Goal: Task Accomplishment & Management: Complete application form

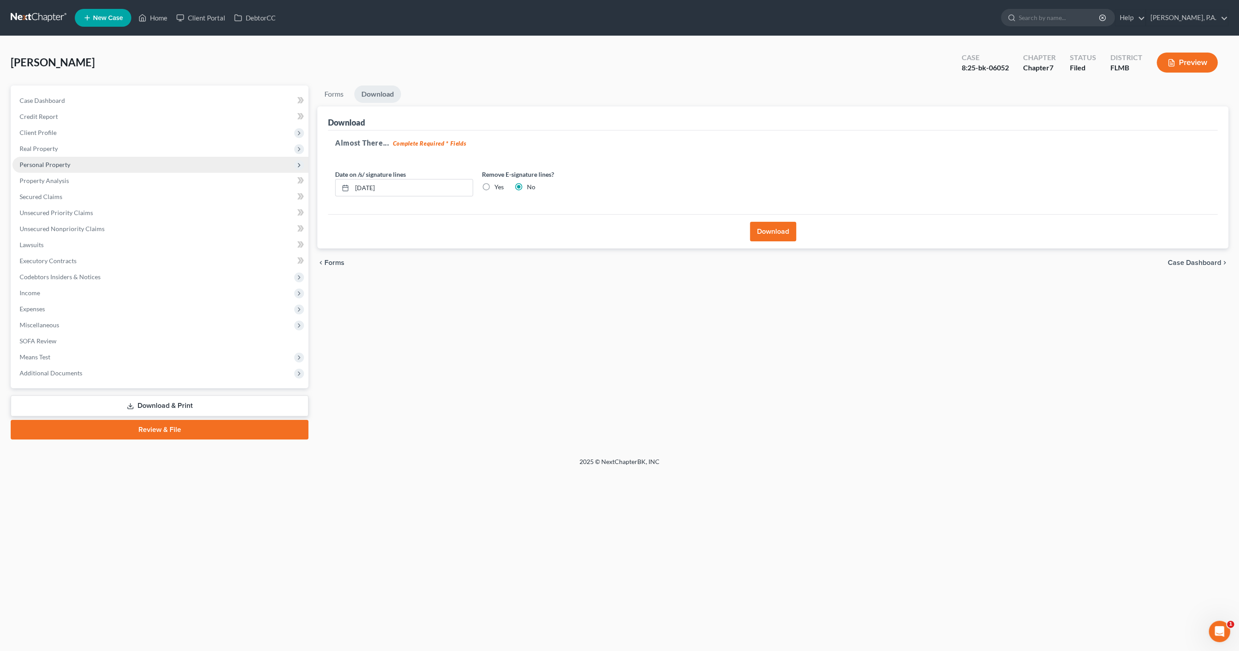
click at [68, 165] on span "Personal Property" at bounding box center [45, 165] width 51 height 8
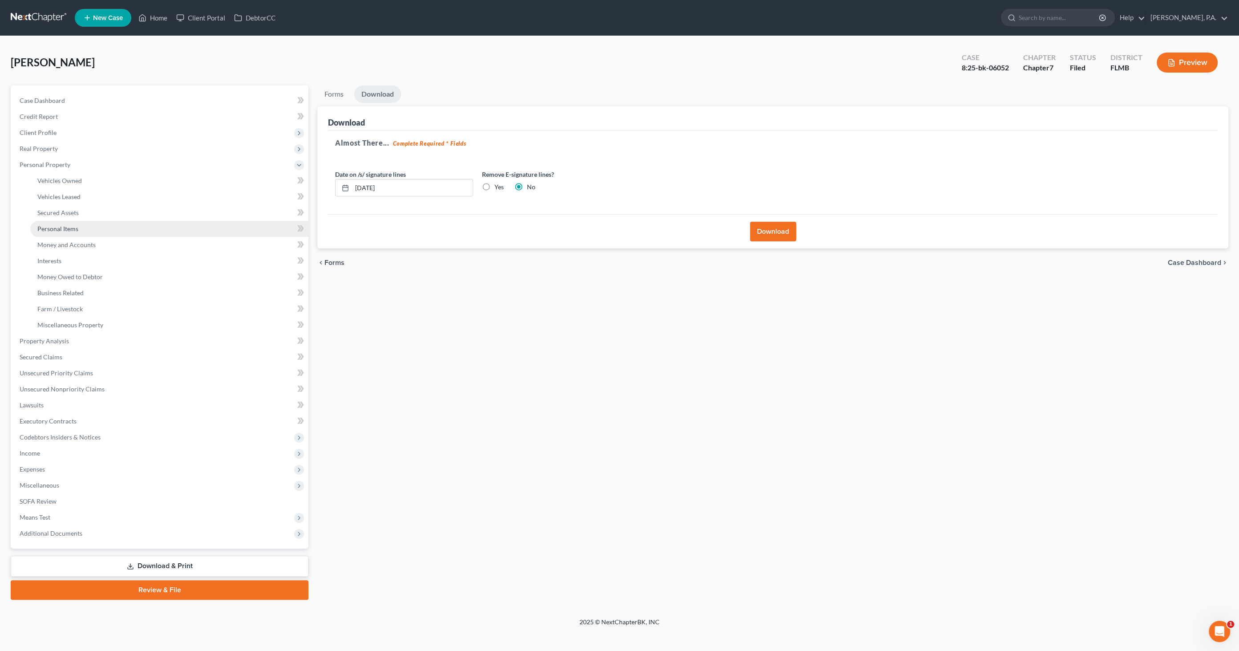
click at [75, 230] on span "Personal Items" at bounding box center [57, 229] width 41 height 8
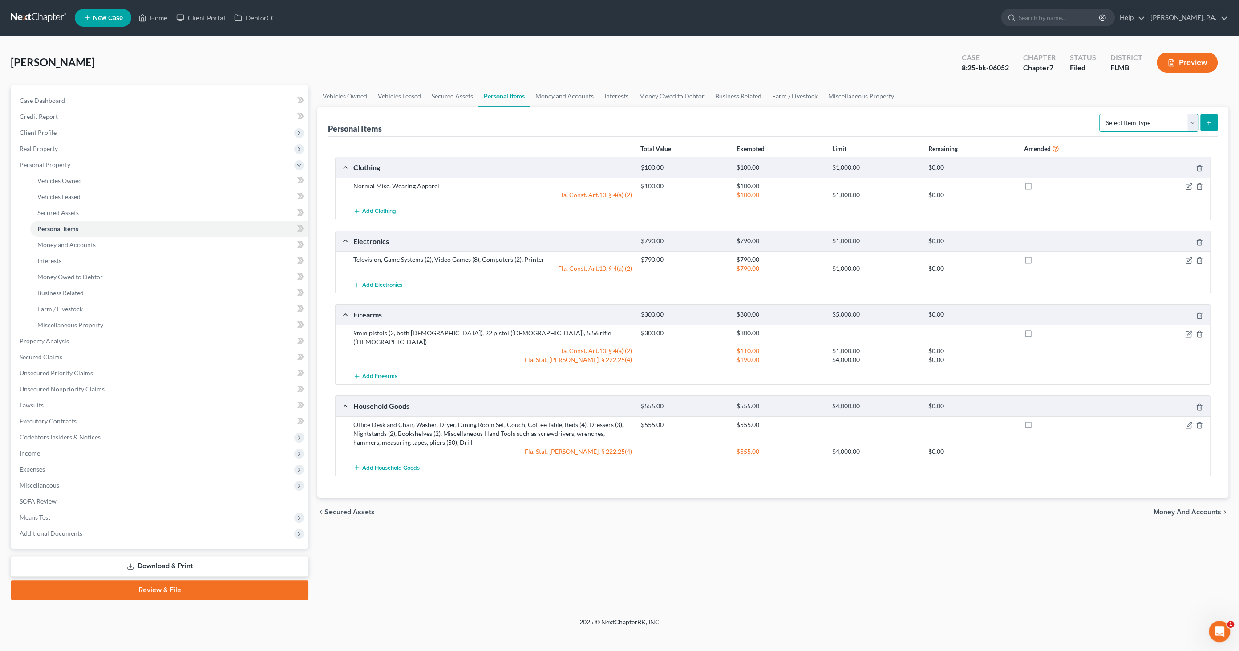
click at [1111, 124] on select "Select Item Type Clothing Collectibles Of Value Electronics Firearms Household …" at bounding box center [1148, 123] width 99 height 18
select select "jewelry"
click at [1100, 114] on select "Select Item Type Clothing Collectibles Of Value Electronics Firearms Household …" at bounding box center [1148, 123] width 99 height 18
click at [1216, 122] on button "submit" at bounding box center [1208, 122] width 17 height 17
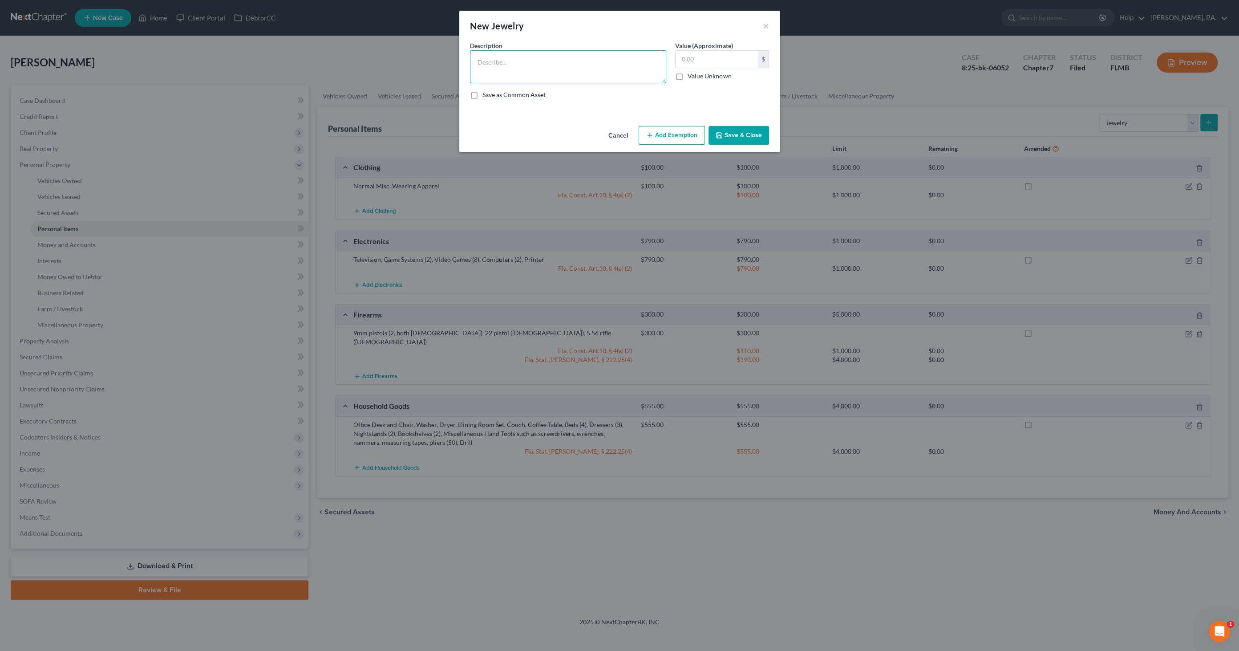
click at [530, 61] on textarea at bounding box center [568, 66] width 196 height 33
type textarea "Apple watch (with cracked screen)"
click at [695, 57] on input "text" at bounding box center [716, 59] width 82 height 17
type input "50.00"
click at [675, 134] on button "Add Exemption" at bounding box center [671, 135] width 66 height 19
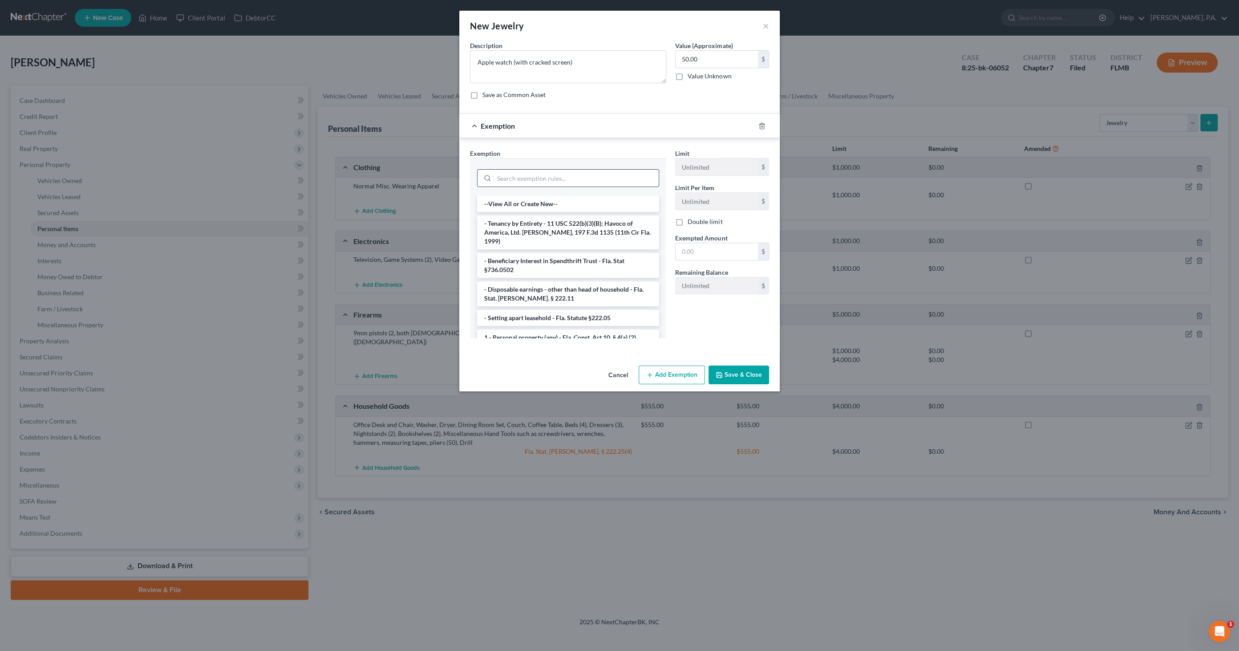
click at [499, 173] on input "search" at bounding box center [576, 178] width 165 height 17
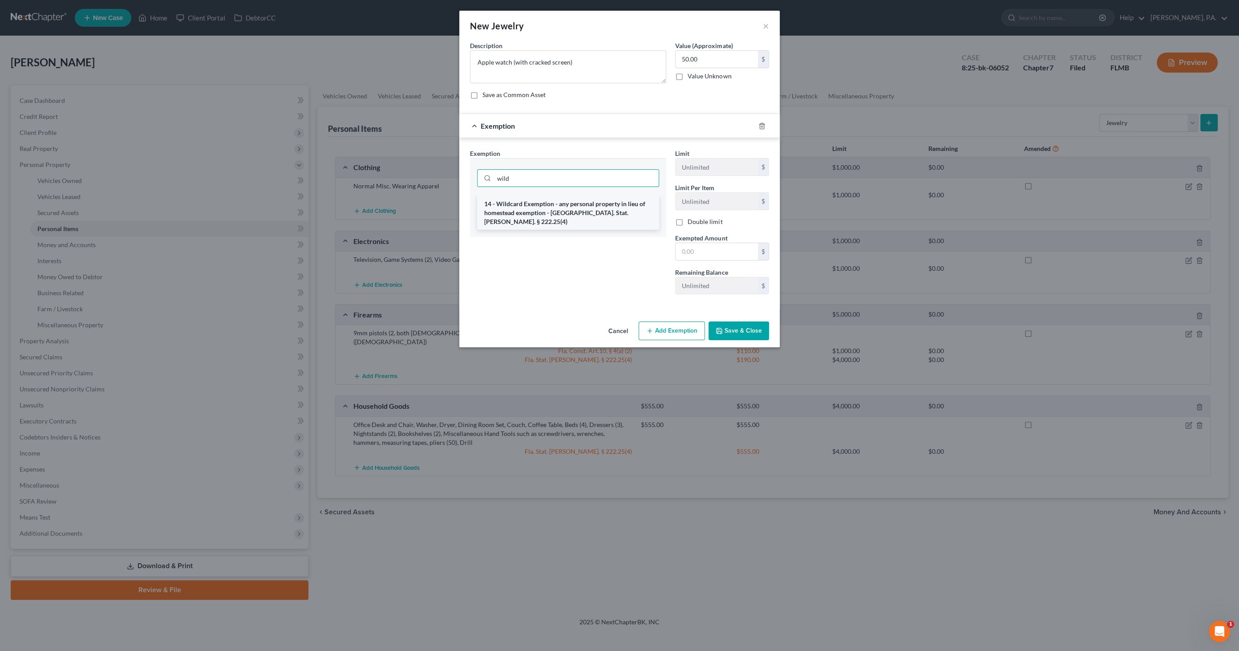
type input "wild"
drag, startPoint x: 542, startPoint y: 210, endPoint x: 580, endPoint y: 210, distance: 38.3
click at [543, 210] on li "14 - Wildcard Exemption - any personal property in lieu of homestead exemption …" at bounding box center [568, 213] width 182 height 34
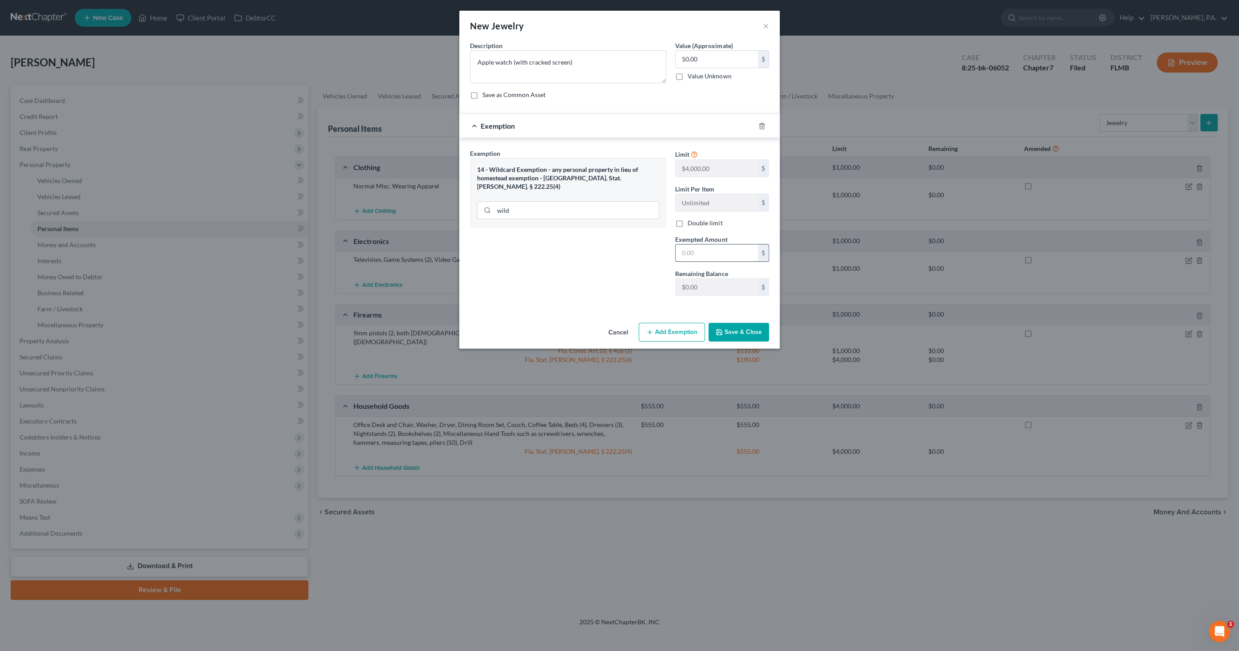
click at [715, 252] on input "text" at bounding box center [716, 252] width 82 height 17
type input "50.00"
click at [751, 330] on button "Save & Close" at bounding box center [738, 332] width 61 height 19
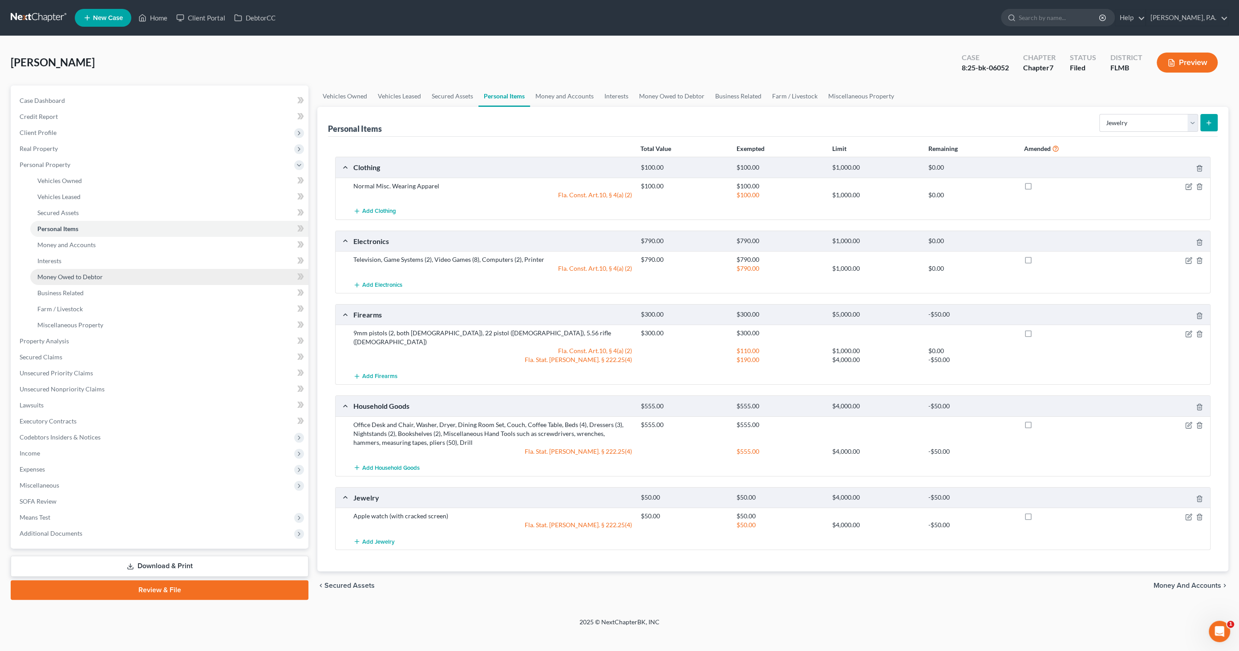
click at [77, 278] on span "Money Owed to Debtor" at bounding box center [69, 277] width 65 height 8
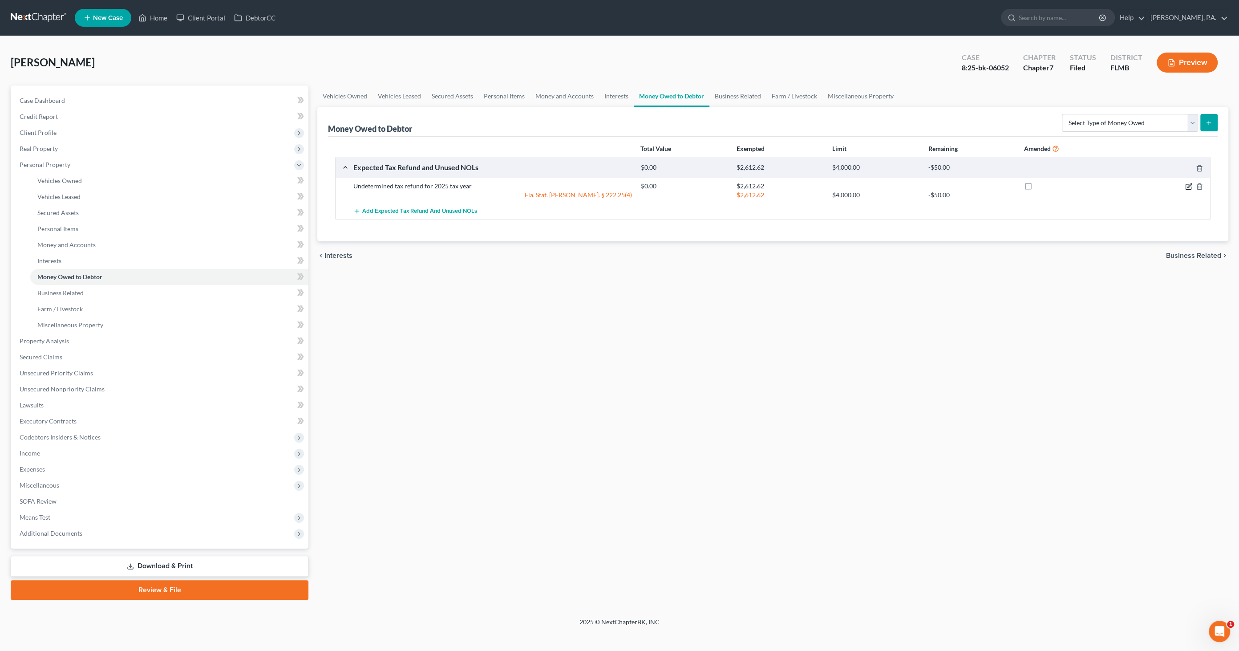
click at [1188, 184] on icon "button" at bounding box center [1189, 185] width 4 height 4
select select "0"
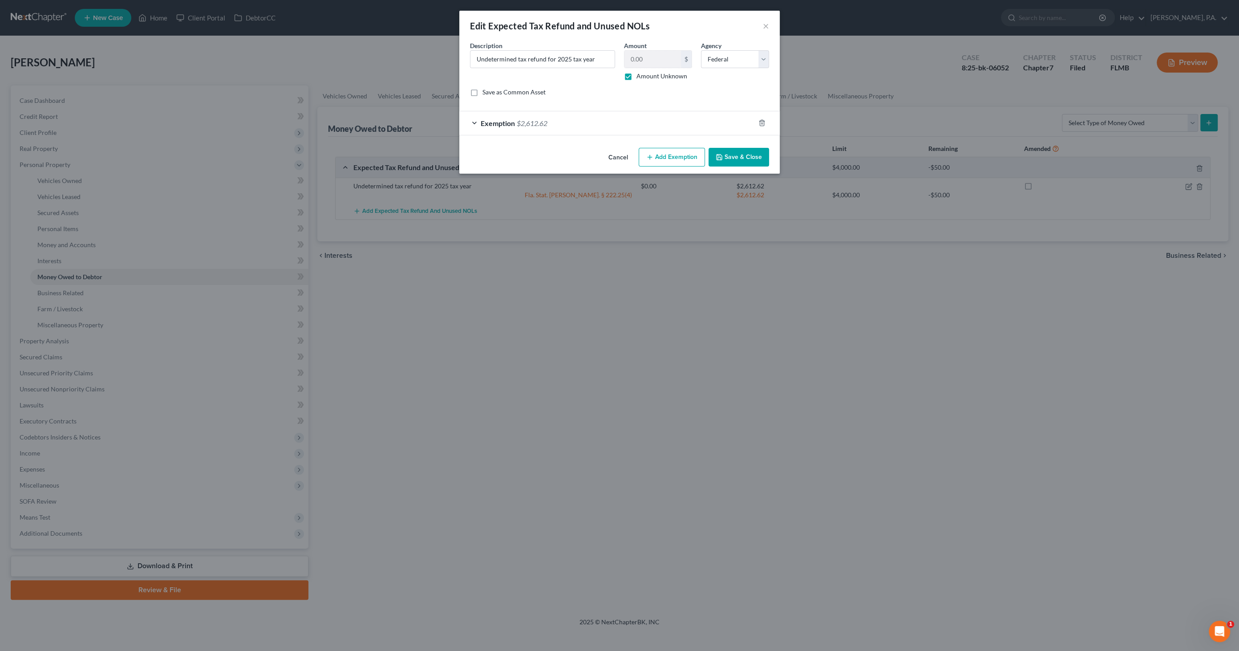
click at [502, 123] on span "Exemption" at bounding box center [498, 123] width 34 height 8
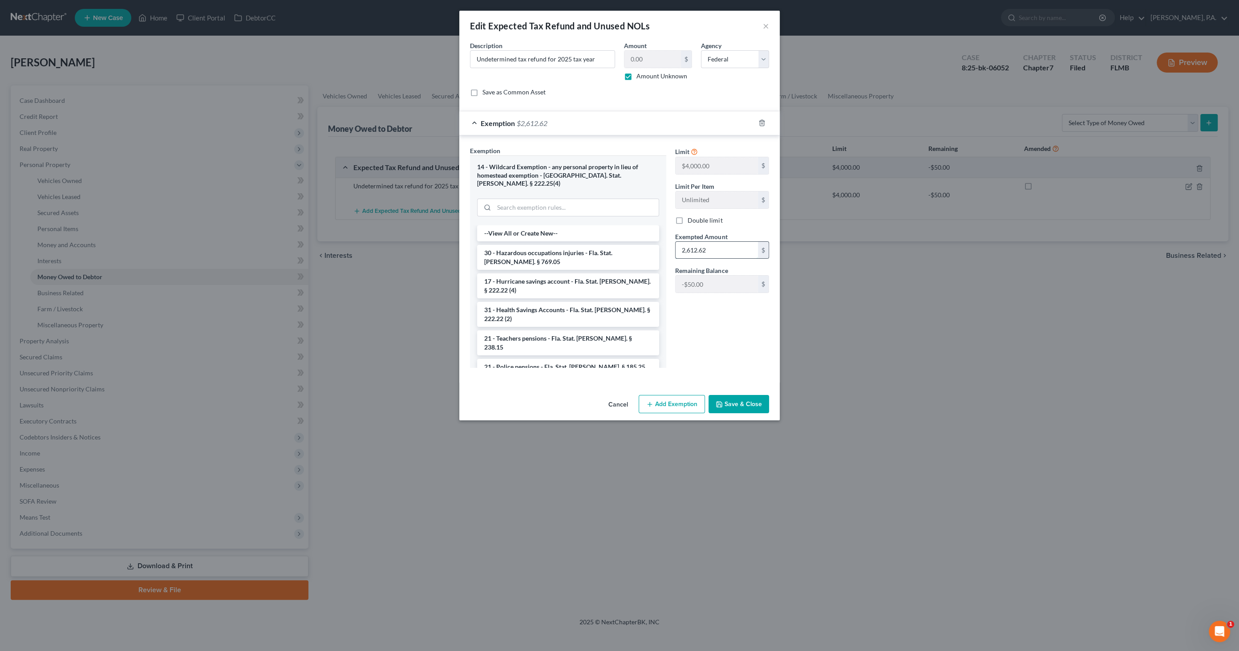
click at [720, 247] on input "2,612.62" at bounding box center [716, 250] width 82 height 17
type input "50.00"
click at [726, 395] on button "Save & Close" at bounding box center [738, 404] width 61 height 19
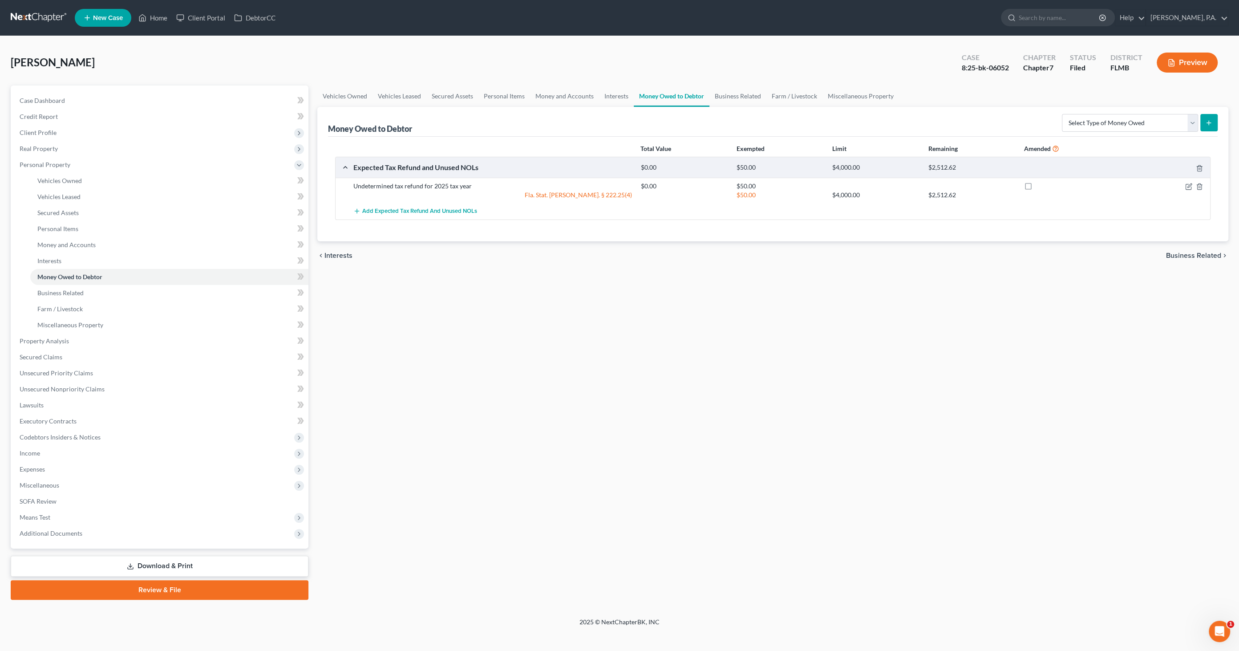
click at [1184, 186] on div at bounding box center [1163, 186] width 96 height 9
click at [1188, 186] on icon "button" at bounding box center [1189, 185] width 4 height 4
select select "0"
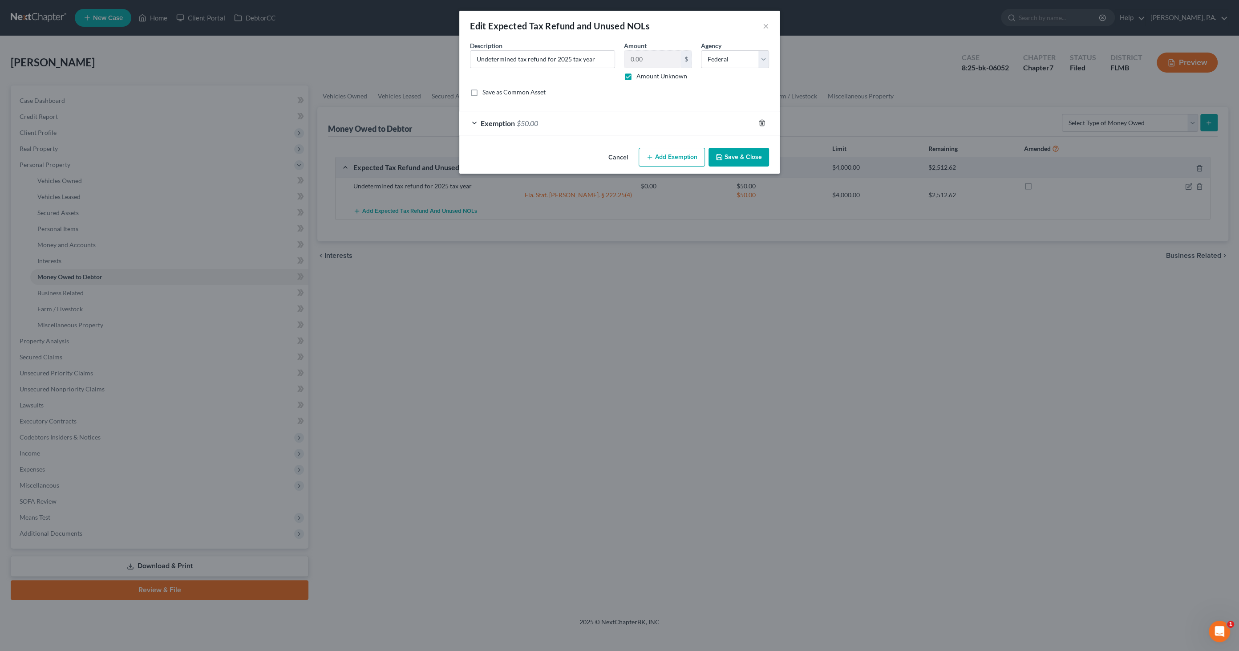
click at [761, 121] on icon "button" at bounding box center [761, 122] width 7 height 7
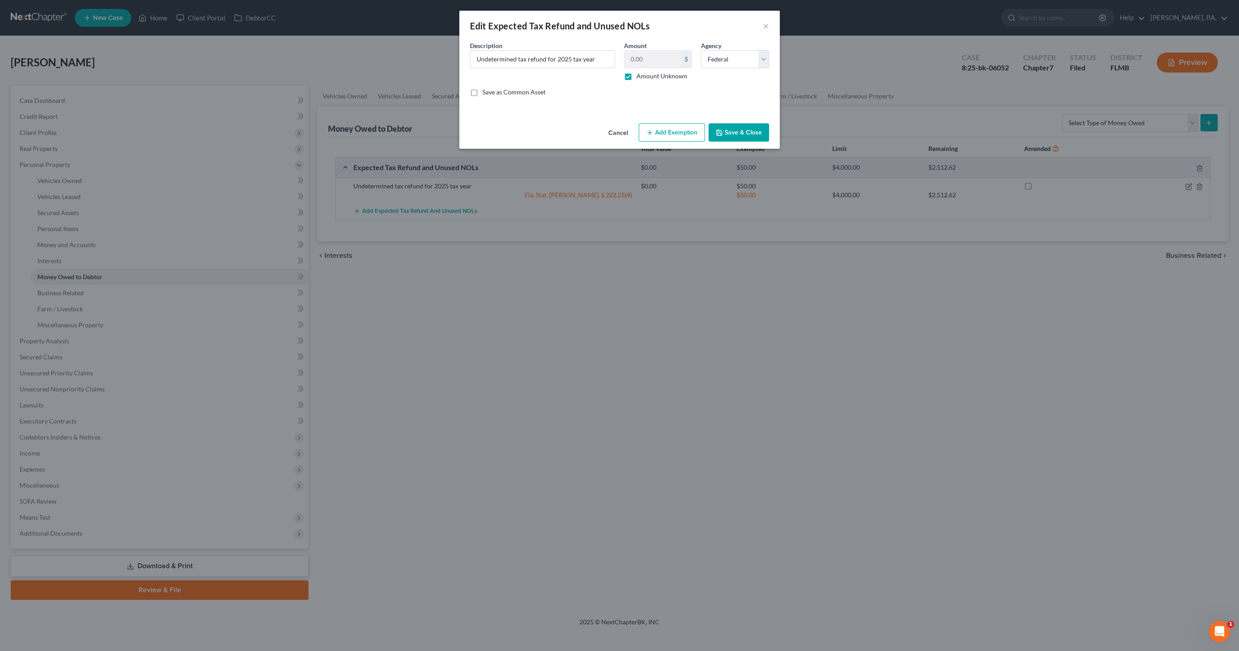
drag, startPoint x: 662, startPoint y: 130, endPoint x: 690, endPoint y: 149, distance: 33.9
click at [662, 129] on button "Add Exemption" at bounding box center [671, 132] width 66 height 19
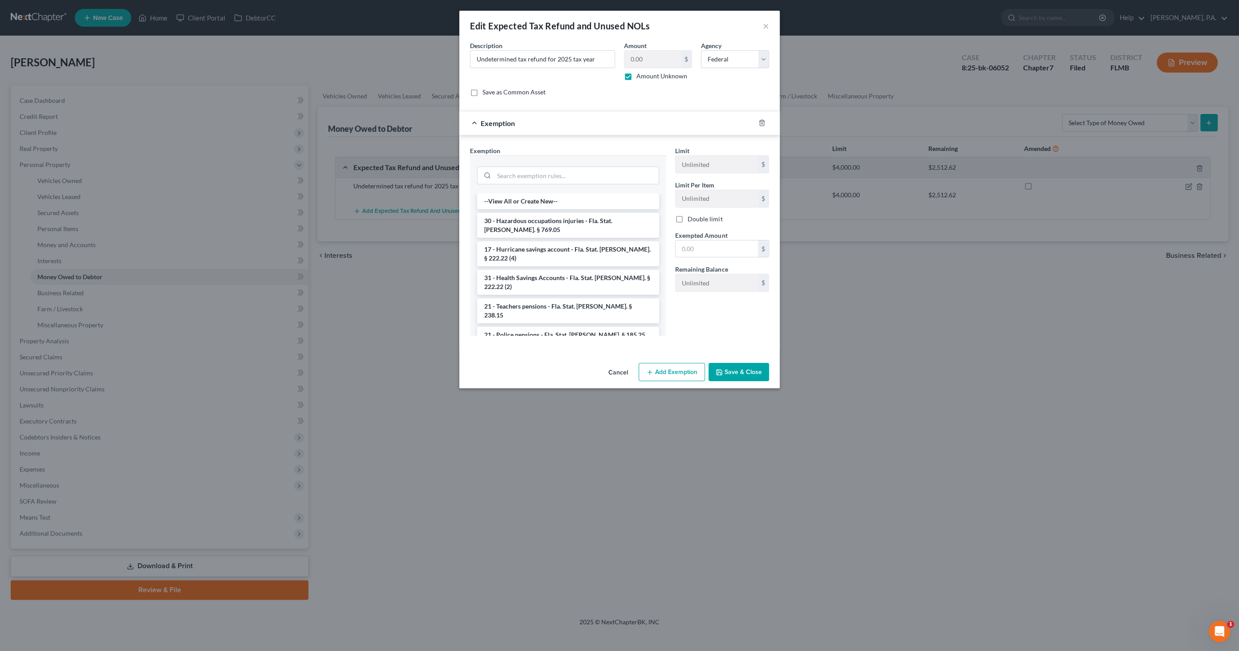
drag, startPoint x: 621, startPoint y: 368, endPoint x: 628, endPoint y: 365, distance: 8.0
click at [621, 367] on button "Cancel" at bounding box center [618, 373] width 34 height 18
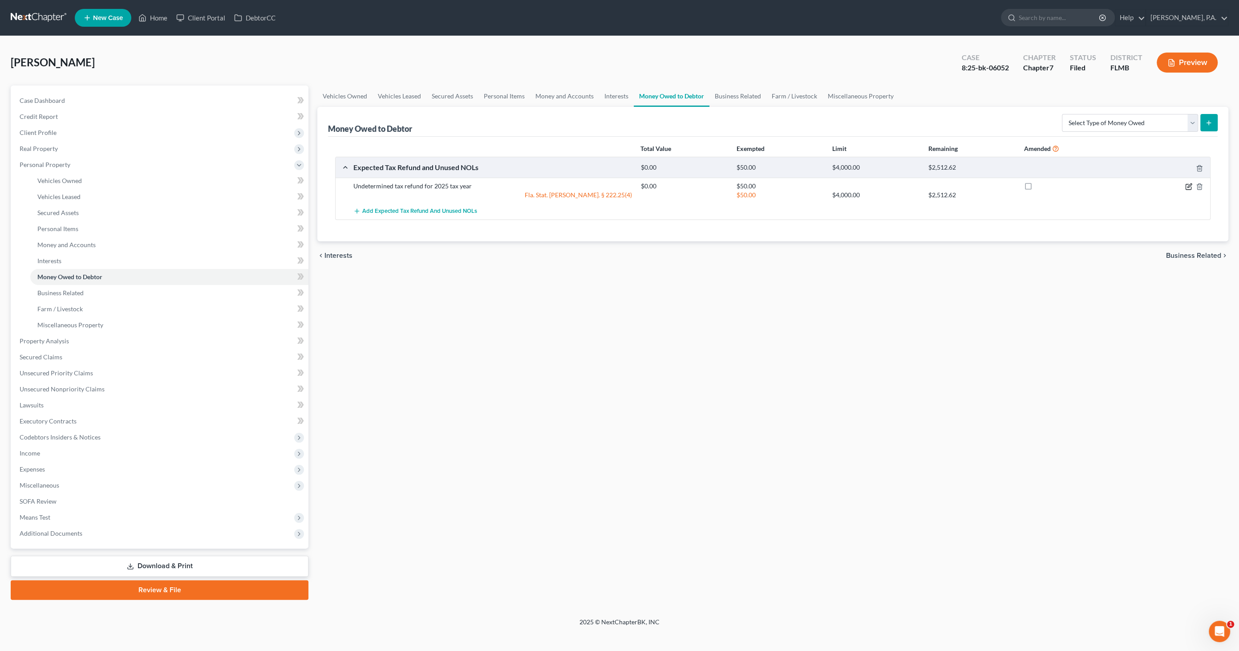
click at [1187, 186] on icon "button" at bounding box center [1189, 185] width 4 height 4
select select "0"
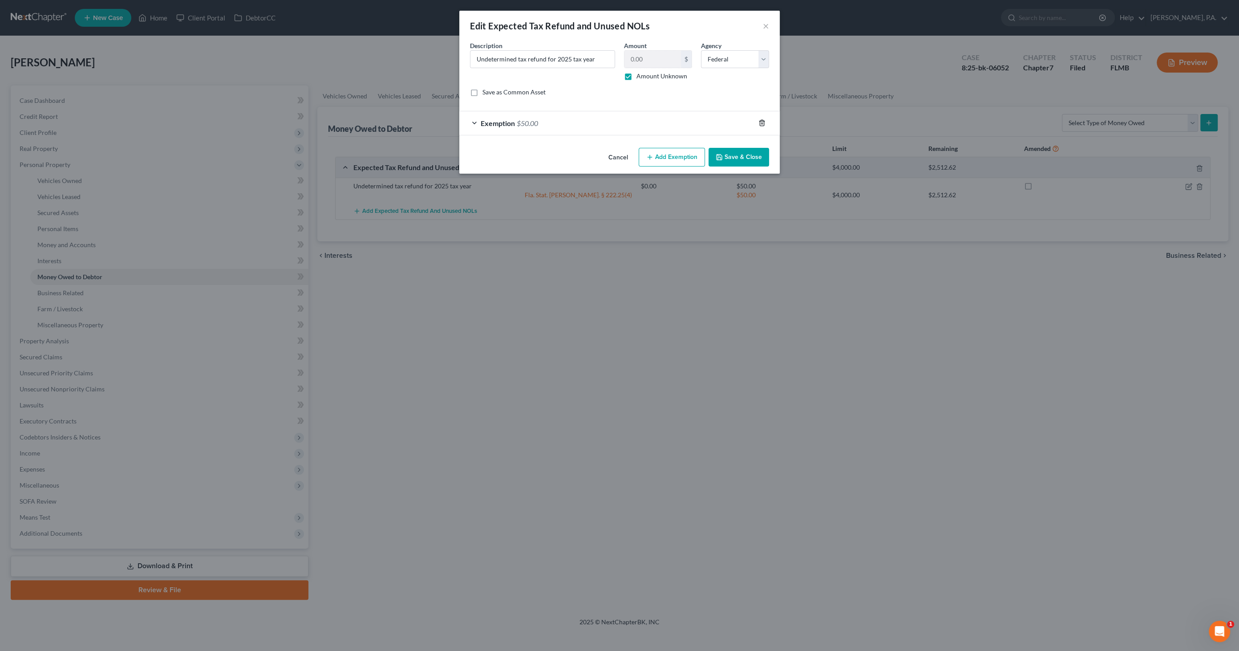
click at [762, 120] on icon "button" at bounding box center [762, 123] width 4 height 6
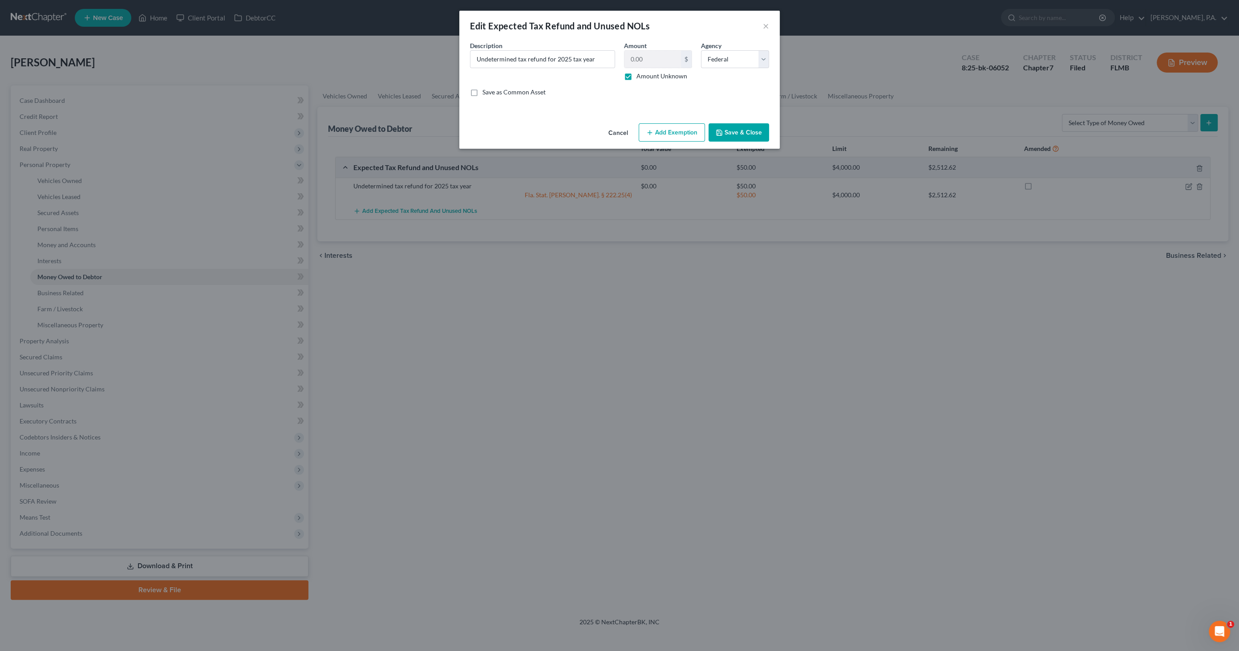
click at [755, 129] on button "Save & Close" at bounding box center [738, 132] width 61 height 19
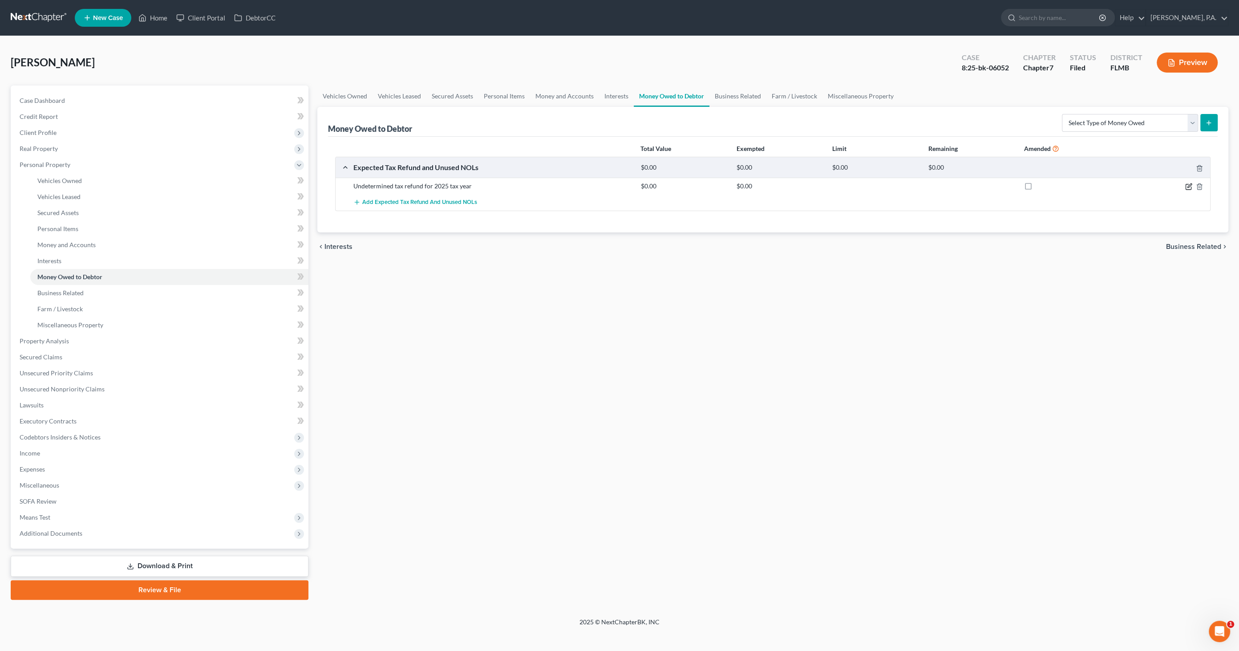
click at [1188, 187] on icon "button" at bounding box center [1189, 185] width 4 height 4
select select "0"
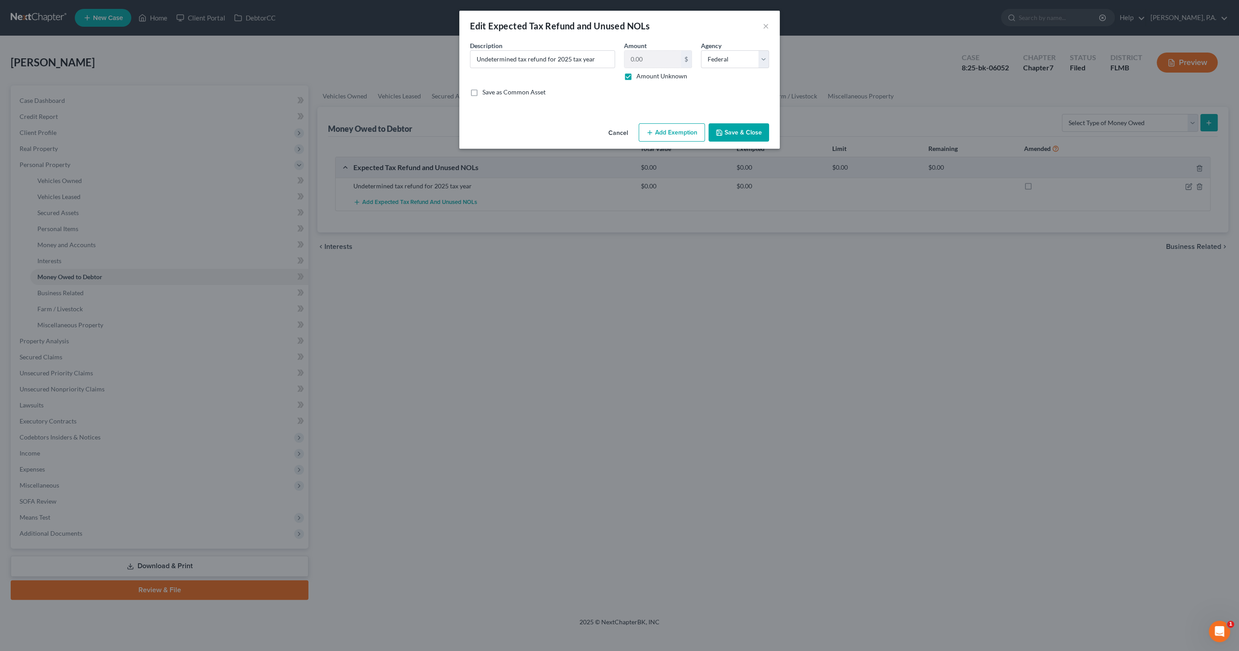
click at [671, 136] on button "Add Exemption" at bounding box center [671, 132] width 66 height 19
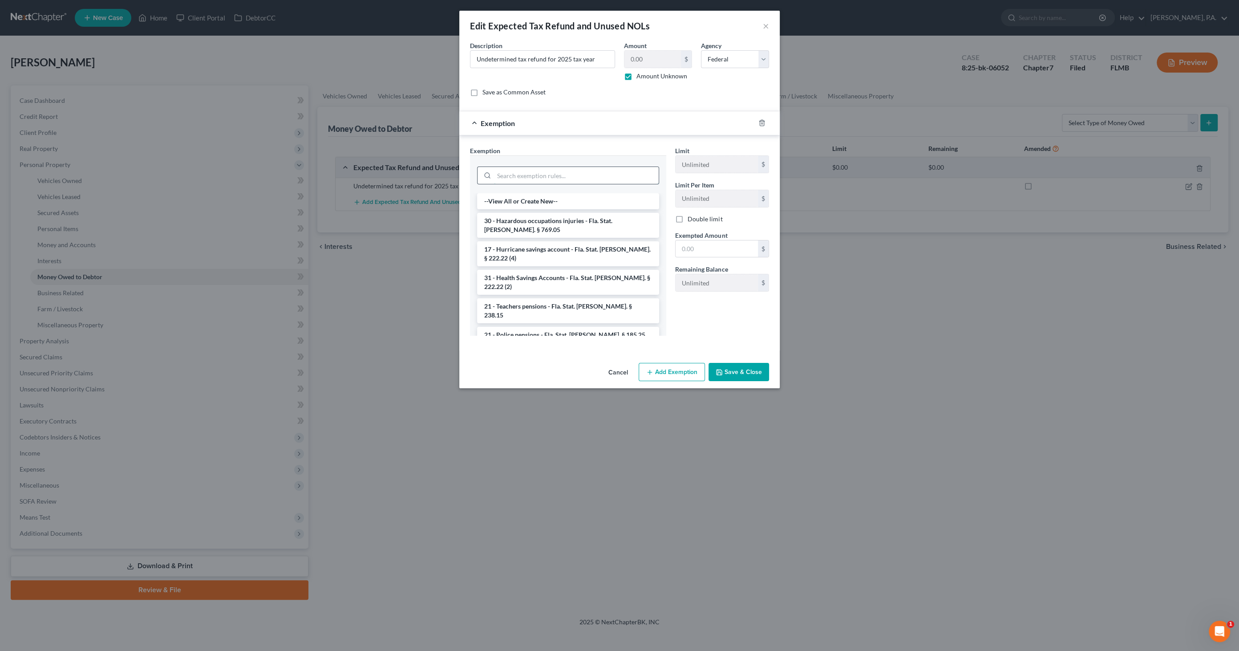
click at [558, 178] on input "search" at bounding box center [576, 175] width 165 height 17
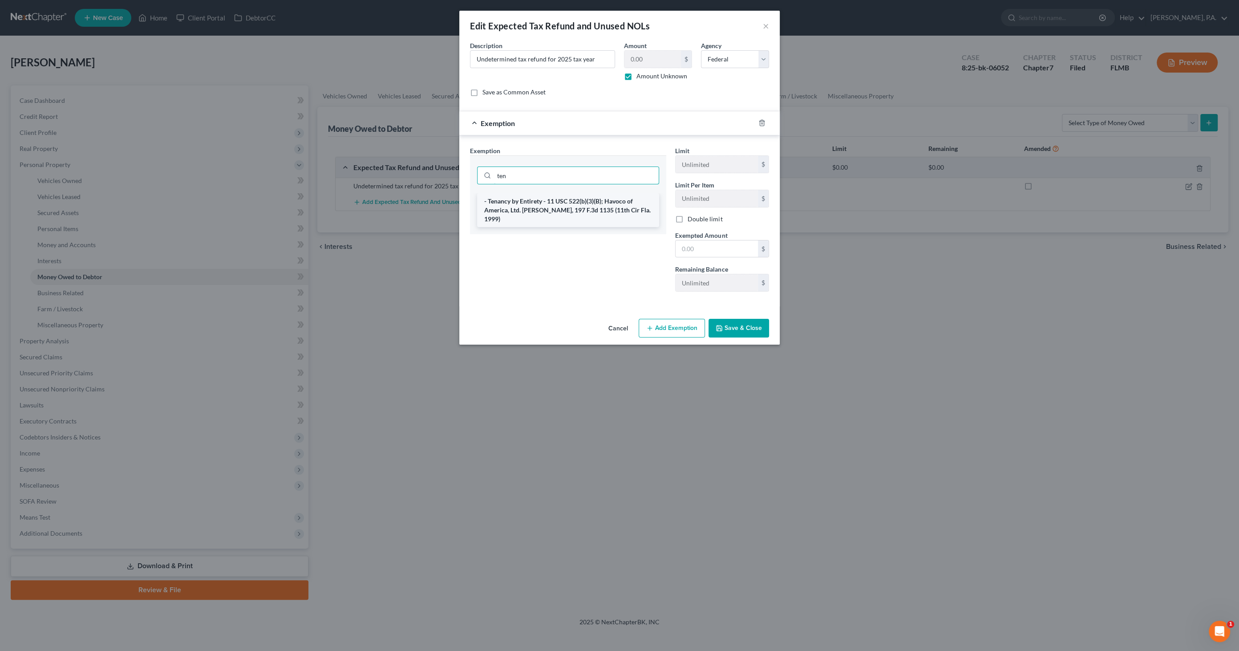
type input "ten"
click at [582, 206] on li "- Tenancy by Entirety - 11 USC 522(b)(3)(B); Havoco of America, Ltd. [PERSON_NA…" at bounding box center [568, 210] width 182 height 34
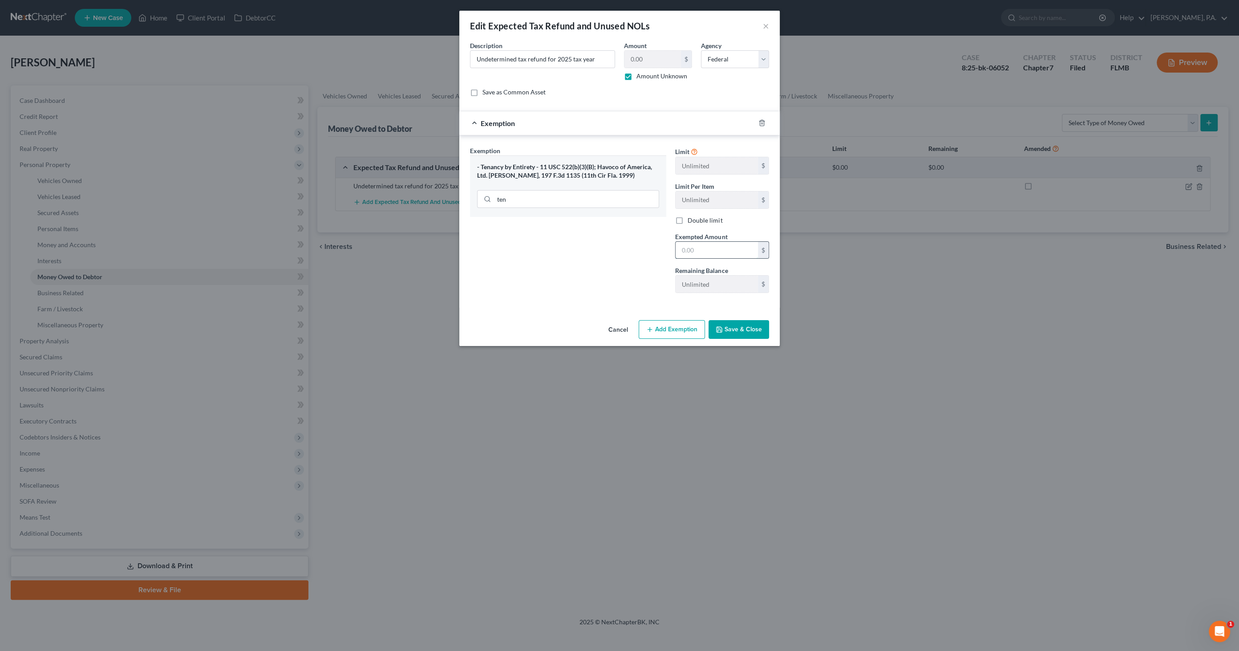
click at [702, 247] on input "text" at bounding box center [716, 250] width 82 height 17
type input "1.00"
click at [732, 329] on button "Save & Close" at bounding box center [738, 329] width 61 height 19
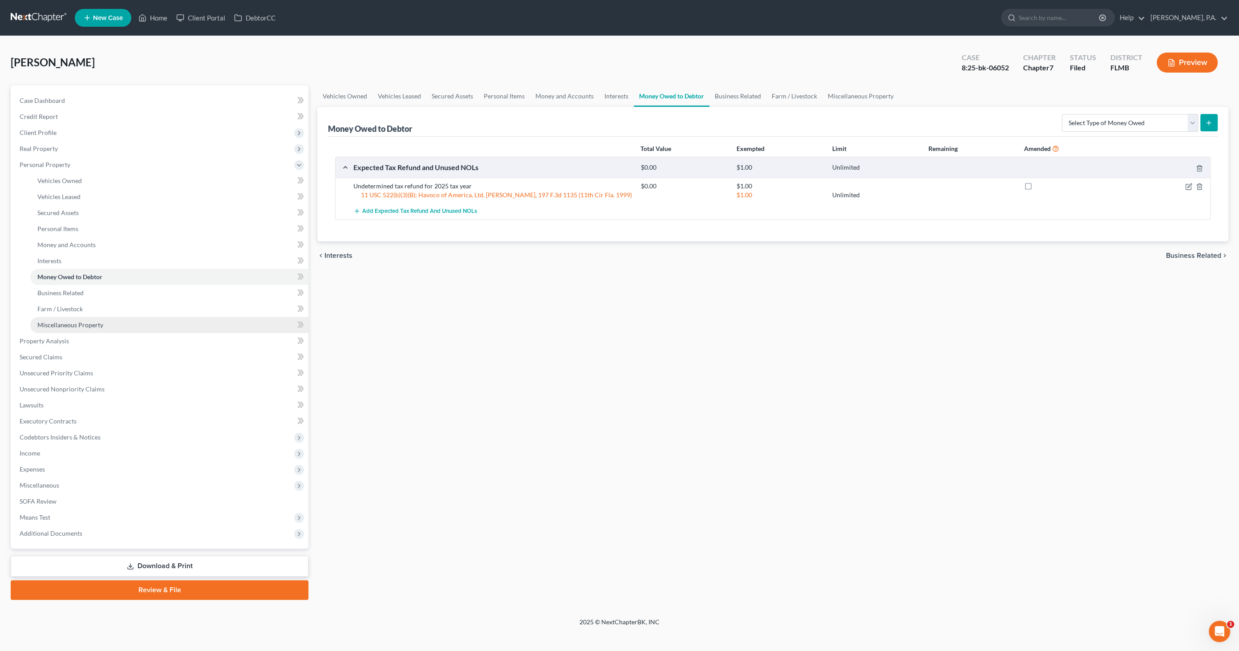
click at [88, 326] on span "Miscellaneous Property" at bounding box center [70, 325] width 66 height 8
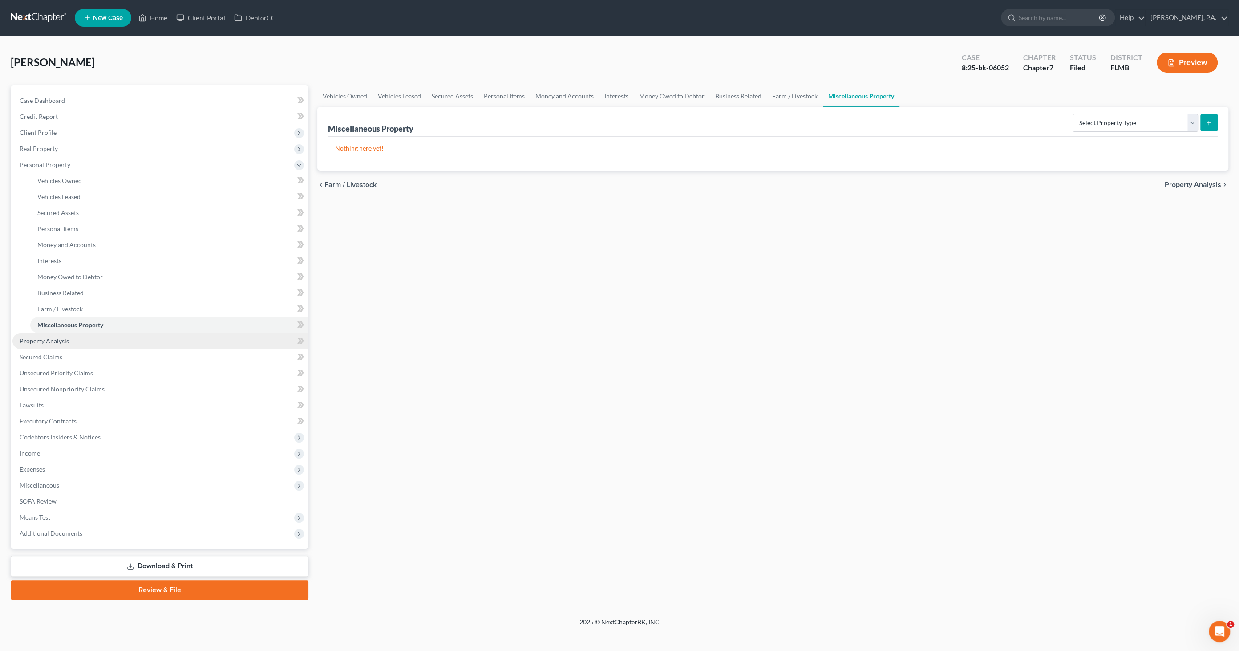
click at [66, 340] on span "Property Analysis" at bounding box center [44, 341] width 49 height 8
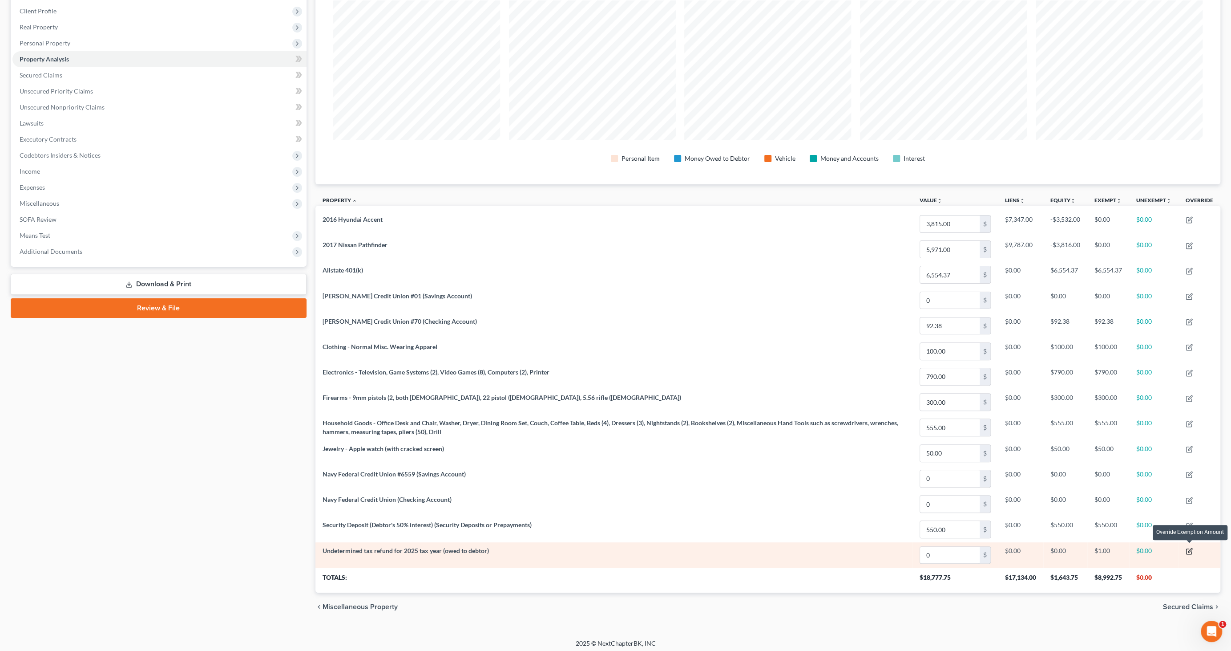
click at [1188, 548] on icon "button" at bounding box center [1190, 550] width 4 height 4
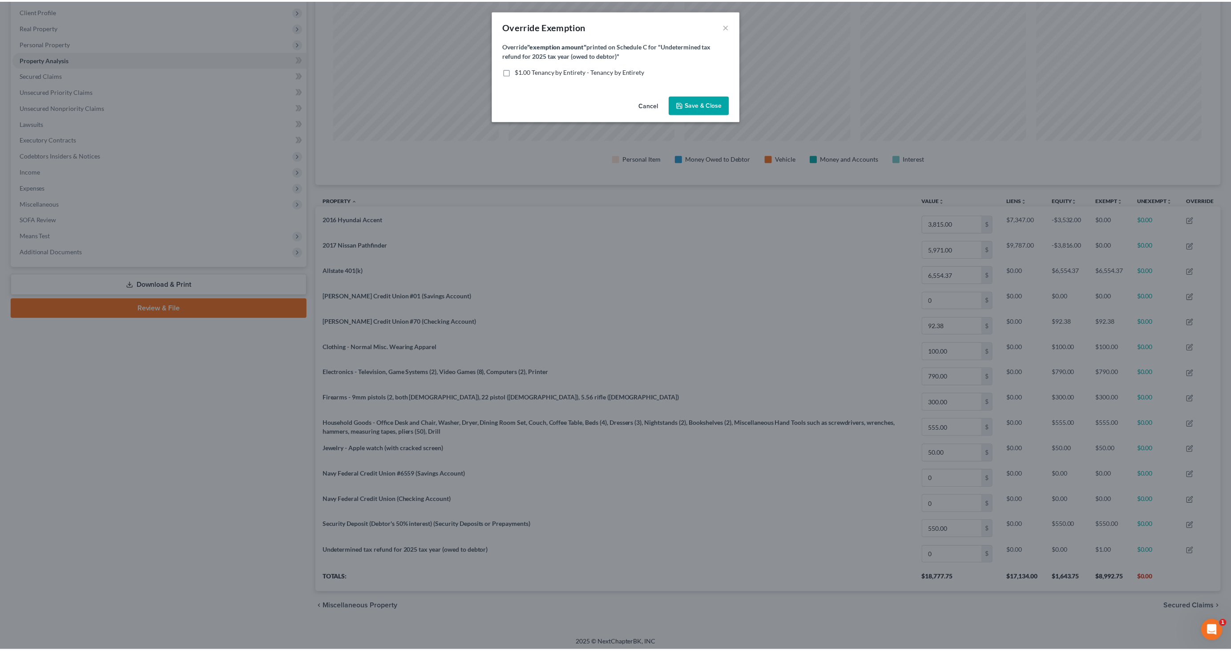
scroll to position [221, 910]
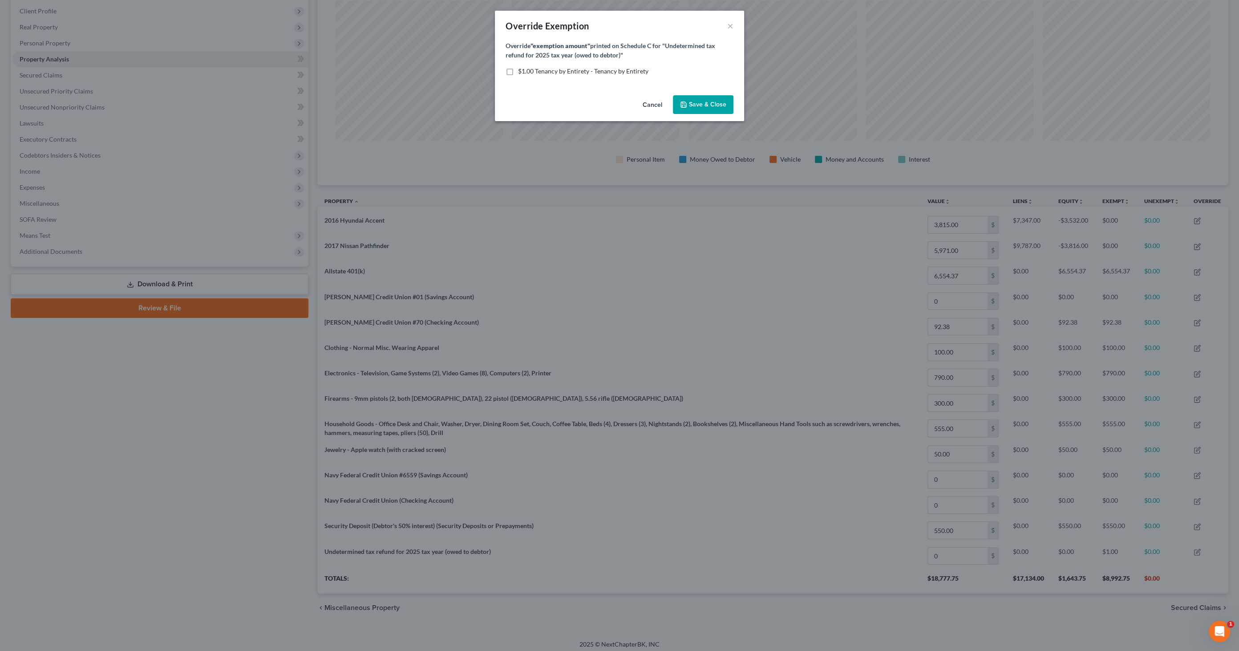
click at [518, 71] on span "$1.00 Tenancy by Entirety - Tenancy by Entirety" at bounding box center [583, 71] width 130 height 8
click at [521, 71] on input "$1.00 Tenancy by Entirety - Tenancy by Entirety" at bounding box center [524, 70] width 6 height 6
checkbox input "true"
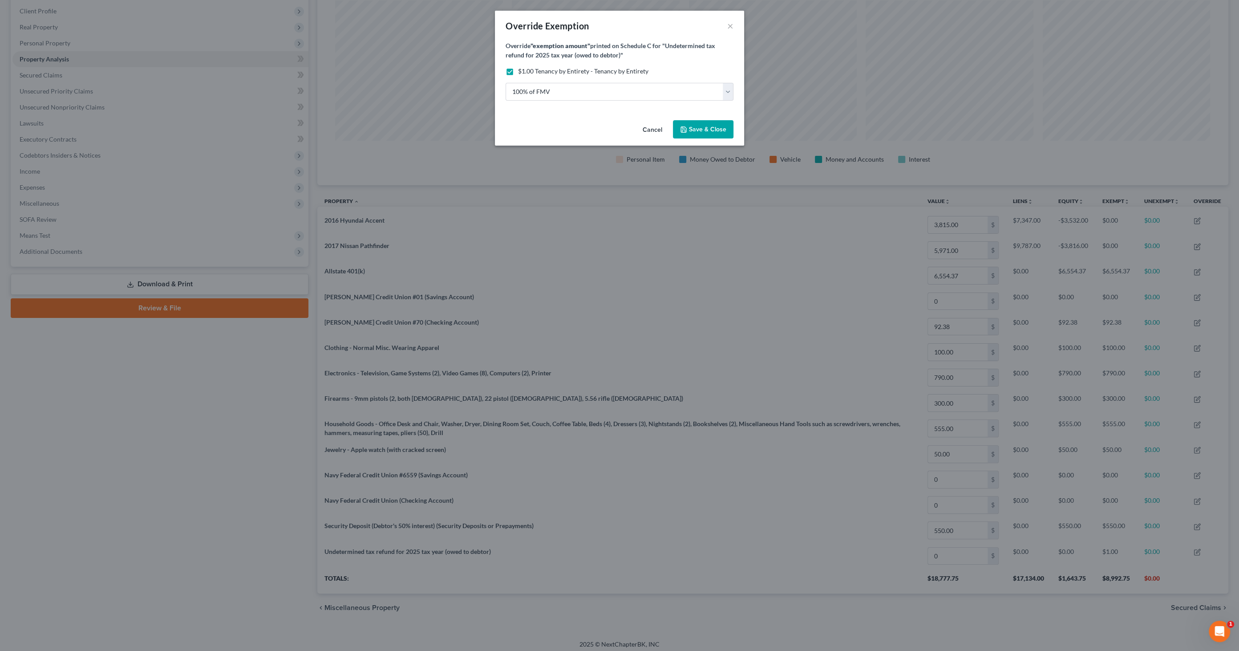
click at [706, 129] on span "Save & Close" at bounding box center [707, 129] width 37 height 8
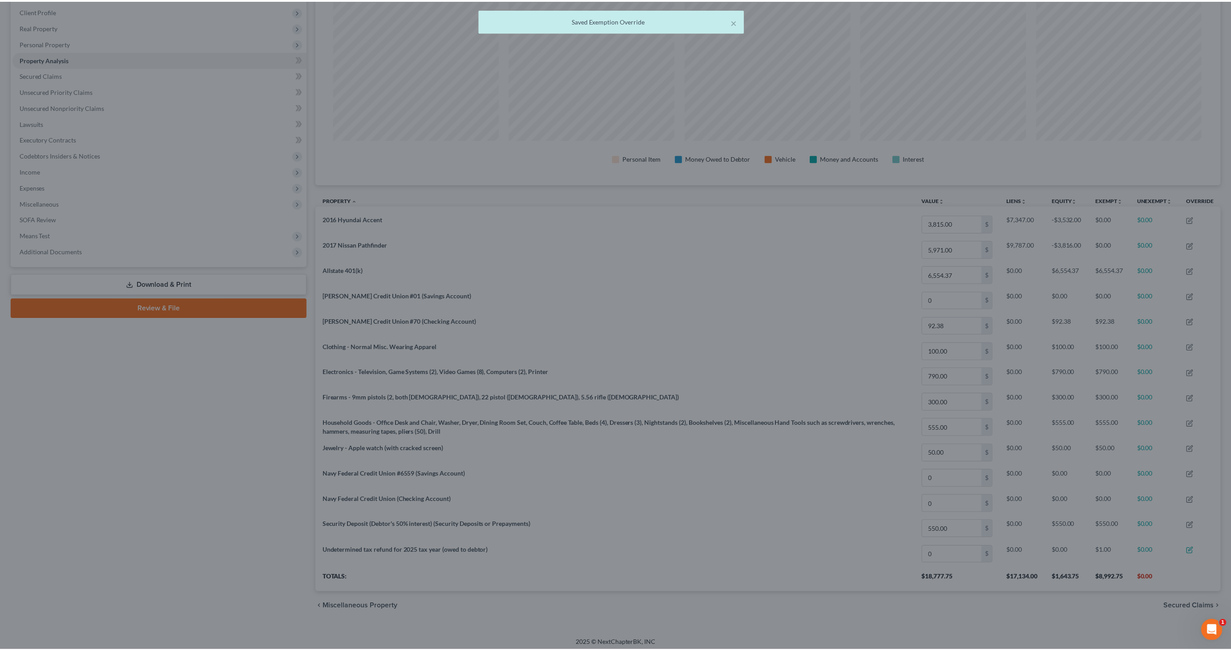
scroll to position [444724, 444039]
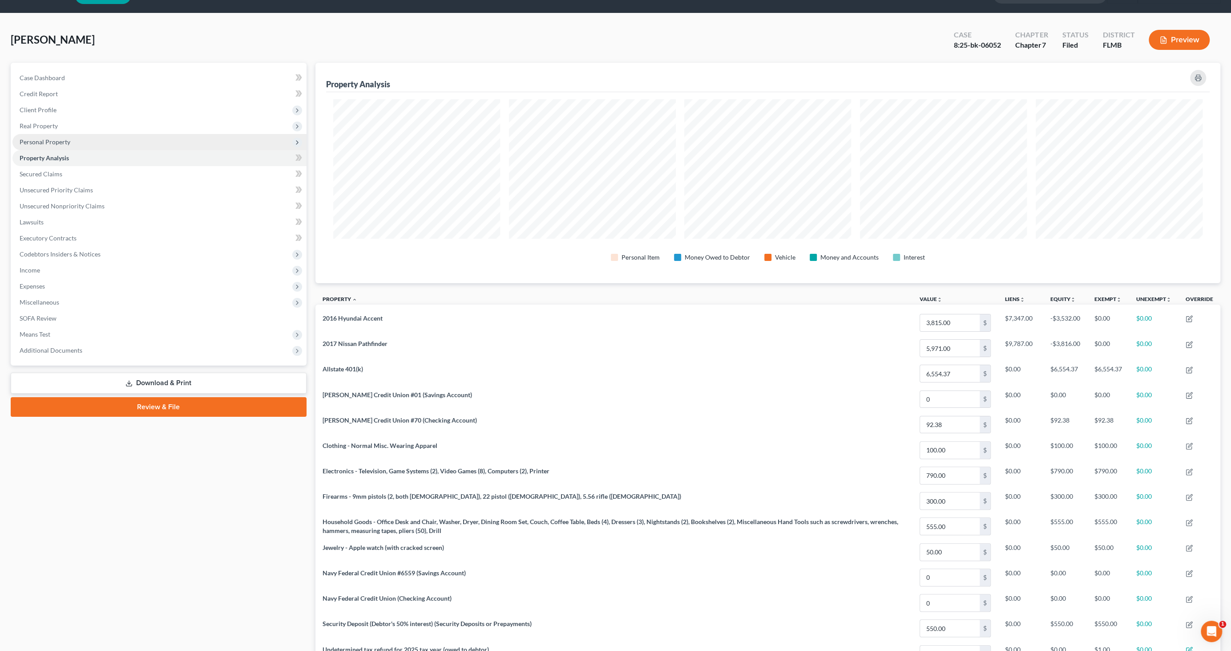
click at [53, 140] on span "Personal Property" at bounding box center [45, 142] width 51 height 8
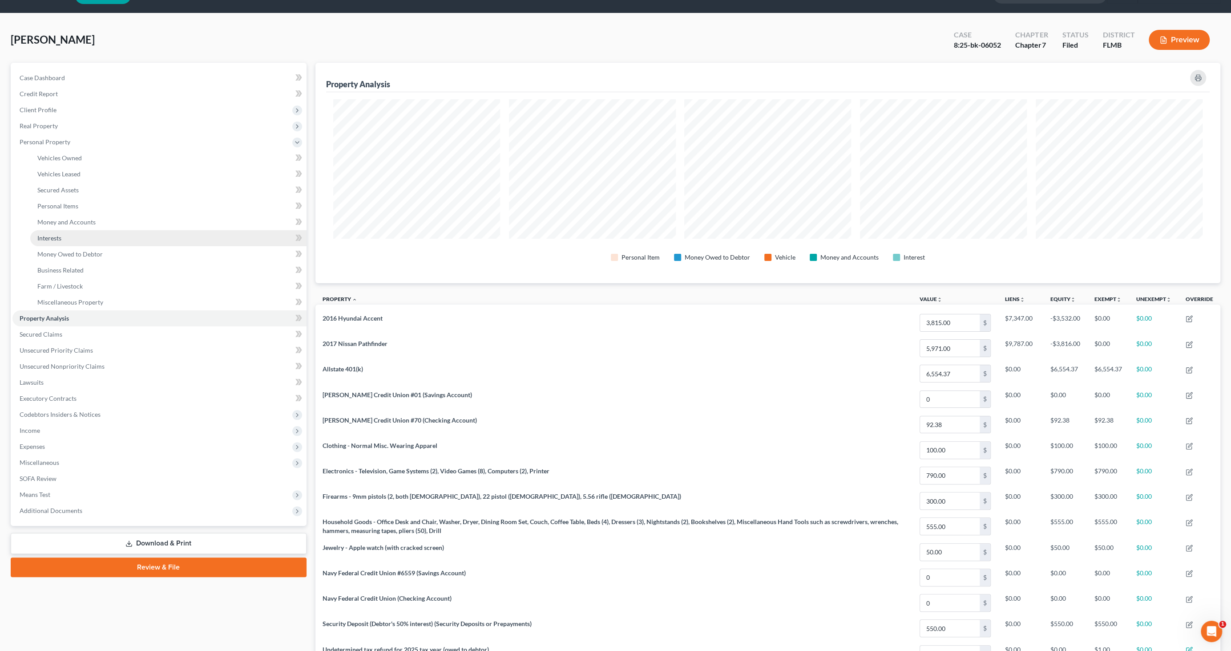
click at [62, 233] on link "Interests" at bounding box center [168, 238] width 276 height 16
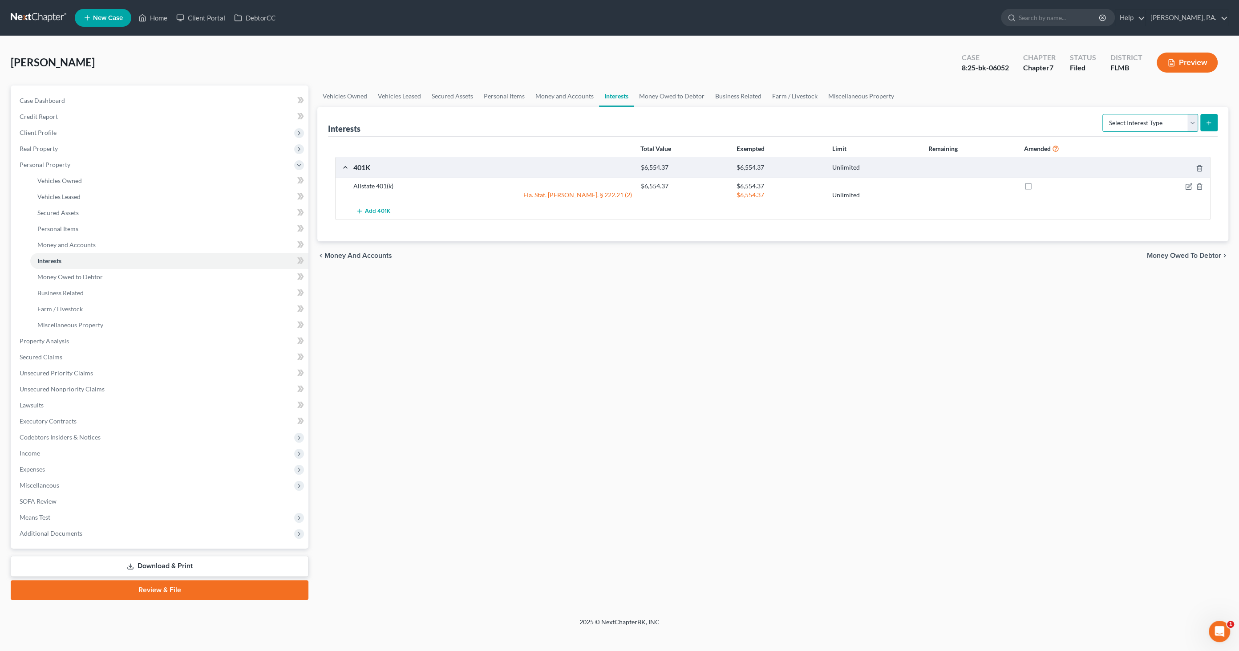
click at [1163, 119] on select "Select Interest Type 401K Annuity Bond Education IRA Government Bond Government…" at bounding box center [1150, 123] width 96 height 18
select select "term_life_insurance"
click at [1103, 114] on select "Select Interest Type 401K Annuity Bond Education IRA Government Bond Government…" at bounding box center [1150, 123] width 96 height 18
click at [1211, 124] on icon "submit" at bounding box center [1208, 122] width 7 height 7
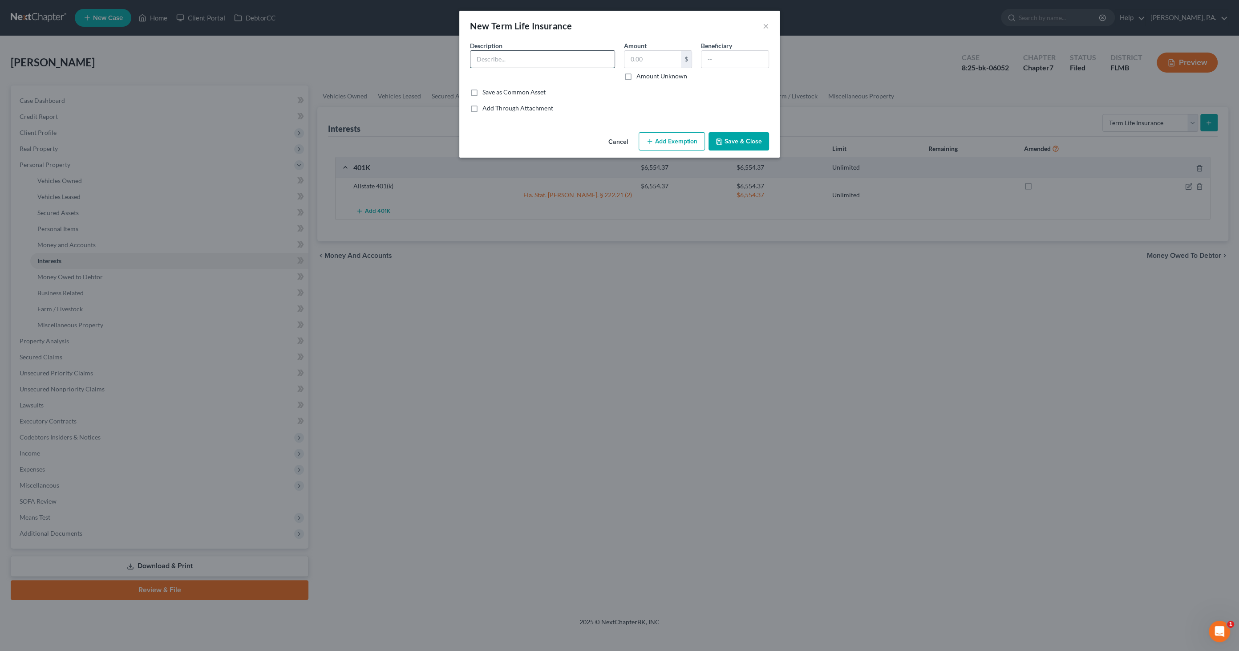
click at [536, 61] on input "text" at bounding box center [542, 59] width 144 height 17
type input "Life insurance through employer"
click at [649, 61] on input "text" at bounding box center [652, 59] width 57 height 17
click at [642, 57] on input "text" at bounding box center [652, 59] width 57 height 17
click at [632, 69] on div "Amount $ Amount Unknown" at bounding box center [657, 61] width 77 height 40
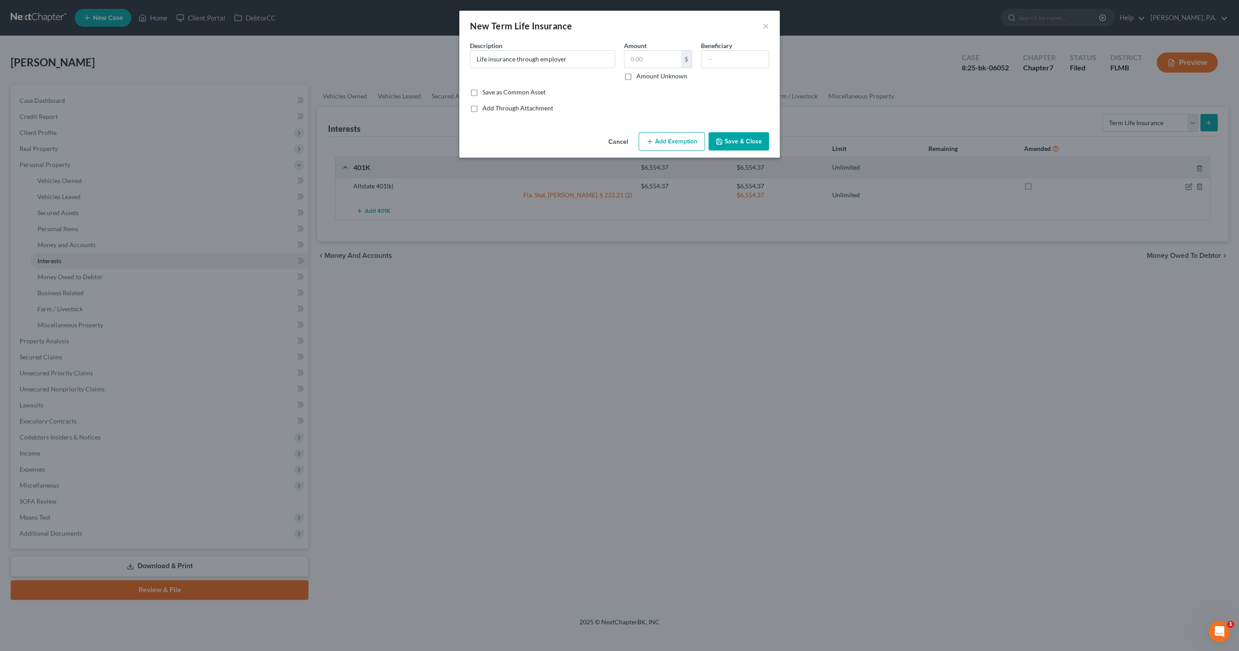
click at [636, 75] on label "Amount Unknown" at bounding box center [661, 76] width 51 height 9
click at [640, 75] on input "Amount Unknown" at bounding box center [643, 75] width 6 height 6
checkbox input "true"
click at [659, 140] on button "Add Exemption" at bounding box center [671, 141] width 66 height 19
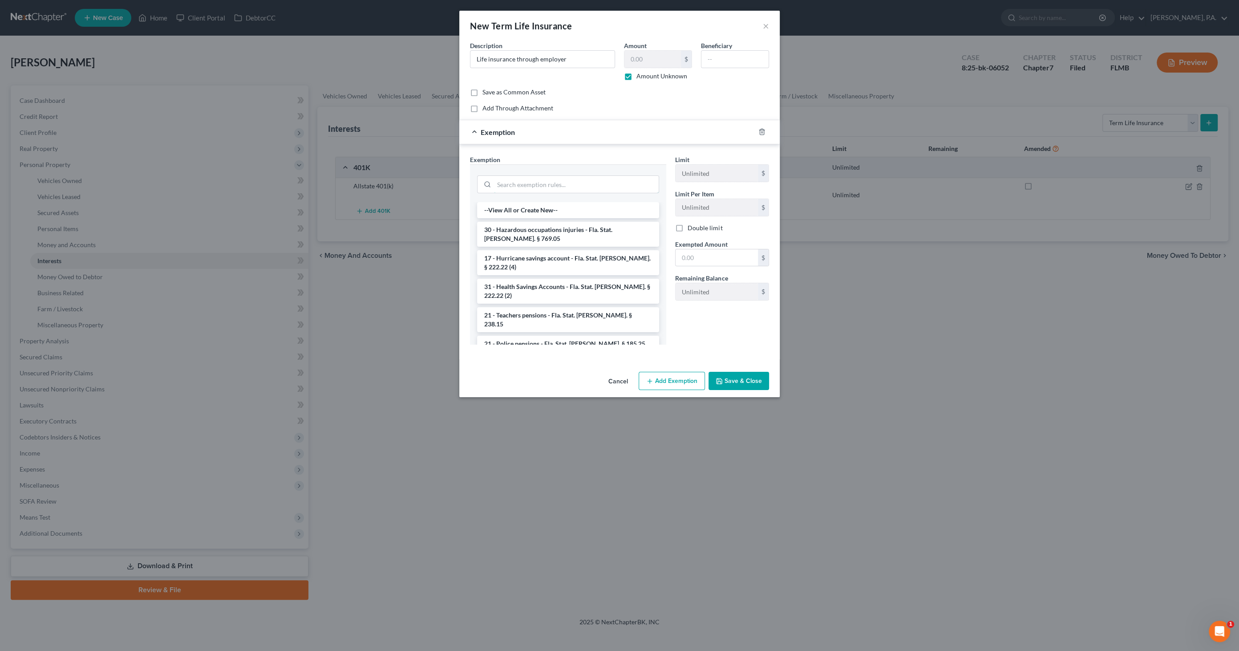
drag, startPoint x: 520, startPoint y: 184, endPoint x: 527, endPoint y: 169, distance: 16.1
click at [520, 183] on input "search" at bounding box center [576, 184] width 165 height 17
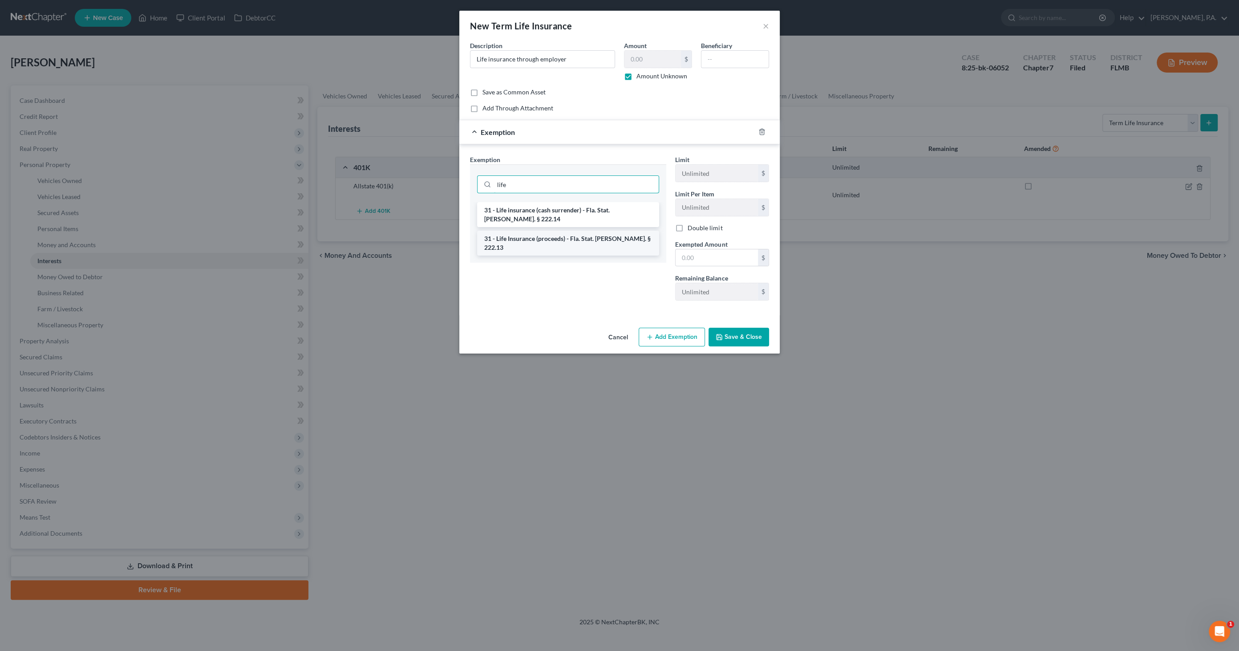
type input "life"
click at [578, 232] on li "31 - Life Insurance (proceeds) - Fla. Stat. [PERSON_NAME]. § 222.13" at bounding box center [568, 242] width 182 height 25
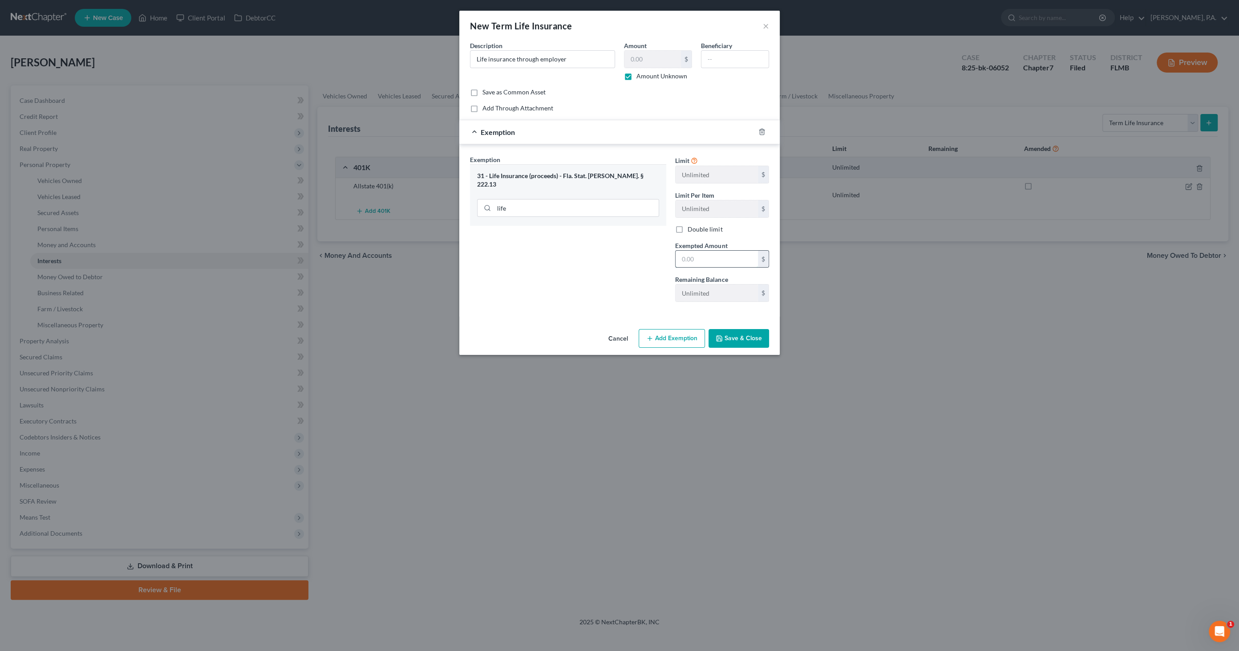
click at [697, 259] on input "text" at bounding box center [716, 259] width 82 height 17
type input "1.00"
click at [736, 333] on button "Save & Close" at bounding box center [738, 338] width 61 height 19
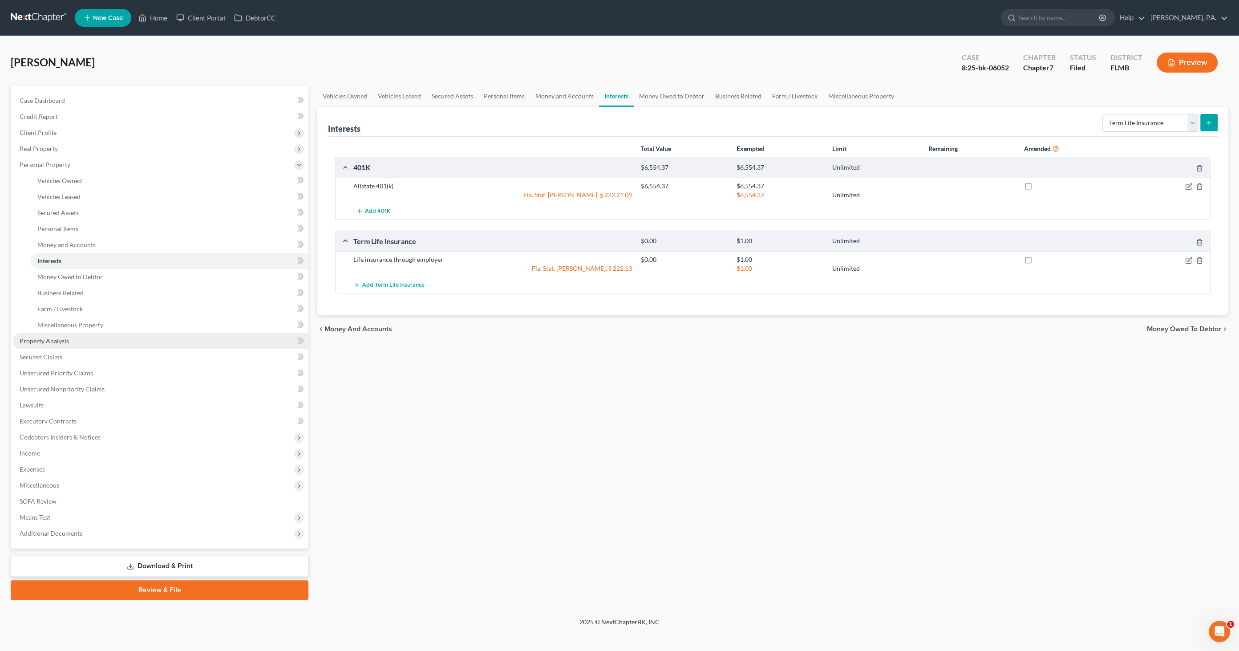
click at [66, 339] on span "Property Analysis" at bounding box center [44, 341] width 49 height 8
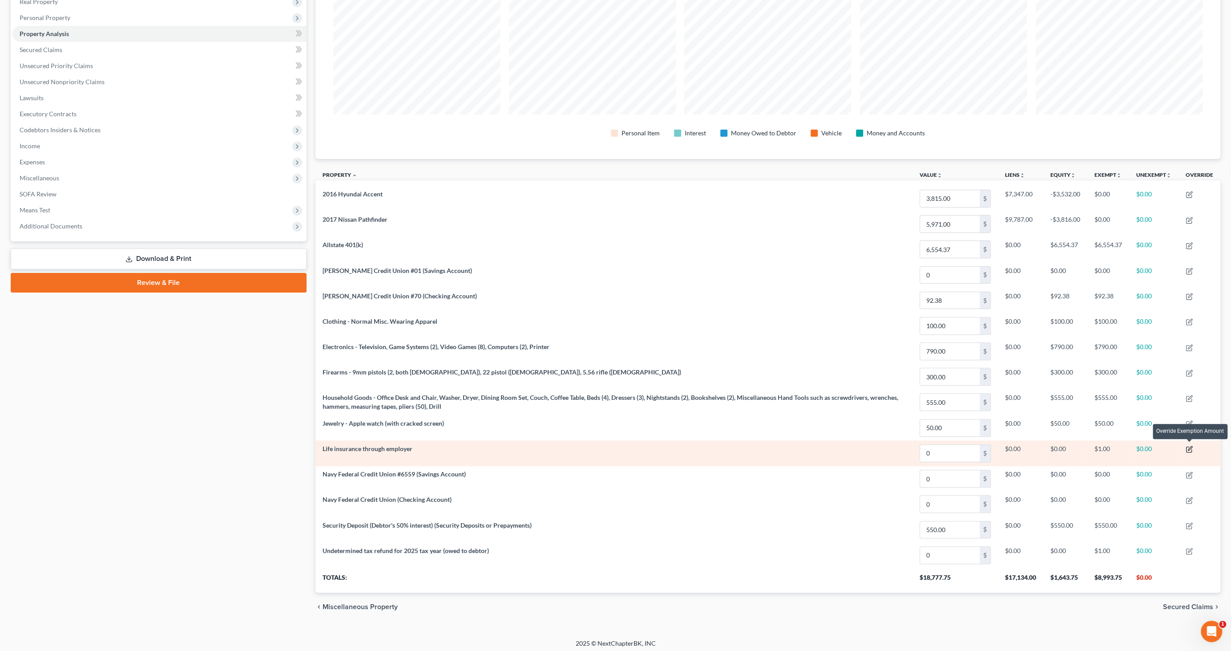
click at [1188, 447] on icon "button" at bounding box center [1189, 448] width 7 height 7
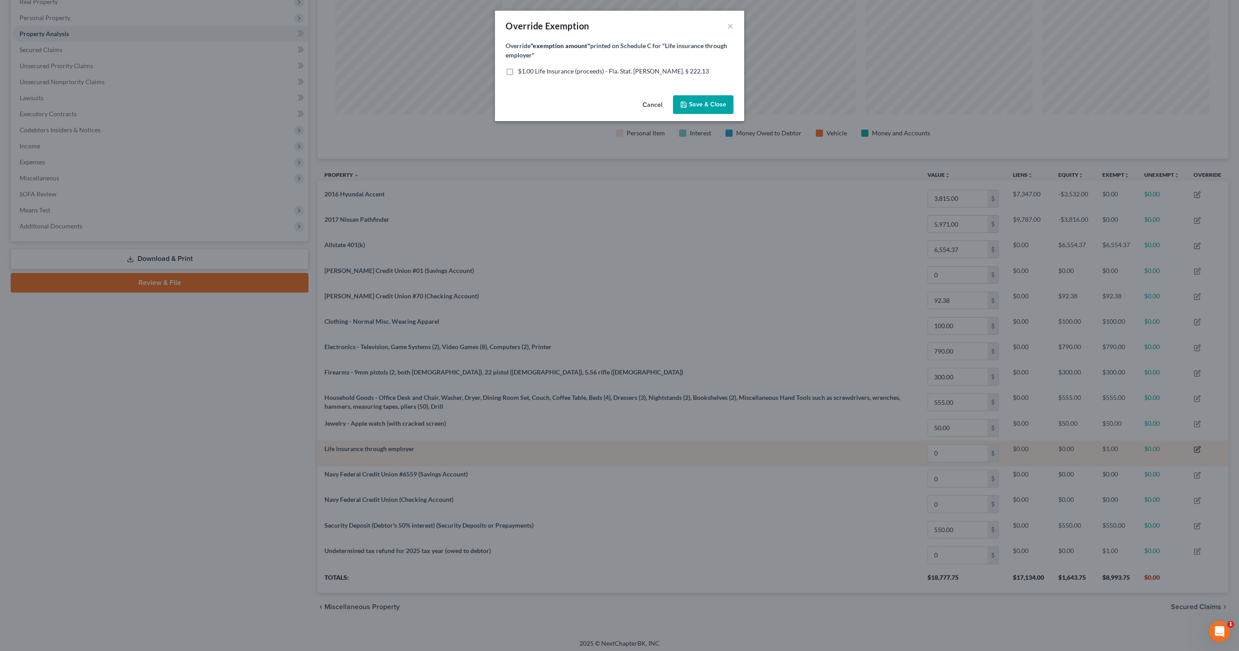
scroll to position [221, 910]
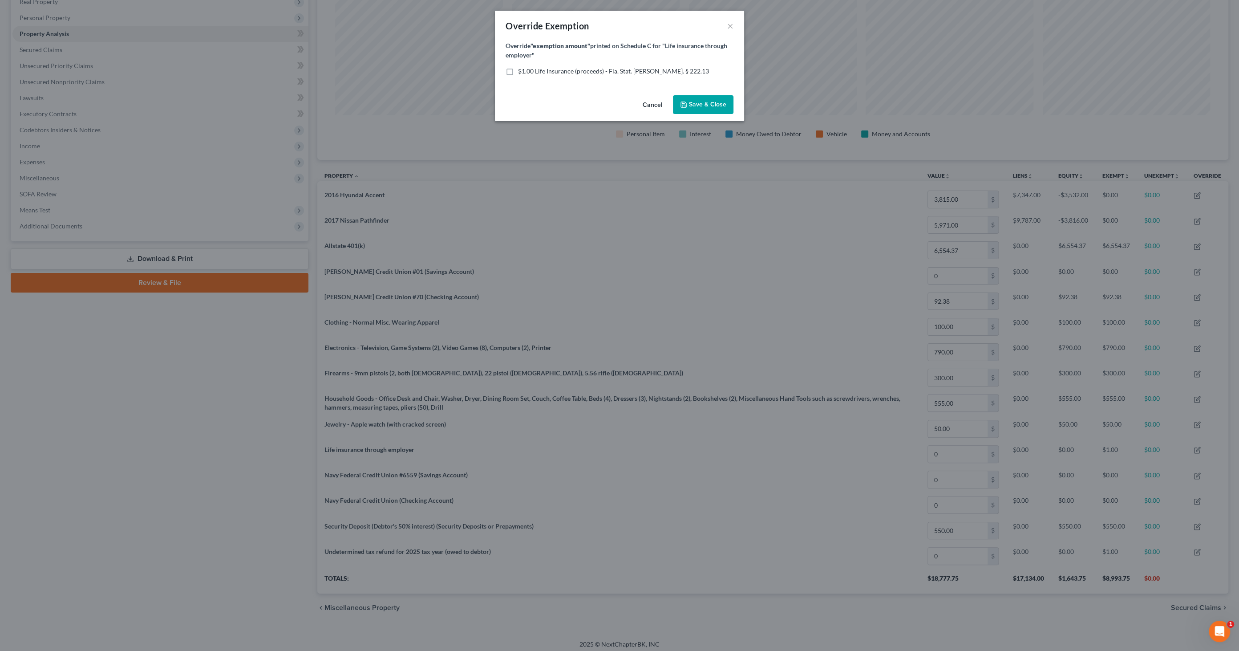
click at [539, 72] on span "$1.00 Life Insurance (proceeds) - Fla. Stat. [PERSON_NAME]. § 222.13" at bounding box center [613, 71] width 191 height 8
click at [527, 72] on input "$1.00 Life Insurance (proceeds) - Fla. Stat. [PERSON_NAME]. § 222.13" at bounding box center [524, 70] width 6 height 6
checkbox input "true"
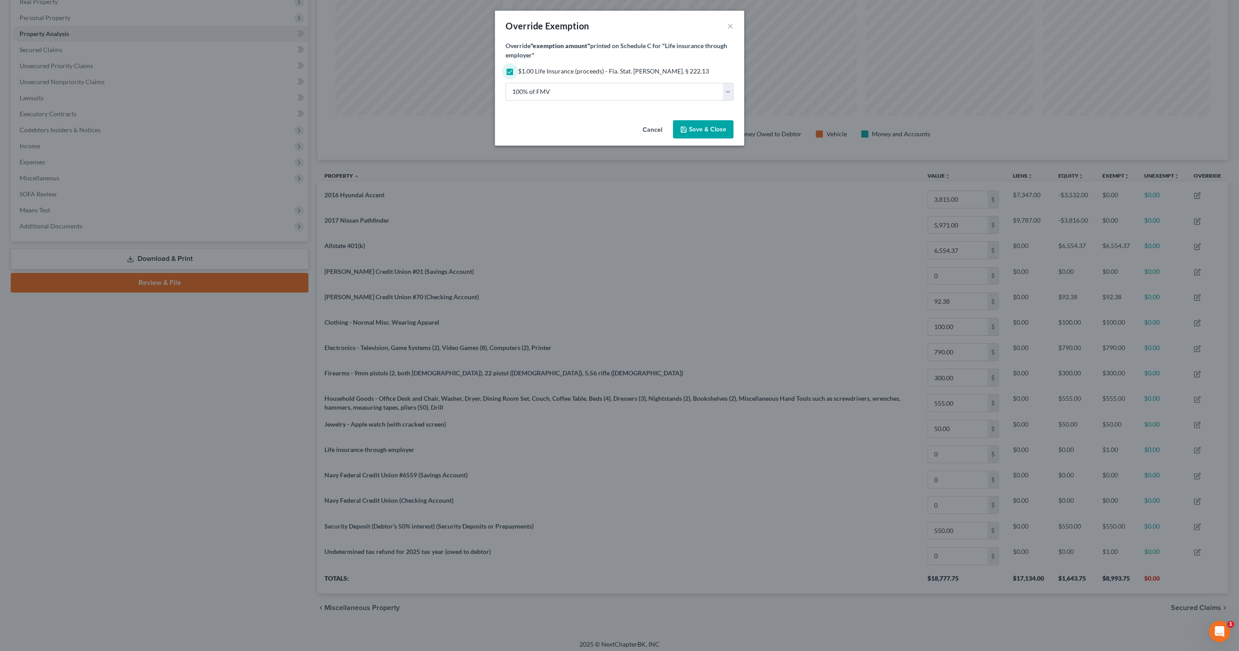
click at [698, 127] on span "Save & Close" at bounding box center [707, 129] width 37 height 8
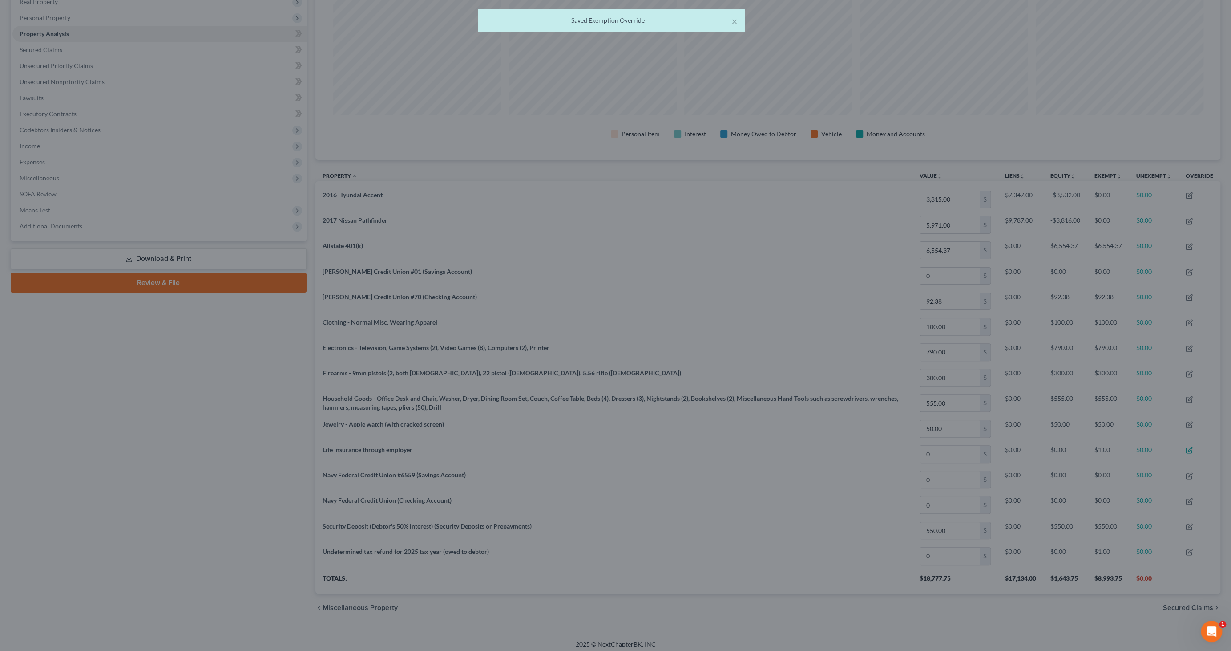
scroll to position [444724, 444039]
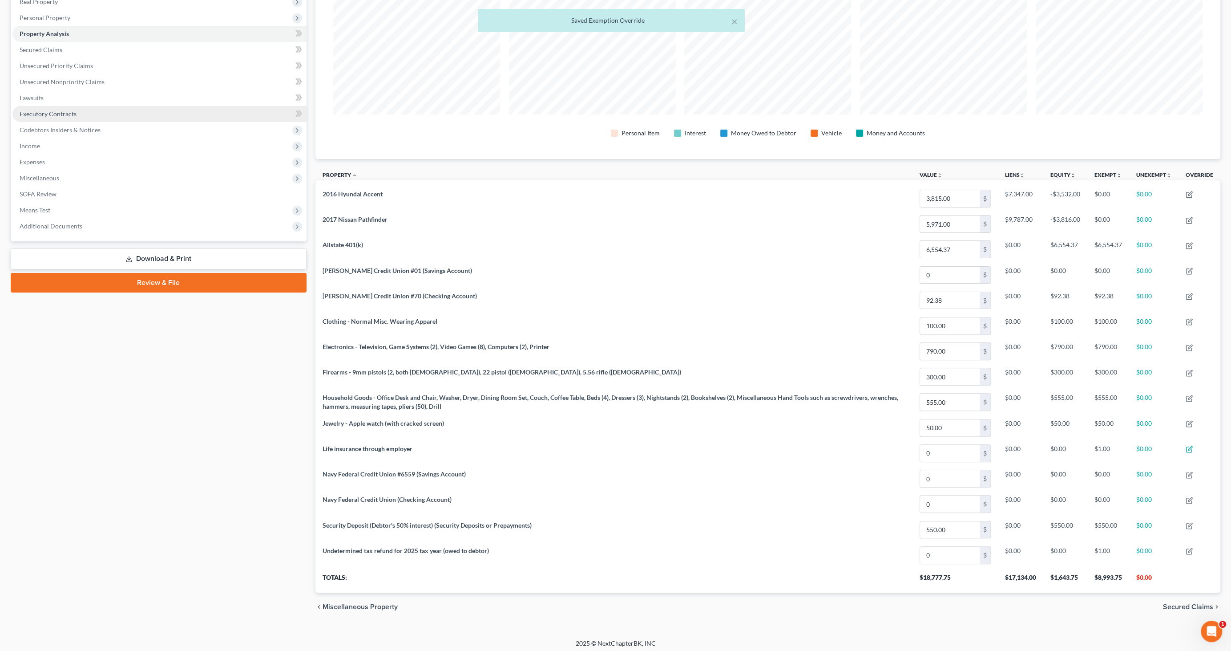
drag, startPoint x: 166, startPoint y: 248, endPoint x: 167, endPoint y: 253, distance: 5.2
click at [166, 248] on link "Download & Print" at bounding box center [159, 258] width 296 height 21
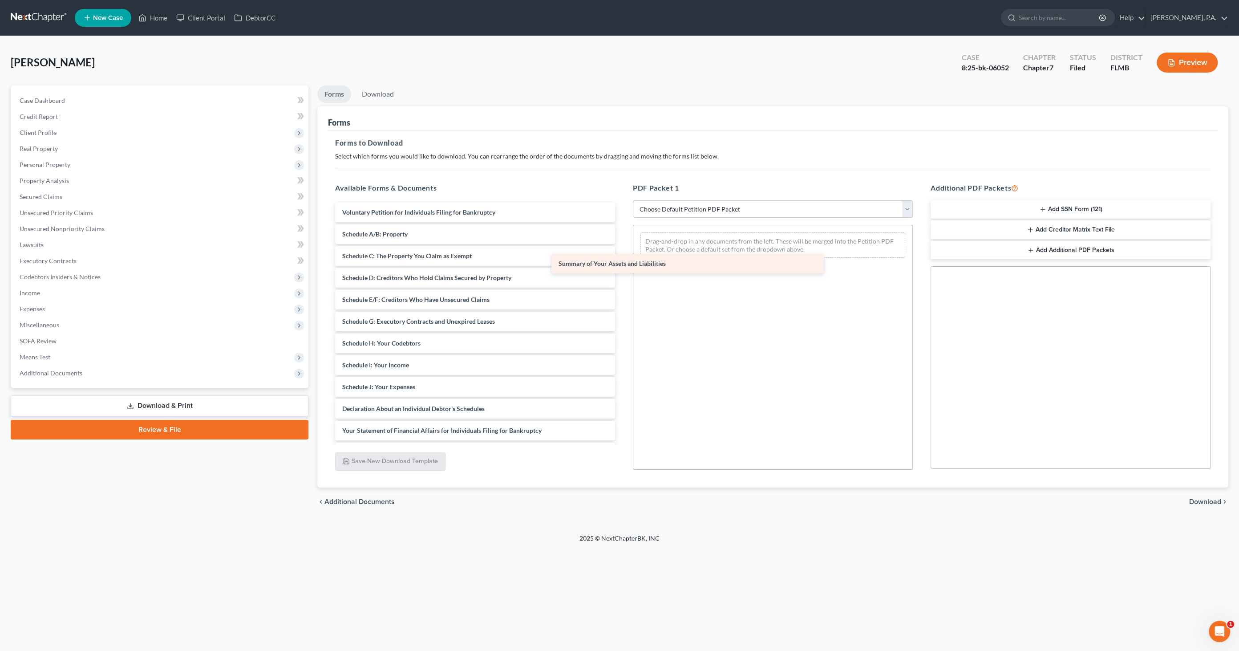
drag, startPoint x: 407, startPoint y: 235, endPoint x: 640, endPoint y: 258, distance: 233.8
click at [622, 258] on div "Summary of Your Assets and Liabilities Voluntary Petition for Individuals Filin…" at bounding box center [475, 386] width 294 height 368
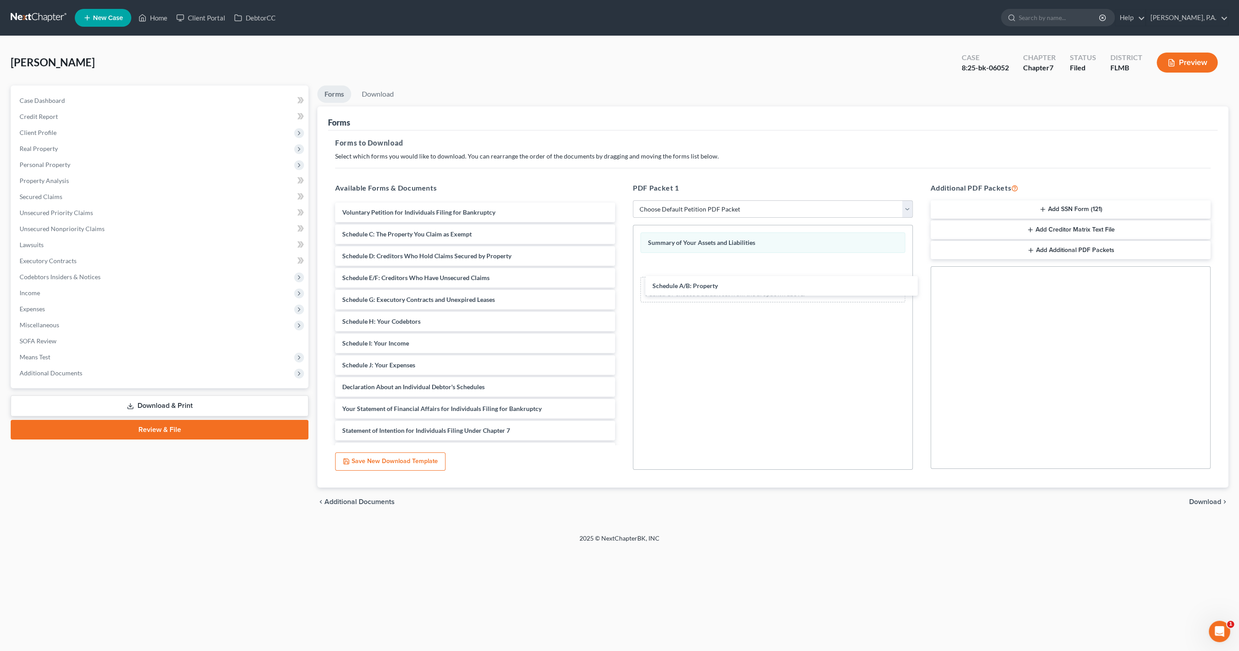
drag, startPoint x: 359, startPoint y: 232, endPoint x: 641, endPoint y: 281, distance: 286.2
click at [622, 284] on div "Schedule A/B: Property Voluntary Petition for Individuals Filing for Bankruptcy…" at bounding box center [475, 375] width 294 height 347
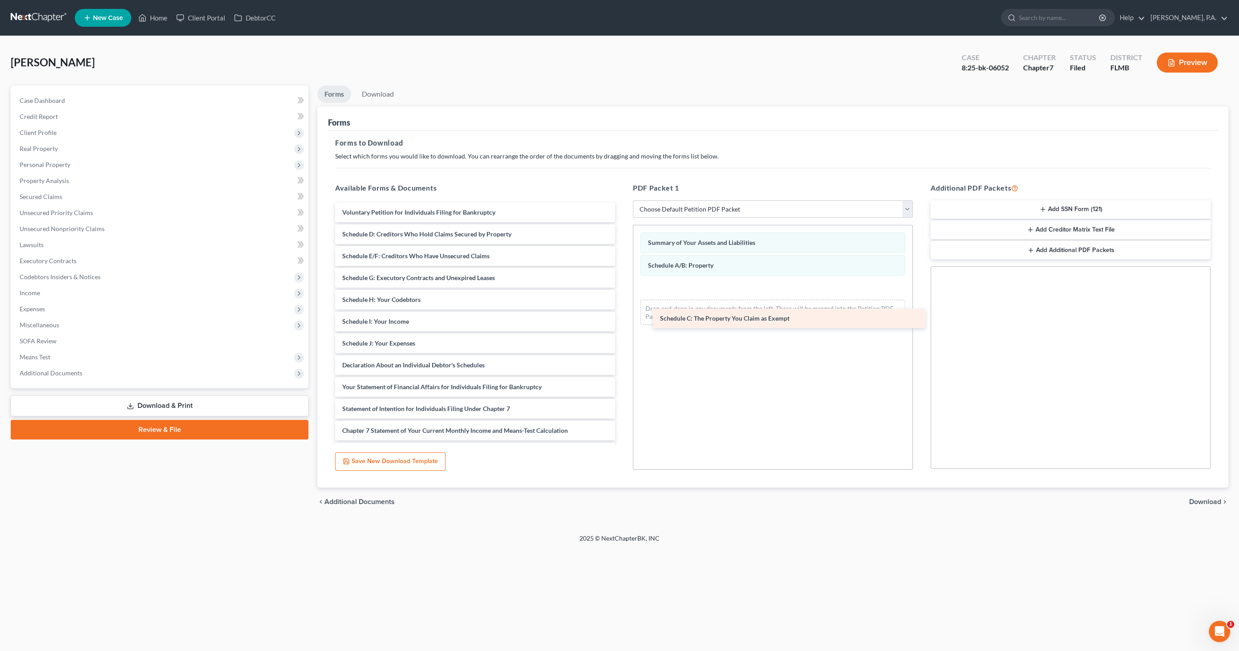
drag, startPoint x: 400, startPoint y: 230, endPoint x: 726, endPoint y: 313, distance: 337.0
click at [622, 313] on div "Schedule C: The Property You Claim as Exempt Voluntary Petition for Individuals…" at bounding box center [475, 364] width 294 height 325
click at [1214, 502] on span "Download" at bounding box center [1205, 501] width 32 height 7
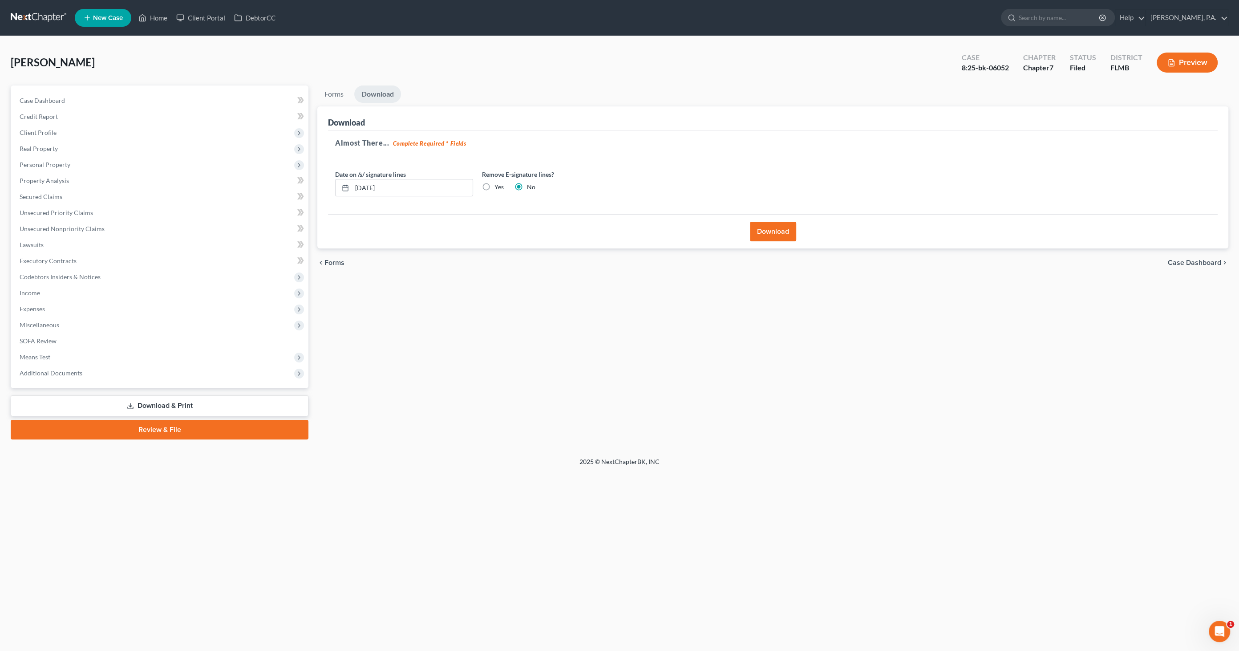
click at [770, 232] on button "Download" at bounding box center [773, 232] width 46 height 20
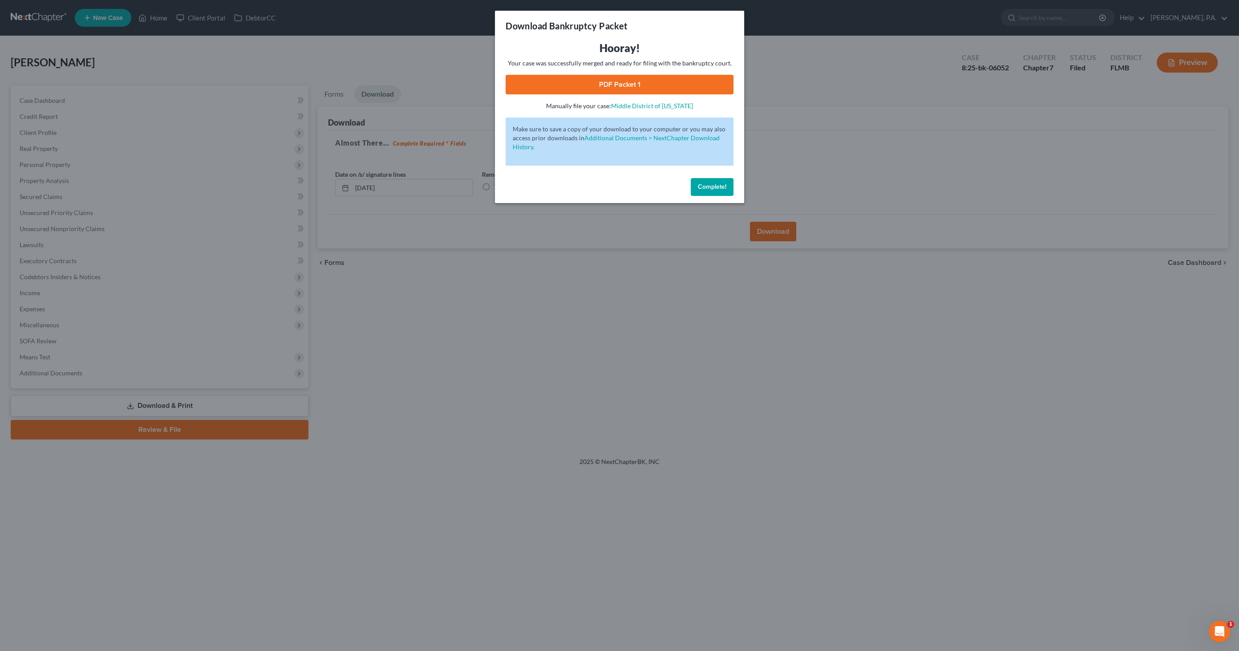
click at [592, 80] on link "PDF Packet 1" at bounding box center [619, 85] width 228 height 20
click at [717, 186] on span "Complete!" at bounding box center [712, 187] width 28 height 8
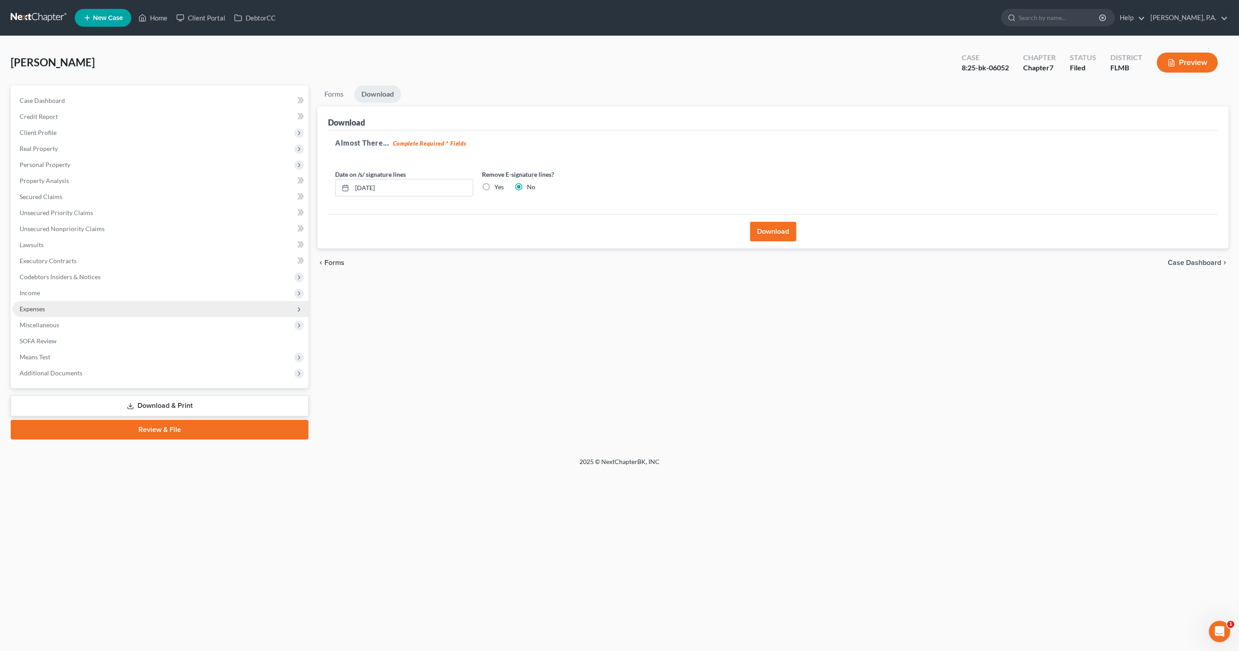
click at [53, 312] on span "Expenses" at bounding box center [160, 309] width 296 height 16
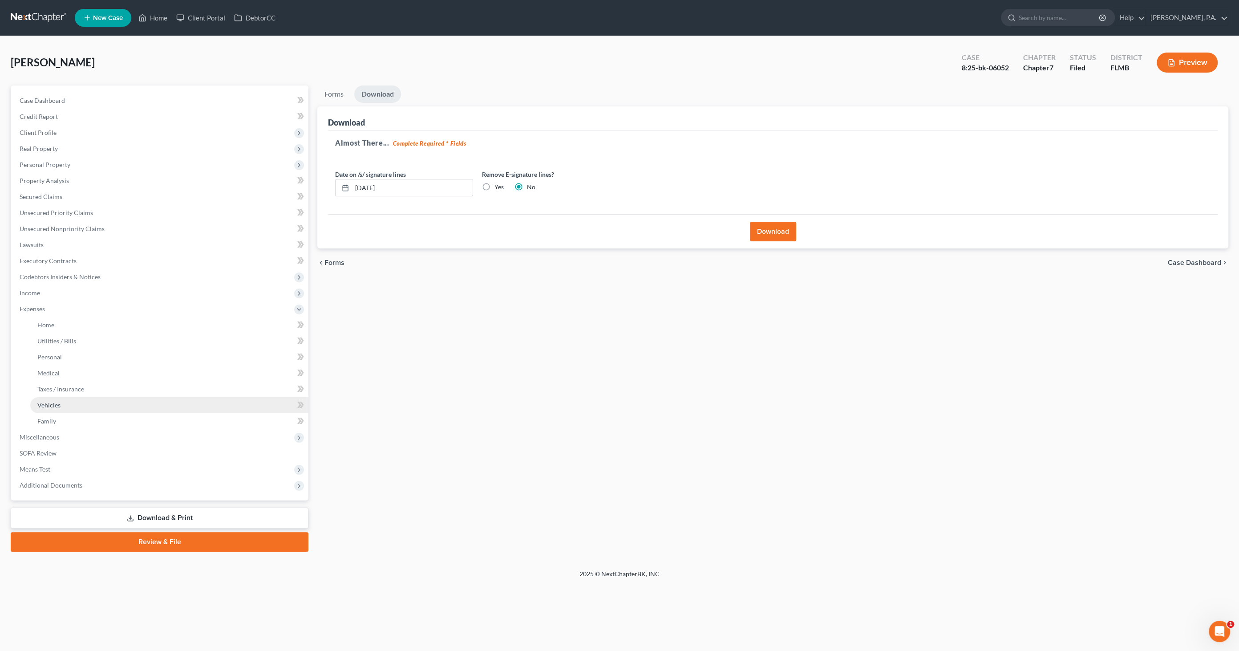
click at [69, 407] on link "Vehicles" at bounding box center [169, 405] width 278 height 16
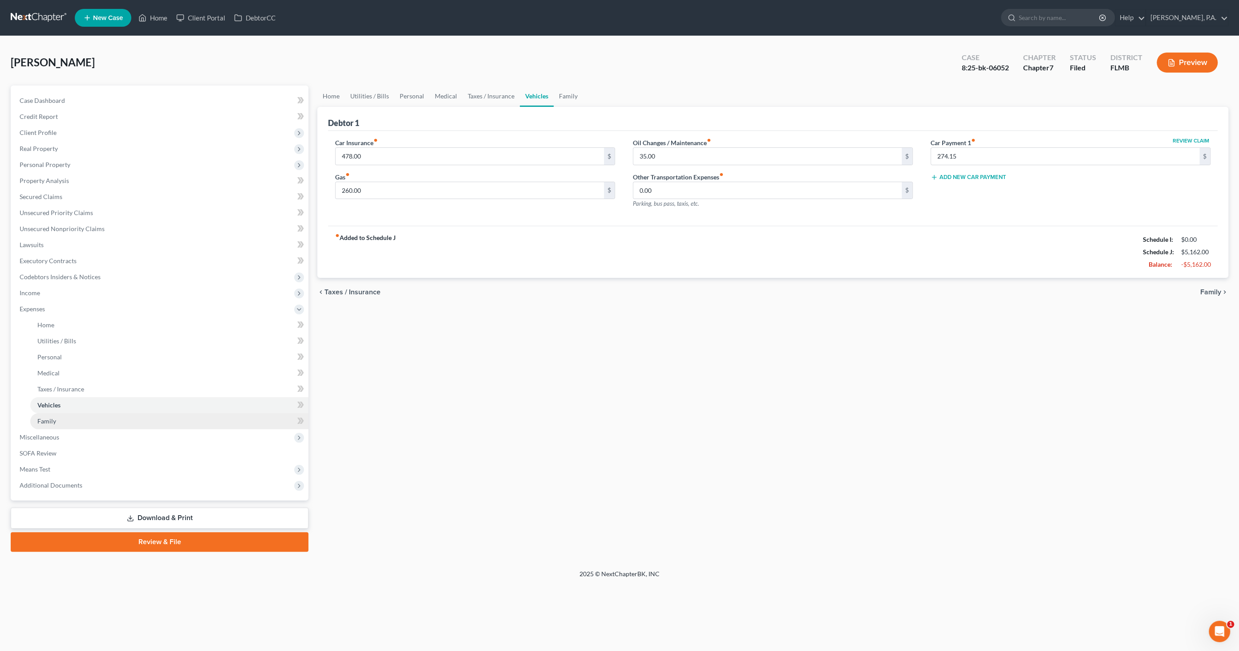
click at [69, 414] on link "Family" at bounding box center [169, 421] width 278 height 16
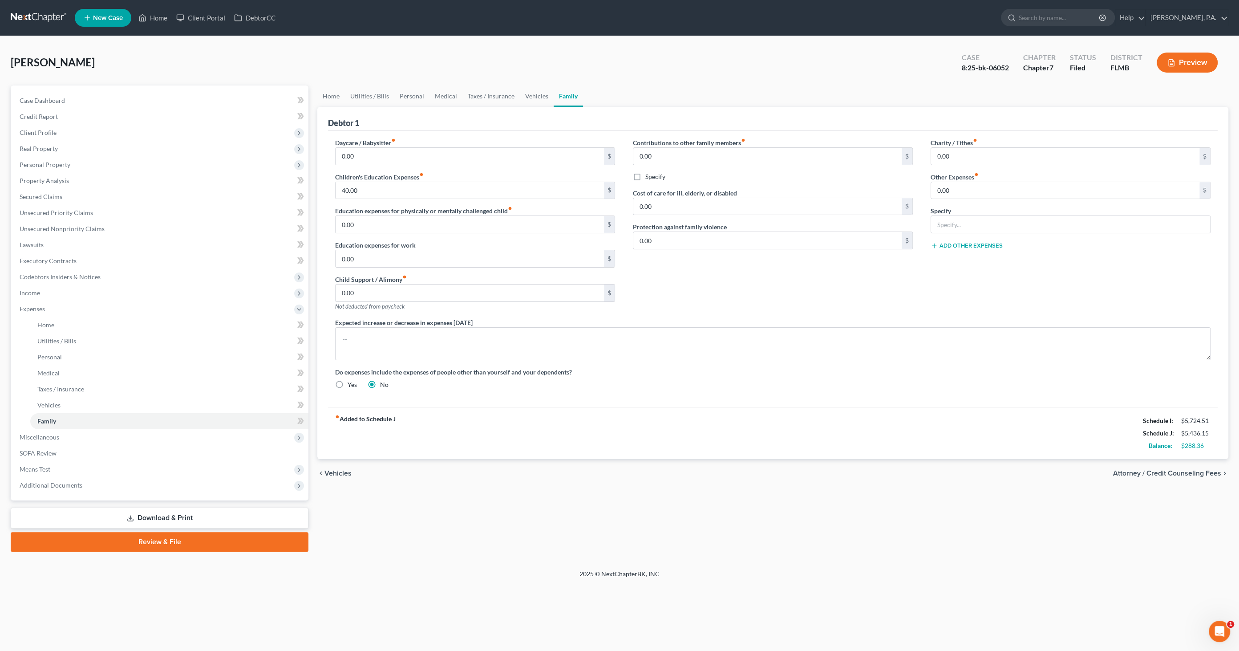
click at [348, 381] on label "Yes" at bounding box center [352, 384] width 9 height 9
click at [351, 381] on input "Yes" at bounding box center [354, 383] width 6 height 6
radio input "true"
click at [369, 334] on textarea at bounding box center [772, 343] width 875 height 33
click at [380, 382] on label "No" at bounding box center [384, 384] width 8 height 9
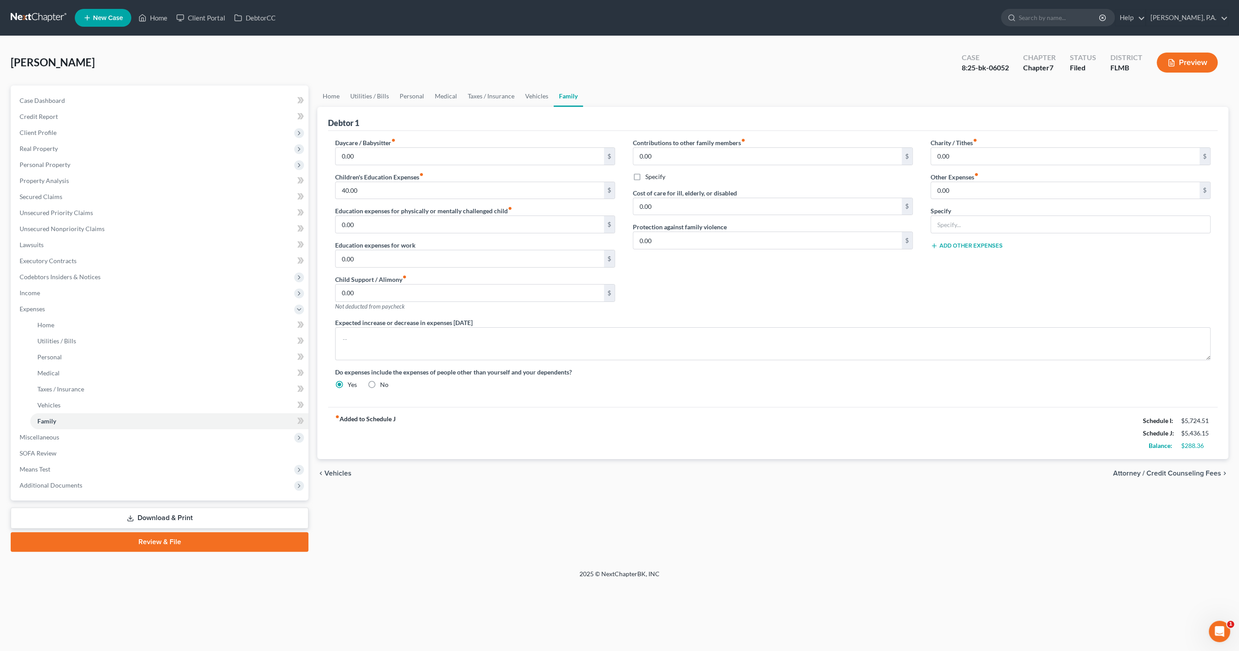
click at [384, 382] on input "No" at bounding box center [387, 383] width 6 height 6
radio input "true"
radio input "false"
click at [373, 332] on textarea at bounding box center [772, 343] width 875 height 33
type textarea "Expect increase in expenses to replace vehicle that is being surrendered"
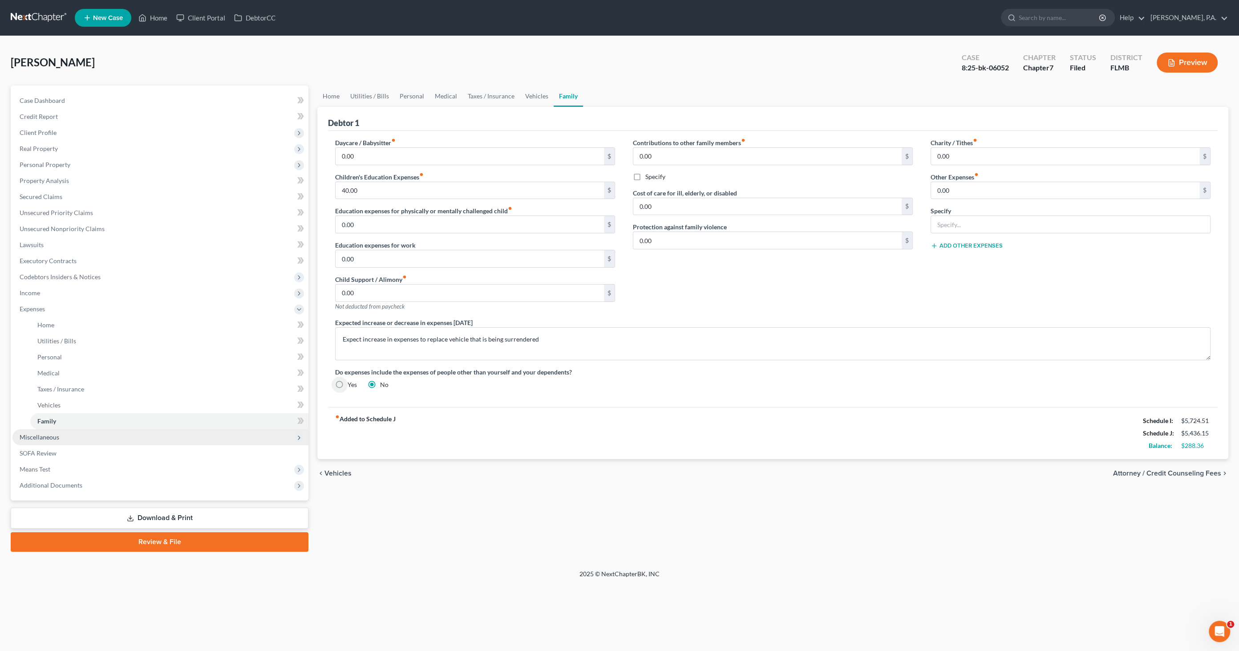
click at [52, 437] on span "Miscellaneous" at bounding box center [40, 437] width 40 height 8
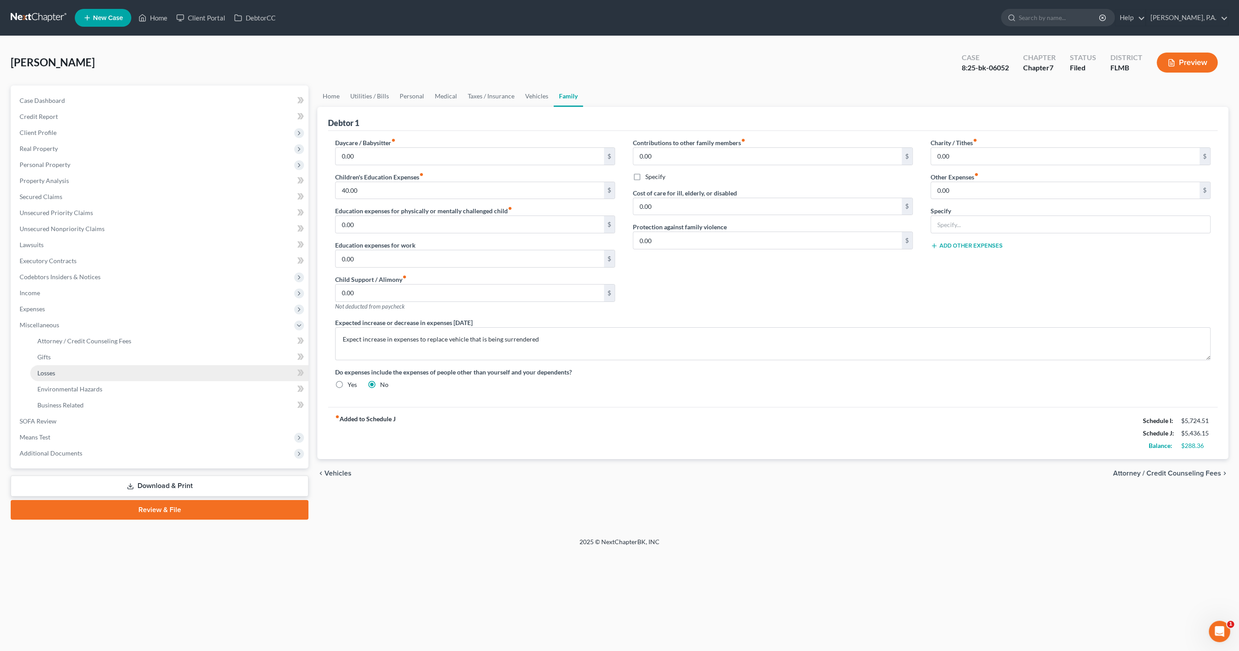
click at [61, 371] on link "Losses" at bounding box center [169, 373] width 278 height 16
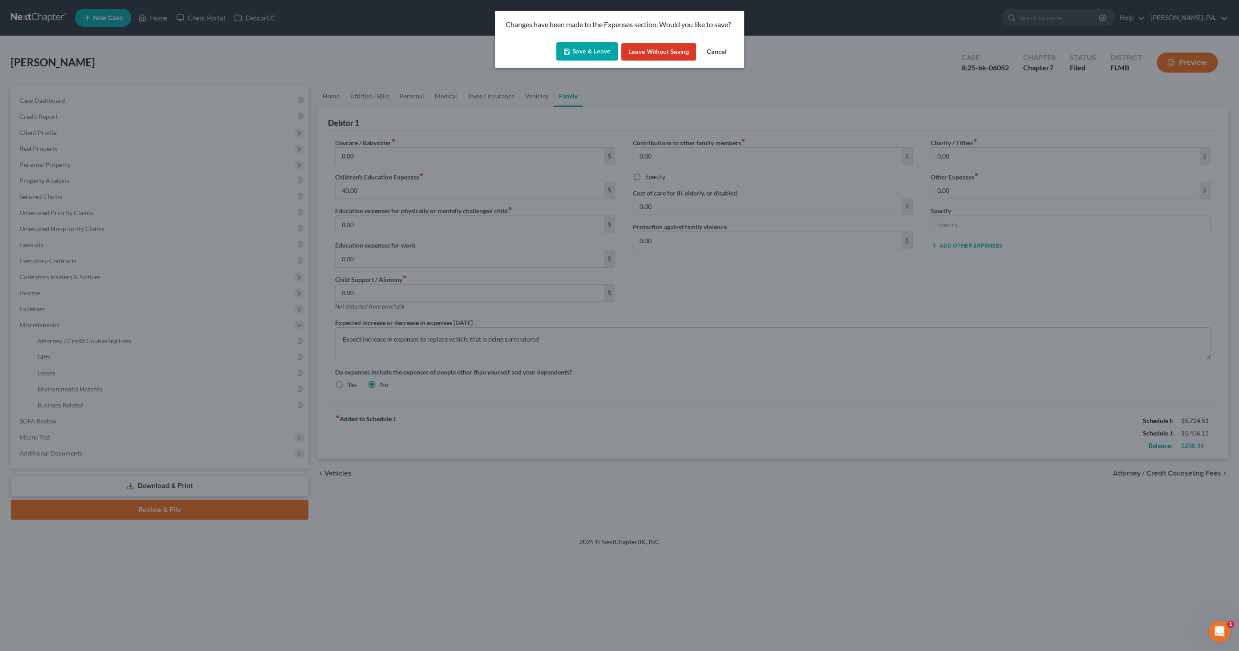
click at [588, 55] on button "Save & Leave" at bounding box center [586, 51] width 61 height 19
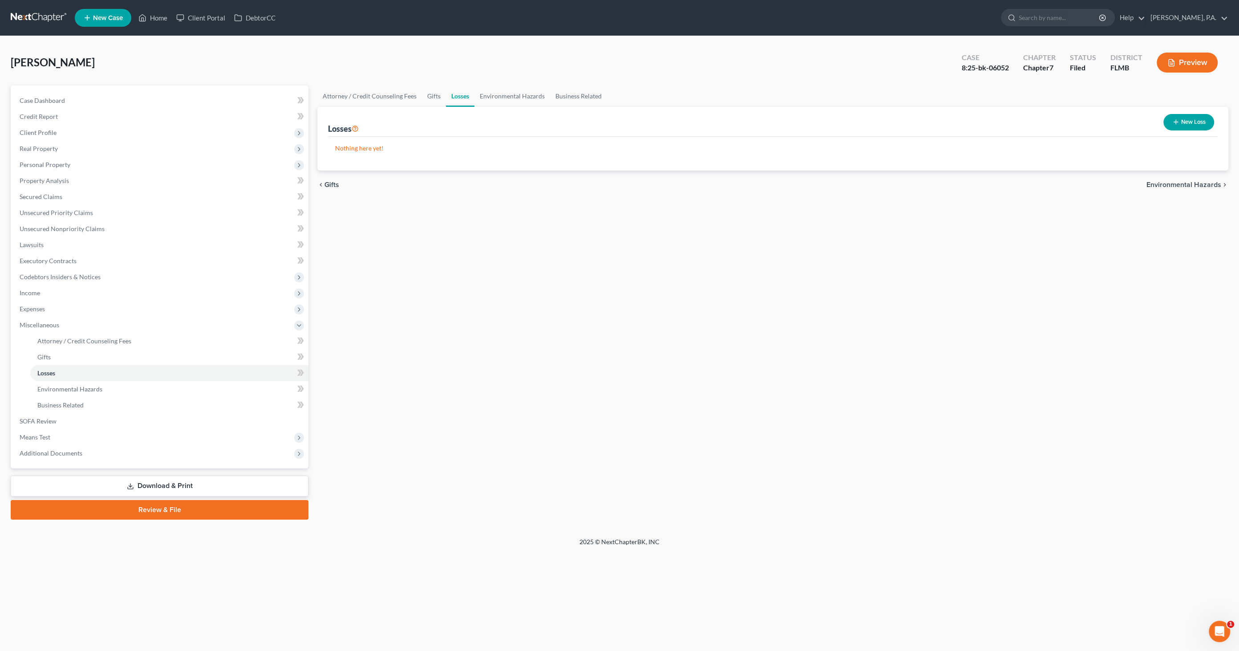
click at [207, 487] on link "Download & Print" at bounding box center [160, 485] width 298 height 21
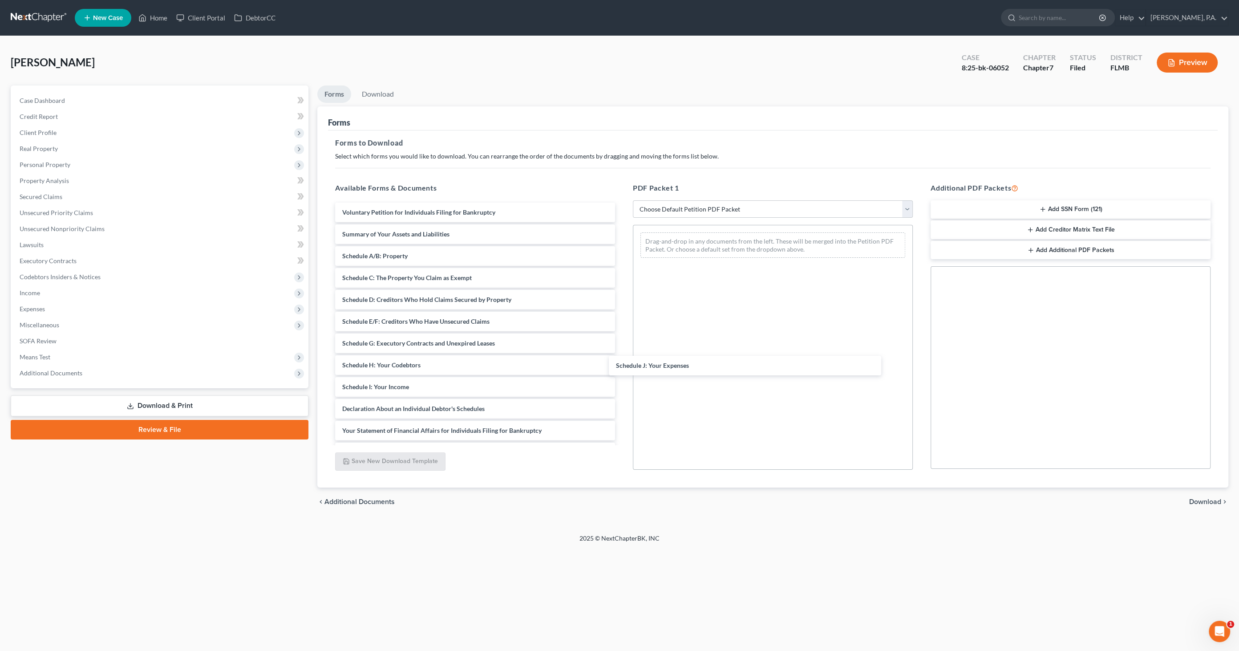
drag, startPoint x: 400, startPoint y: 408, endPoint x: 801, endPoint y: 380, distance: 401.9
click at [622, 362] on div "Schedule J: Your Expenses Voluntary Petition for Individuals Filing for Bankrup…" at bounding box center [475, 386] width 294 height 368
click at [1213, 502] on span "Download" at bounding box center [1205, 501] width 32 height 7
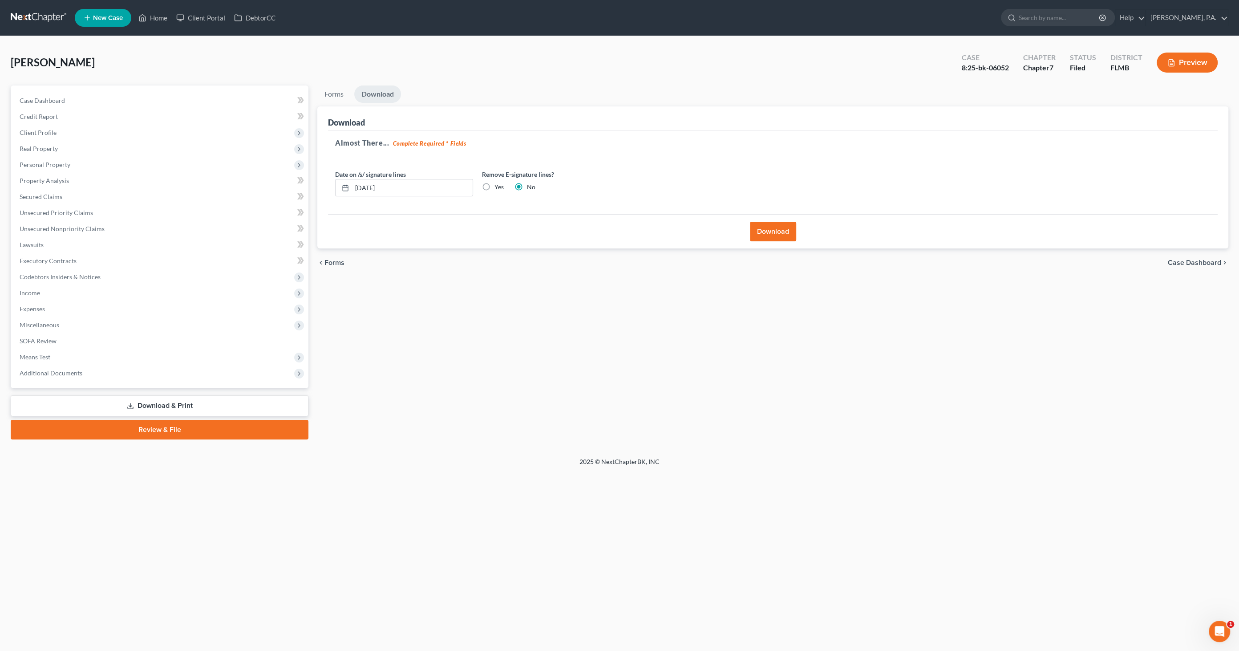
click at [775, 230] on button "Download" at bounding box center [773, 232] width 46 height 20
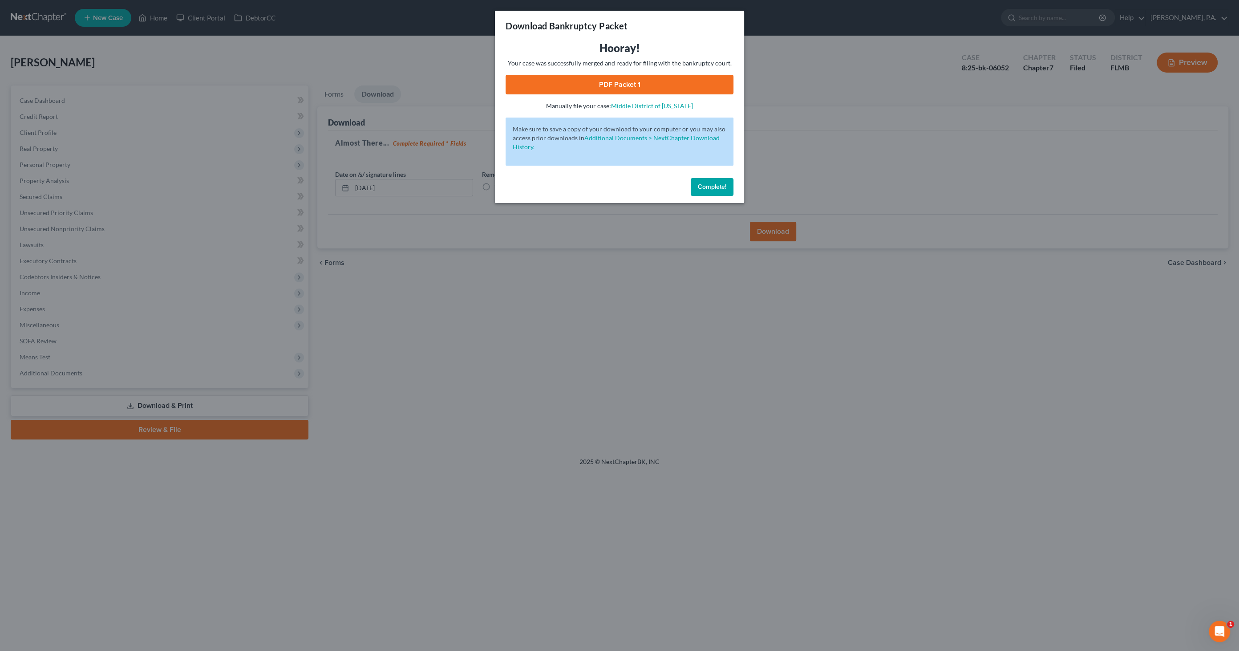
click at [610, 84] on link "PDF Packet 1" at bounding box center [619, 85] width 228 height 20
click at [709, 188] on span "Complete!" at bounding box center [712, 187] width 28 height 8
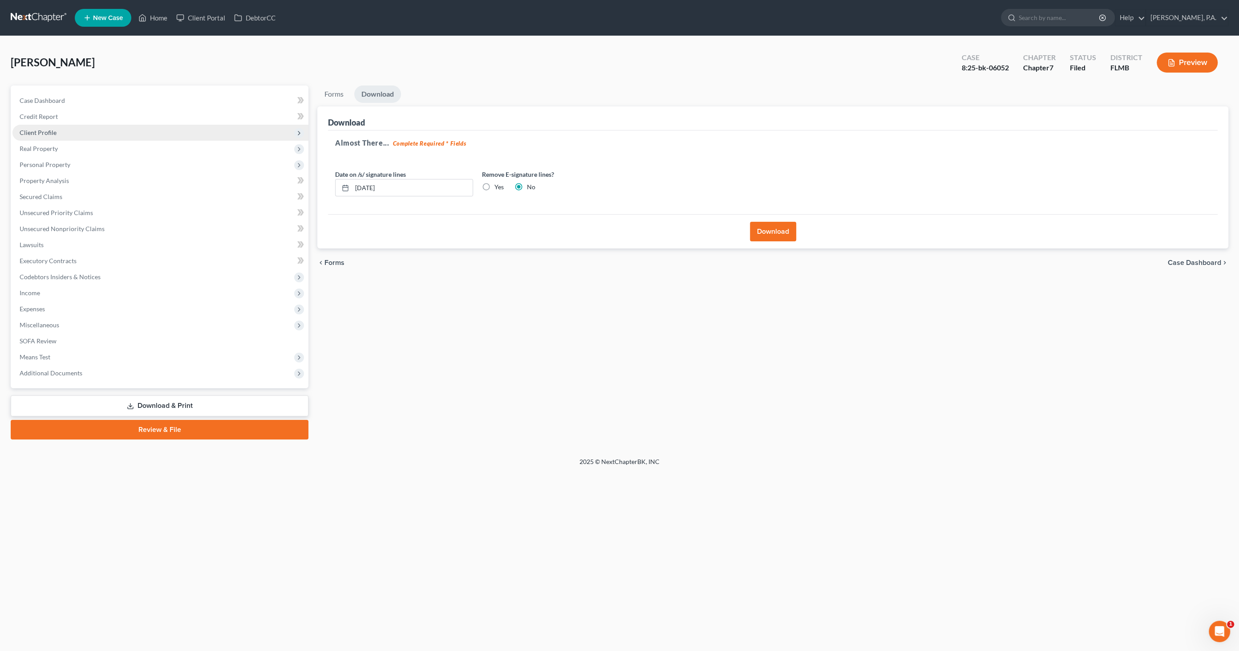
click at [64, 132] on span "Client Profile" at bounding box center [160, 133] width 296 height 16
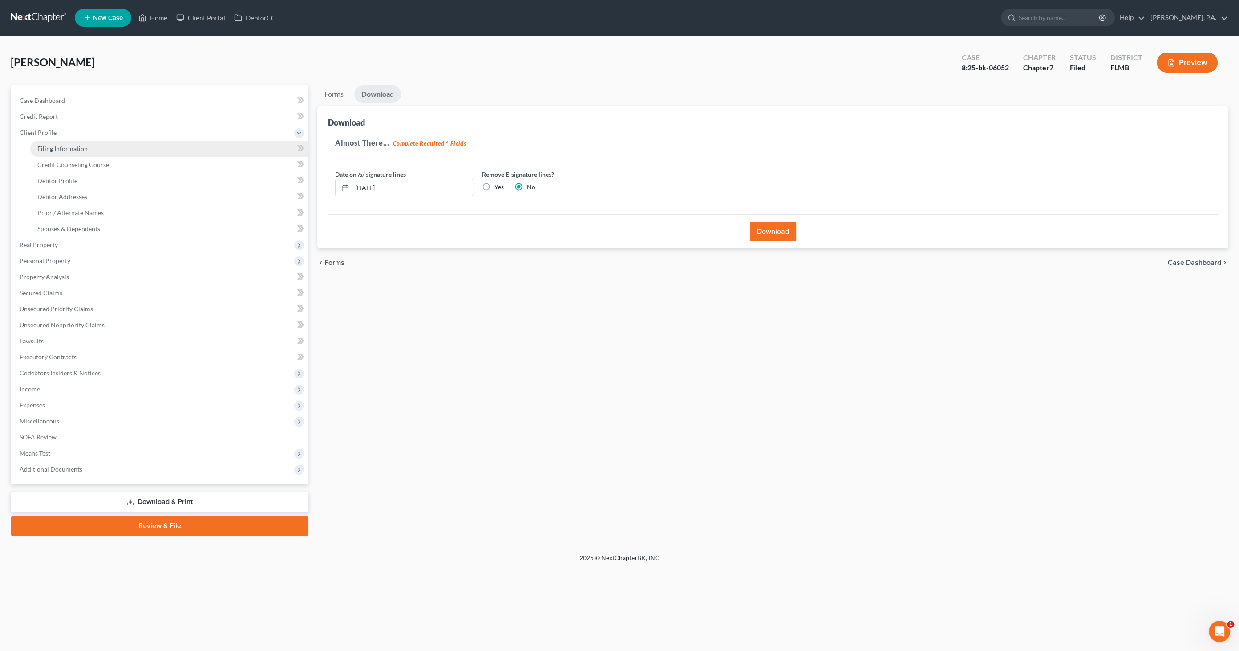
click at [69, 146] on span "Filing Information" at bounding box center [62, 149] width 50 height 8
select select "1"
select select "0"
select select "9"
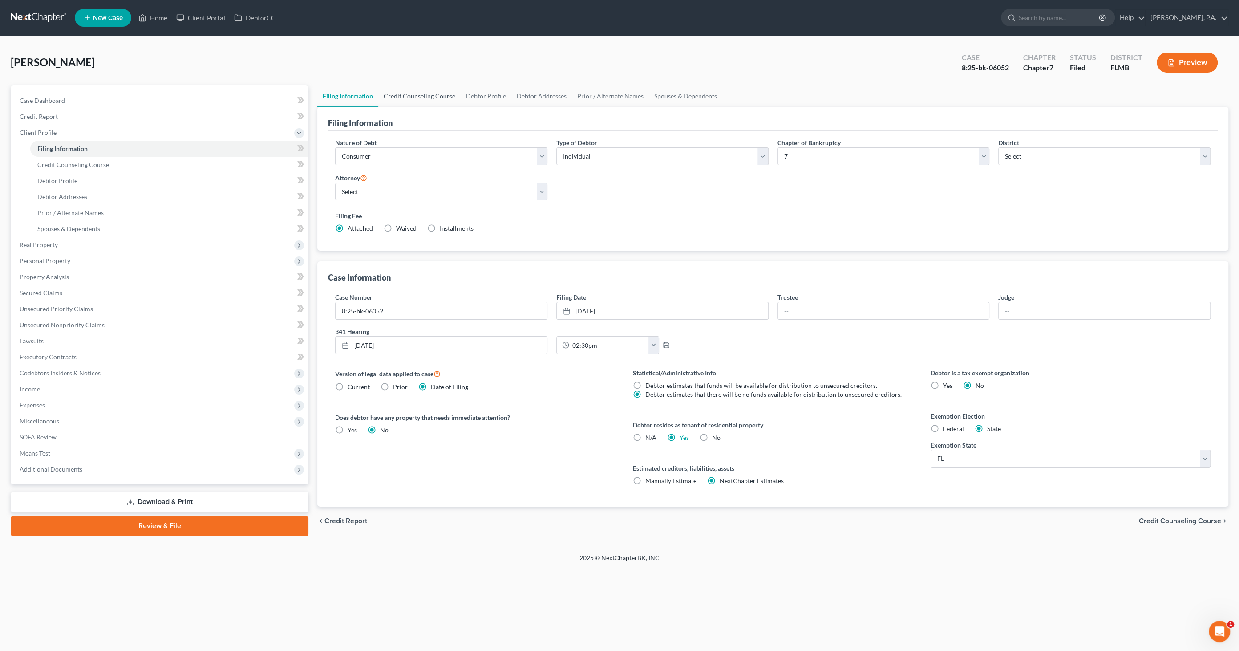
click at [436, 93] on link "Credit Counseling Course" at bounding box center [419, 95] width 82 height 21
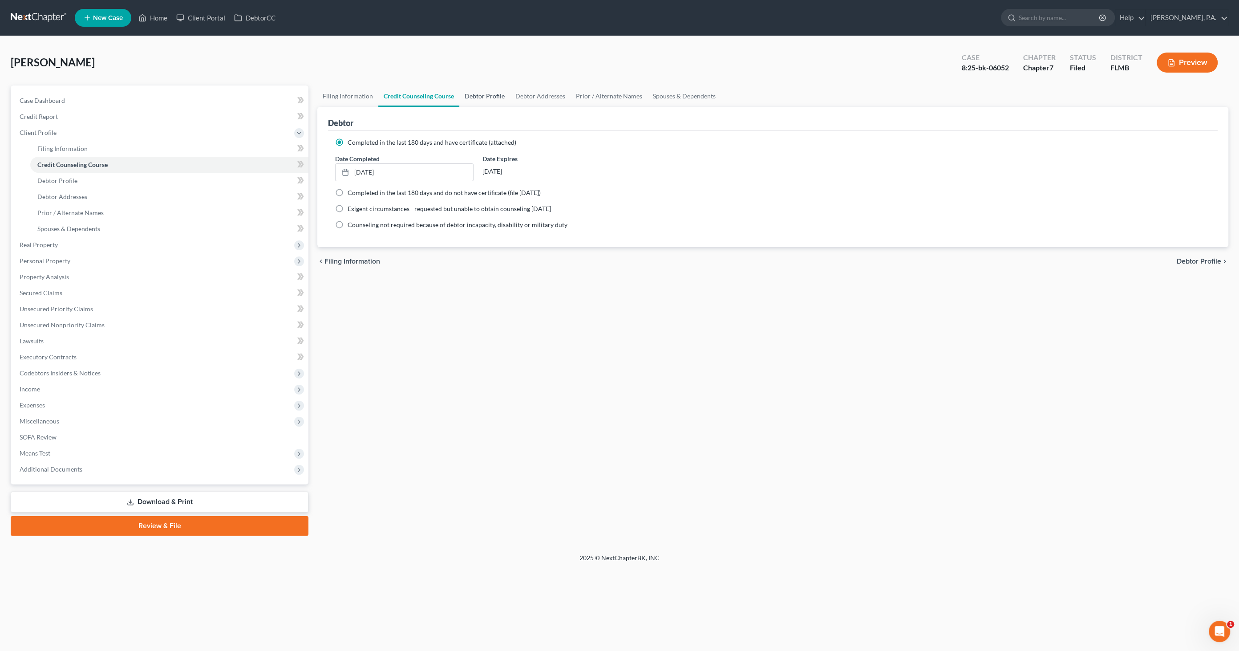
click at [466, 90] on link "Debtor Profile" at bounding box center [484, 95] width 51 height 21
select select "0"
select select "4"
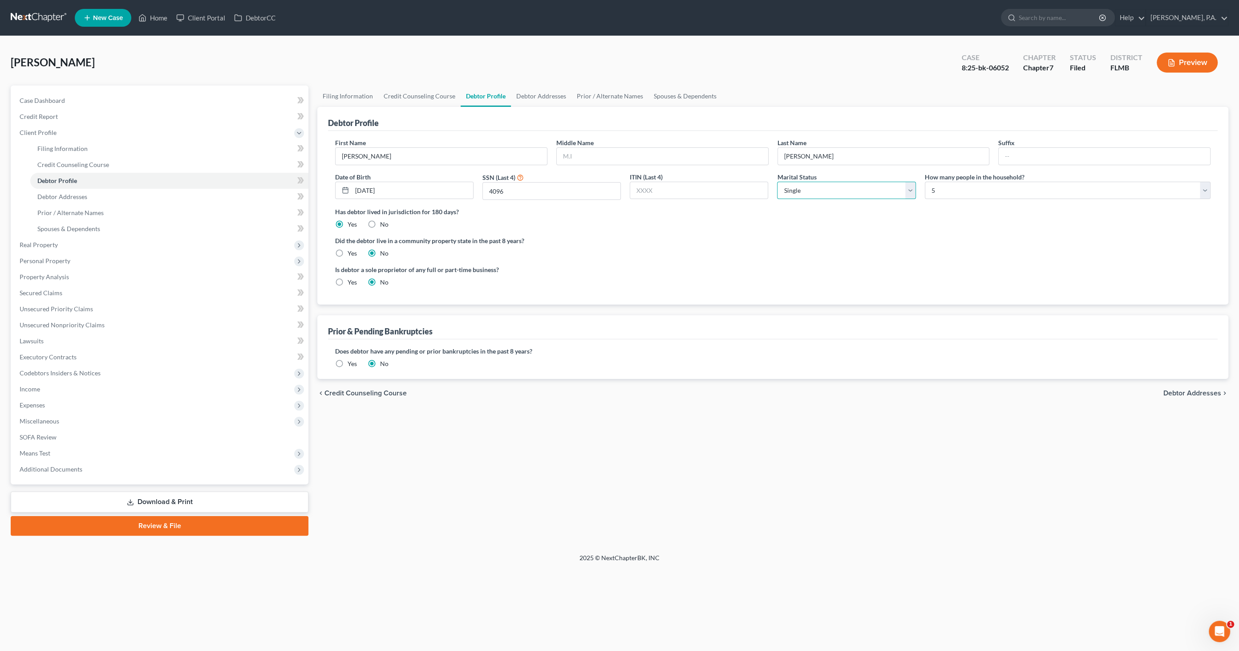
click at [820, 182] on select "Select Single Married Separated Divorced Widowed" at bounding box center [846, 191] width 138 height 18
select select "1"
click at [777, 182] on select "Select Single Married Separated Divorced Widowed" at bounding box center [846, 191] width 138 height 18
click at [64, 244] on span "Real Property" at bounding box center [160, 245] width 296 height 16
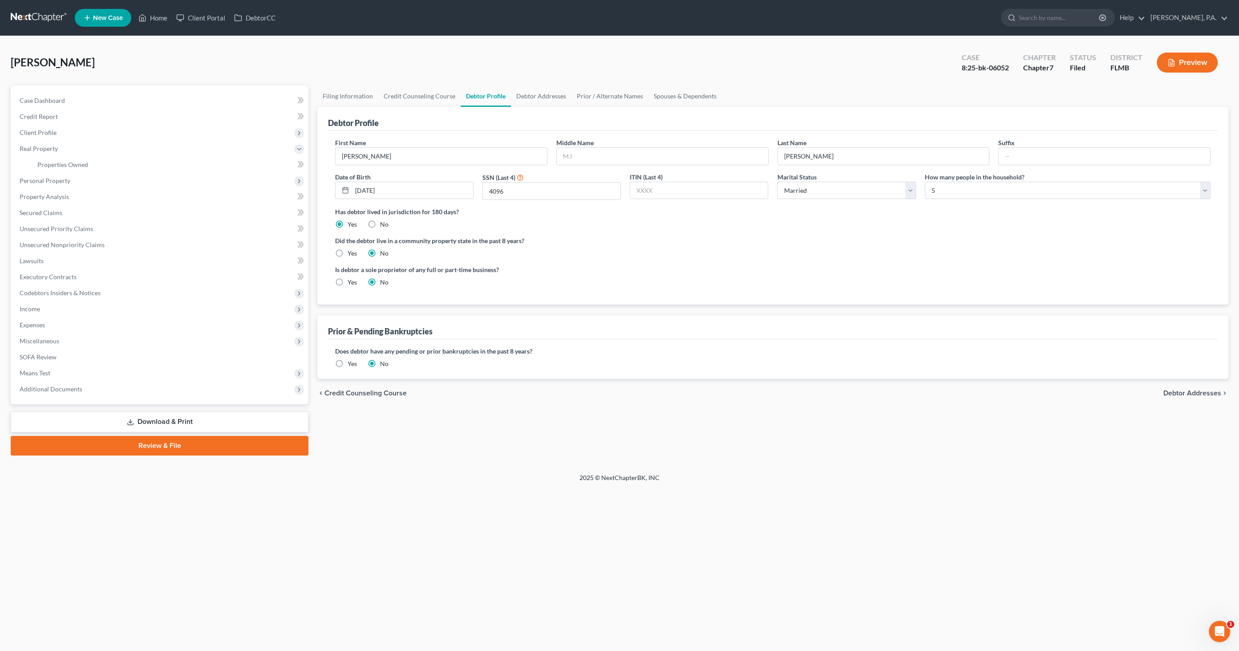
click at [186, 413] on link "Download & Print" at bounding box center [160, 421] width 298 height 21
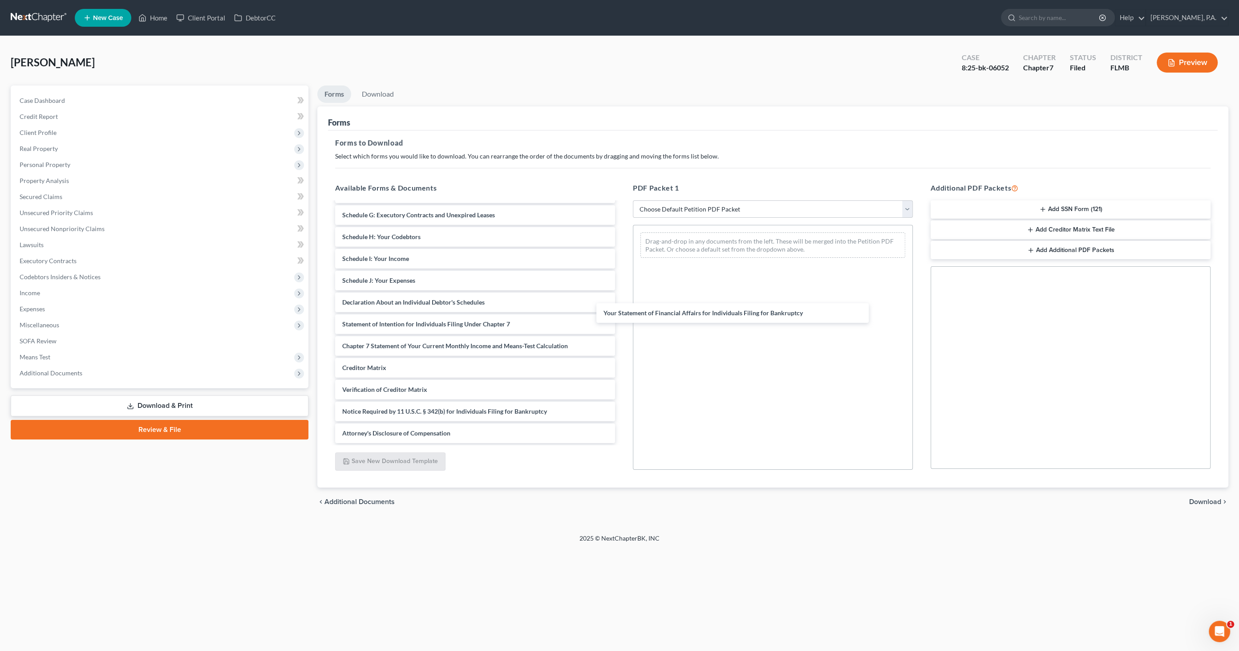
scroll to position [128, 0]
drag, startPoint x: 395, startPoint y: 307, endPoint x: 758, endPoint y: 346, distance: 365.5
click at [622, 311] on div "Your Statement of Financial Affairs for Individuals Filing for Bankruptcy Volun…" at bounding box center [475, 258] width 294 height 368
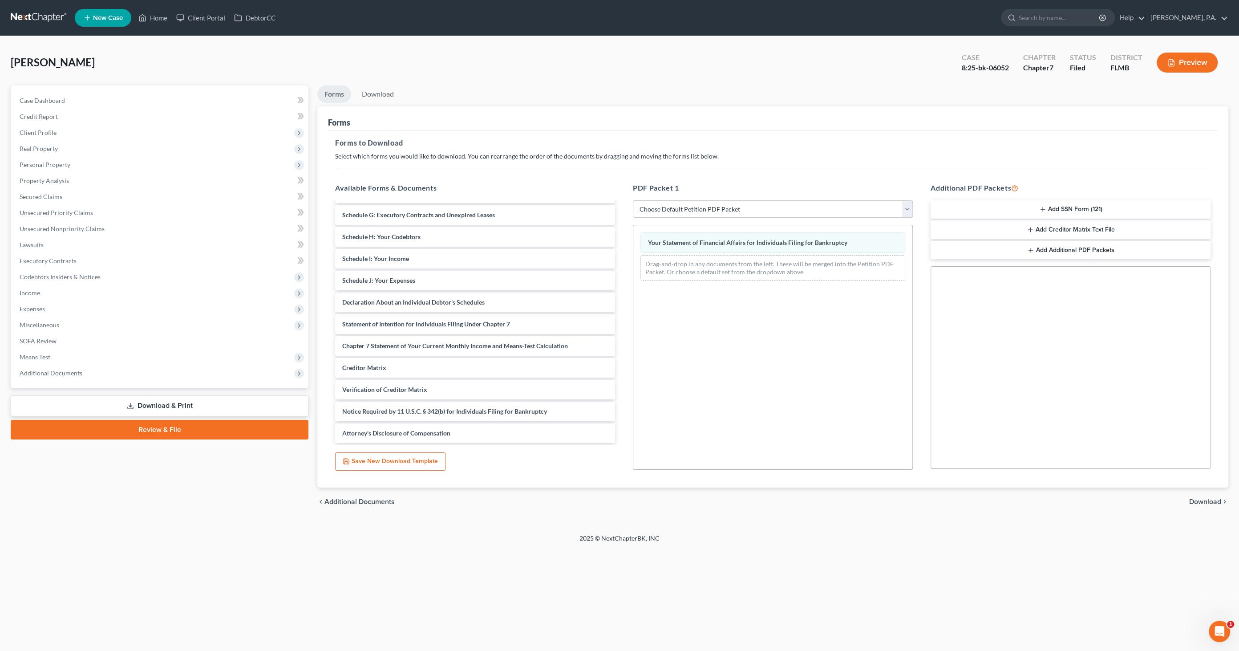
click at [1214, 501] on span "Download" at bounding box center [1205, 501] width 32 height 7
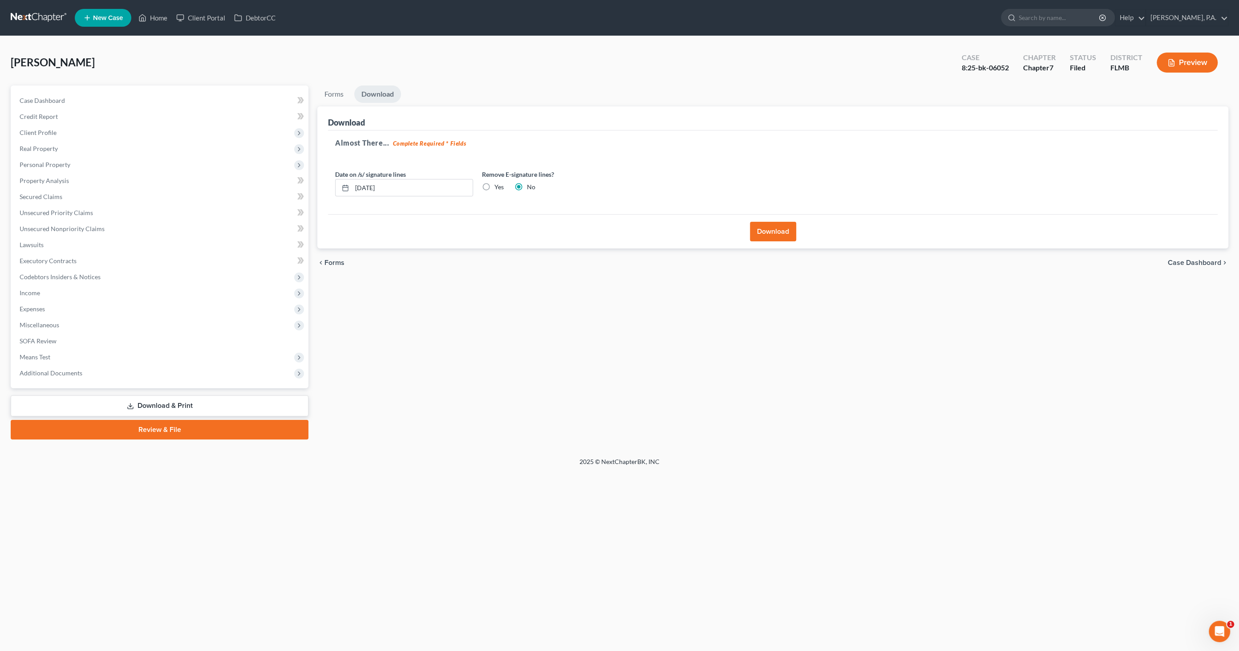
click at [784, 231] on button "Download" at bounding box center [773, 232] width 46 height 20
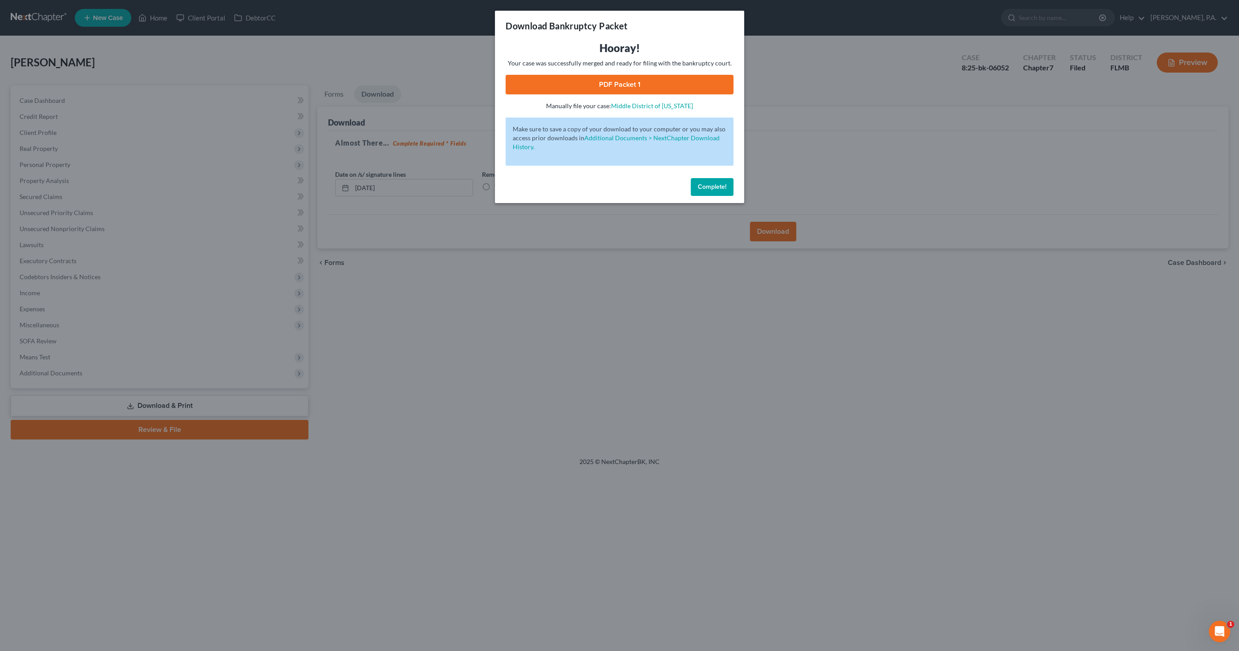
click at [590, 81] on link "PDF Packet 1" at bounding box center [619, 85] width 228 height 20
click at [718, 185] on span "Complete!" at bounding box center [712, 187] width 28 height 8
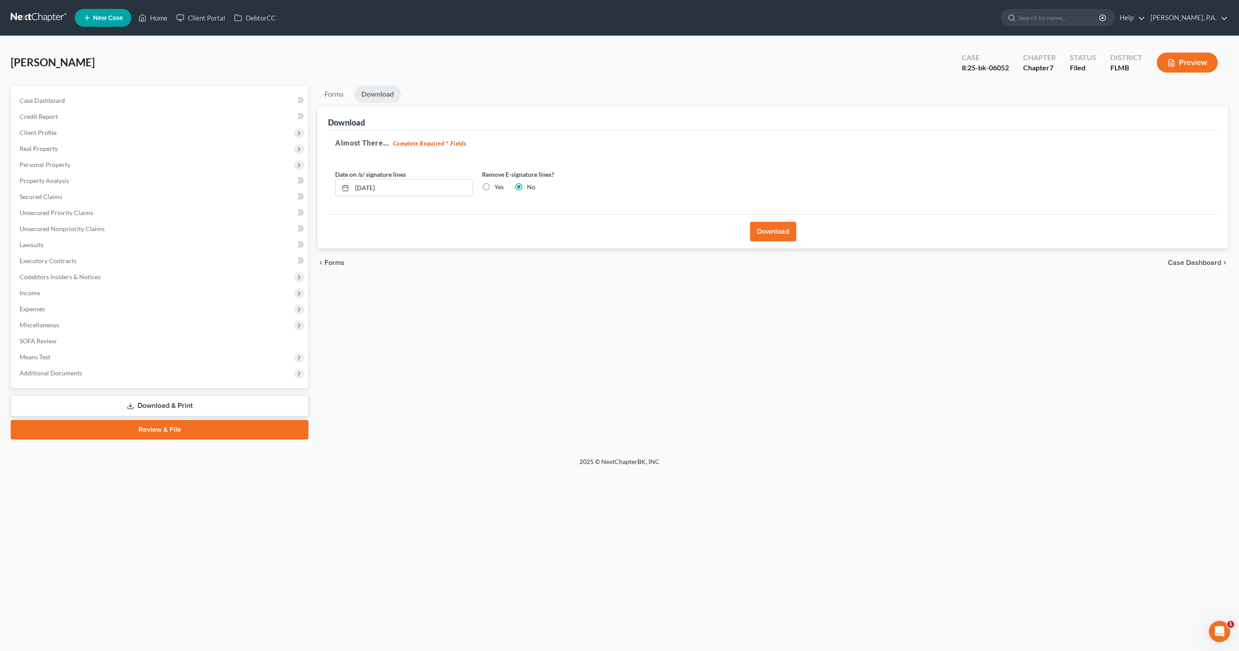
click at [212, 400] on link "Download & Print" at bounding box center [160, 405] width 298 height 21
click at [1189, 259] on span "Case Dashboard" at bounding box center [1194, 262] width 53 height 7
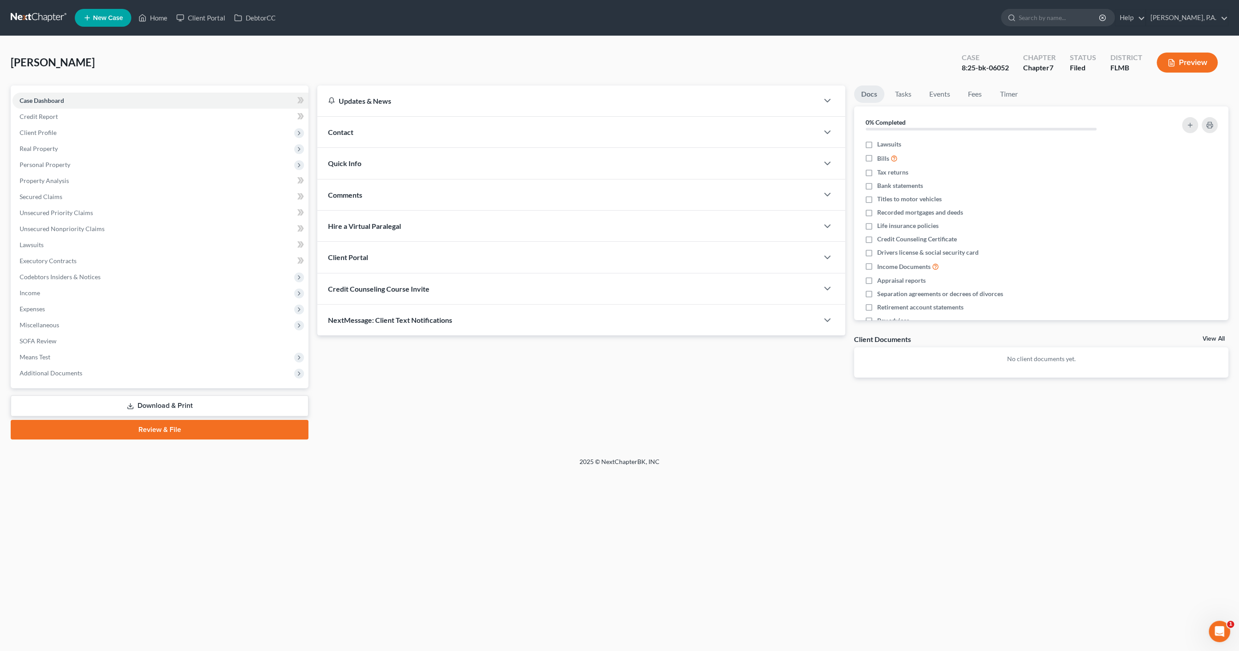
click at [153, 406] on link "Download & Print" at bounding box center [160, 405] width 298 height 21
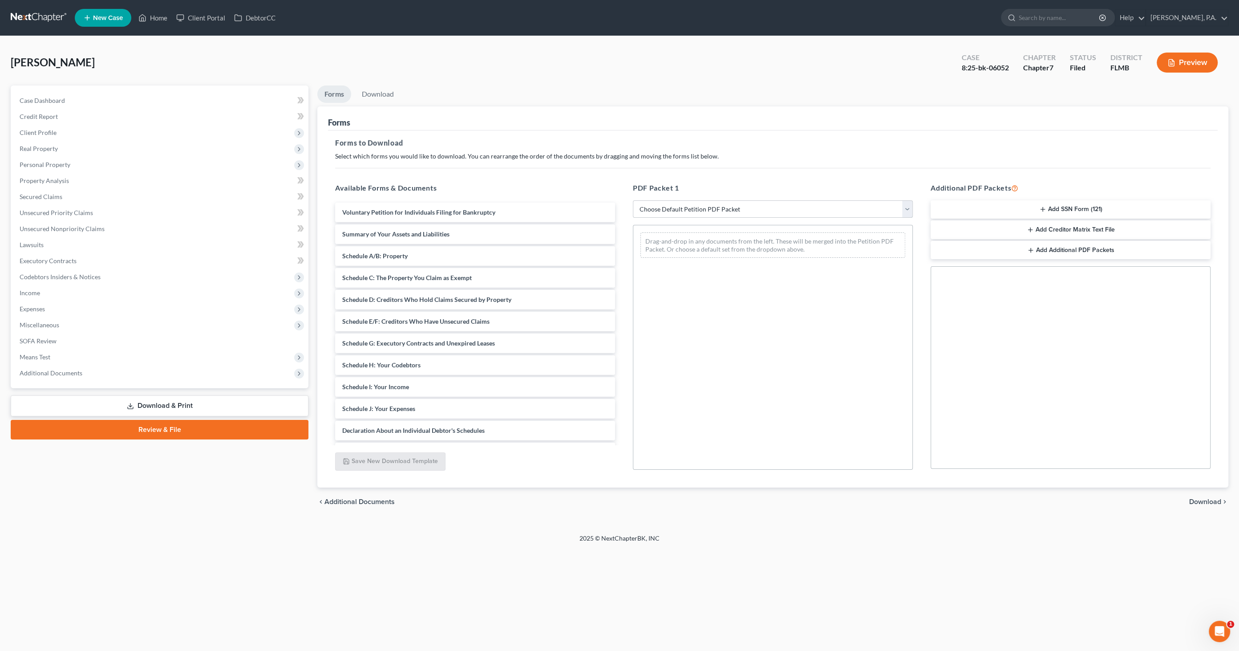
click at [708, 209] on select "Choose Default Petition PDF Packet Complete Bankruptcy Petition (all forms and …" at bounding box center [773, 209] width 280 height 18
select select "2"
click at [633, 200] on select "Choose Default Petition PDF Packet Complete Bankruptcy Petition (all forms and …" at bounding box center [773, 209] width 280 height 18
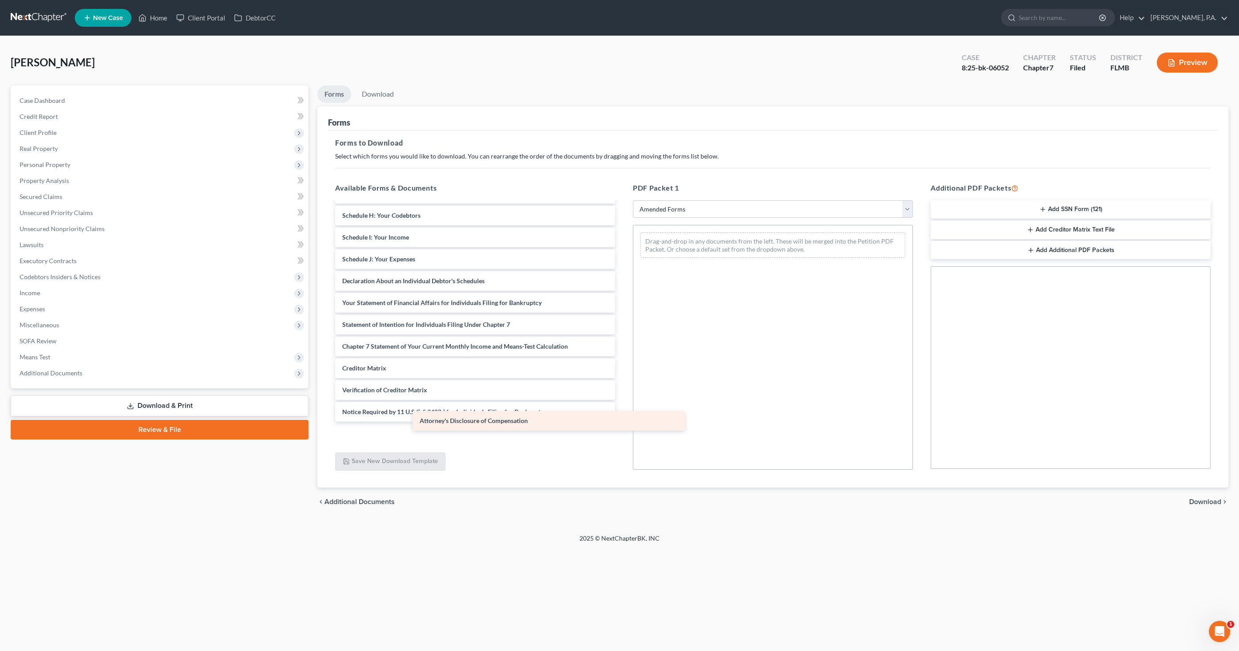
scroll to position [128, 0]
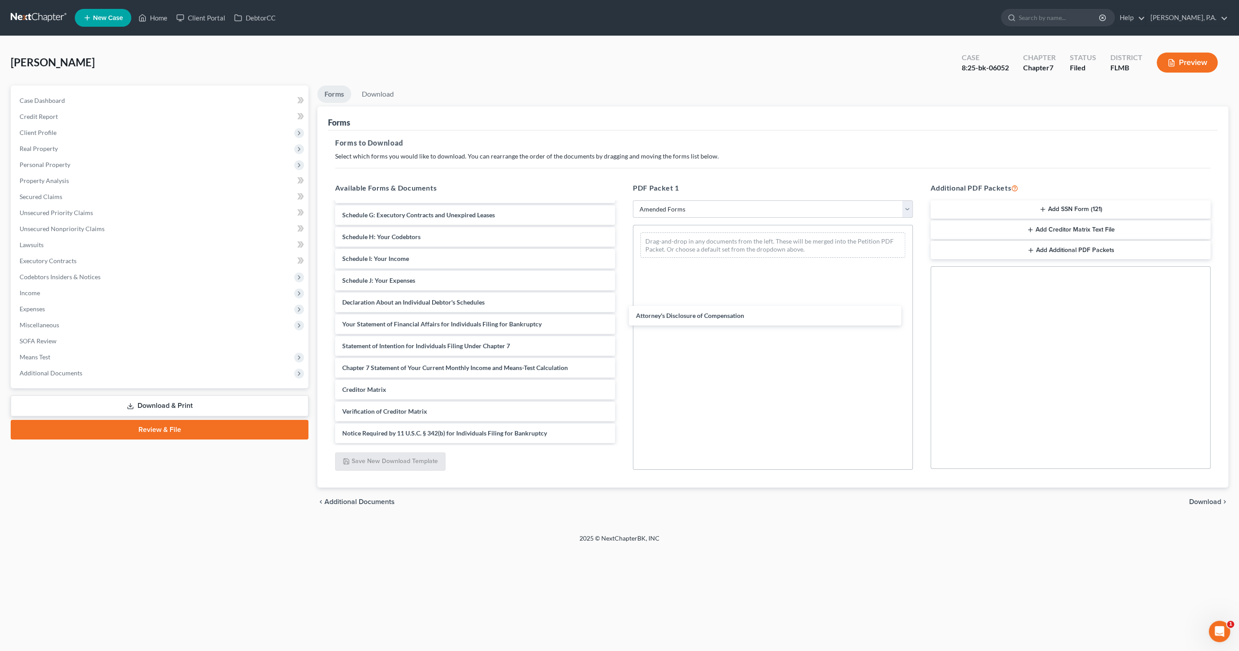
drag, startPoint x: 436, startPoint y: 429, endPoint x: 851, endPoint y: 337, distance: 424.9
click at [622, 309] on div "Attorney's Disclosure of Compensation Voluntary Petition for Individuals Filing…" at bounding box center [475, 258] width 294 height 368
click at [1209, 499] on span "Download" at bounding box center [1205, 501] width 32 height 7
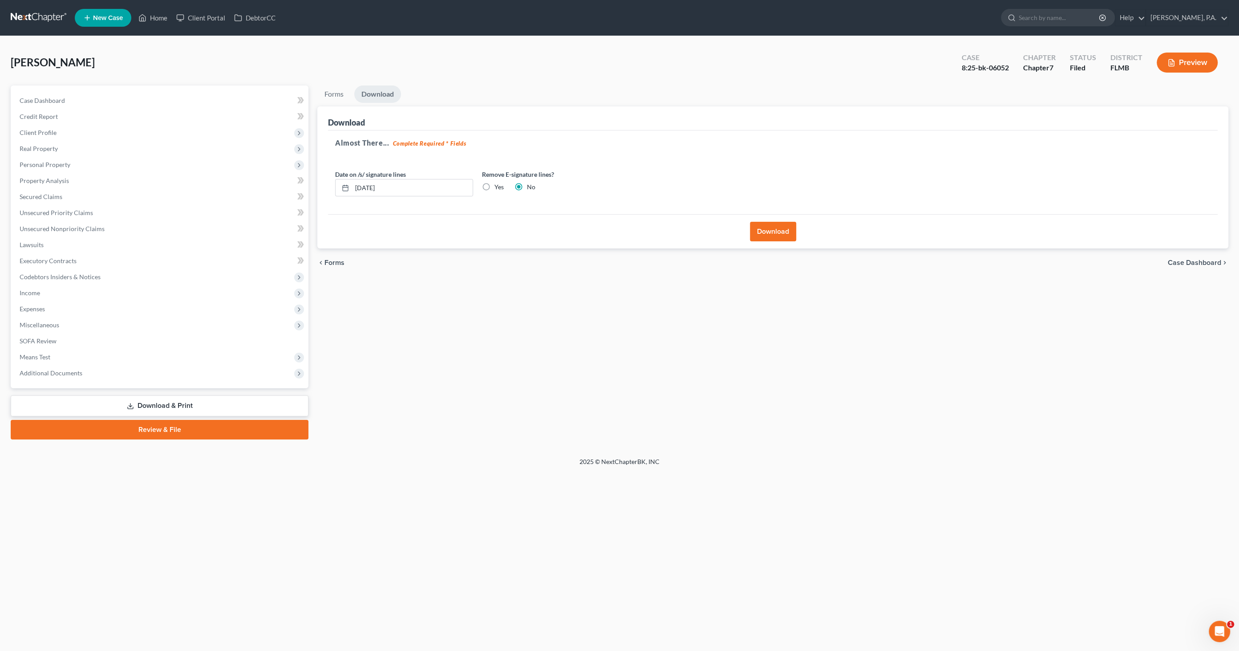
click at [770, 227] on button "Download" at bounding box center [773, 232] width 46 height 20
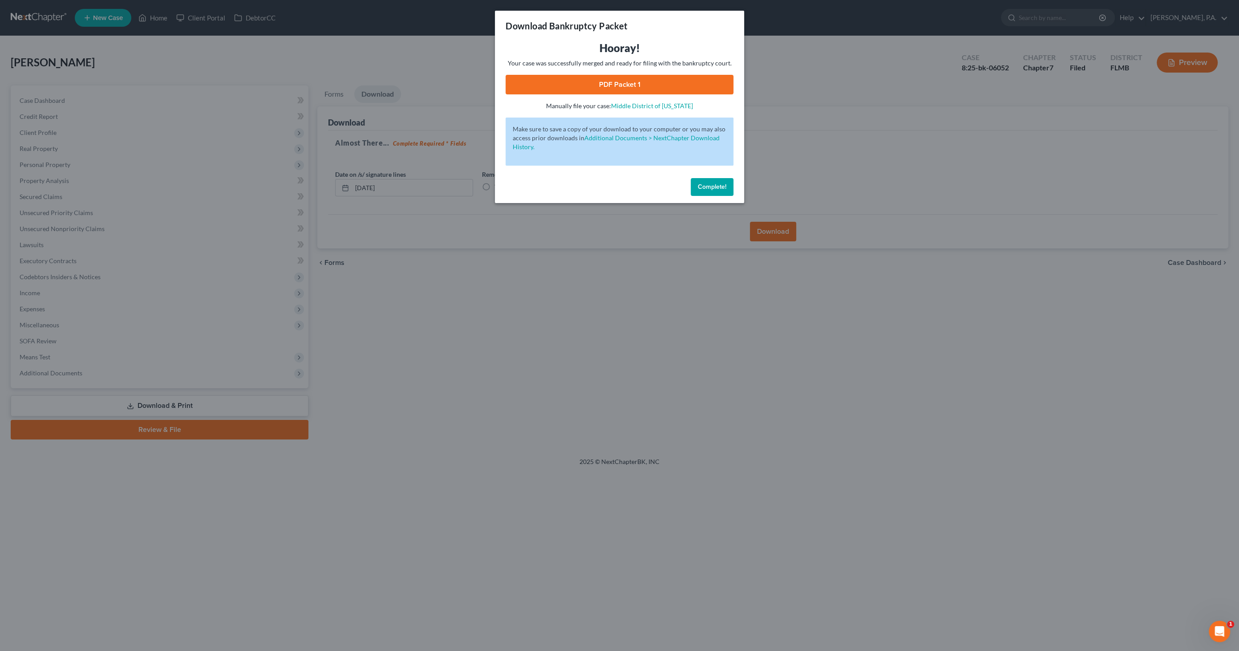
click at [618, 77] on link "PDF Packet 1" at bounding box center [619, 85] width 228 height 20
drag, startPoint x: 723, startPoint y: 185, endPoint x: 758, endPoint y: 174, distance: 37.4
click at [722, 185] on span "Complete!" at bounding box center [712, 187] width 28 height 8
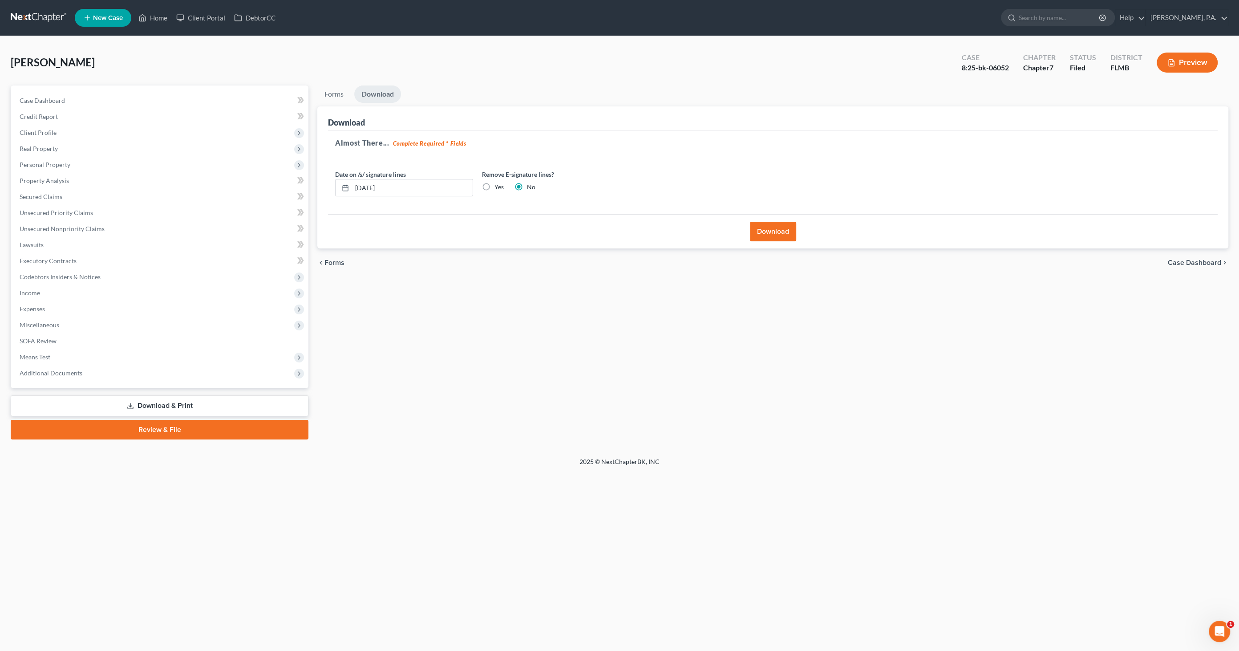
click at [197, 429] on link "Review & File" at bounding box center [160, 430] width 298 height 20
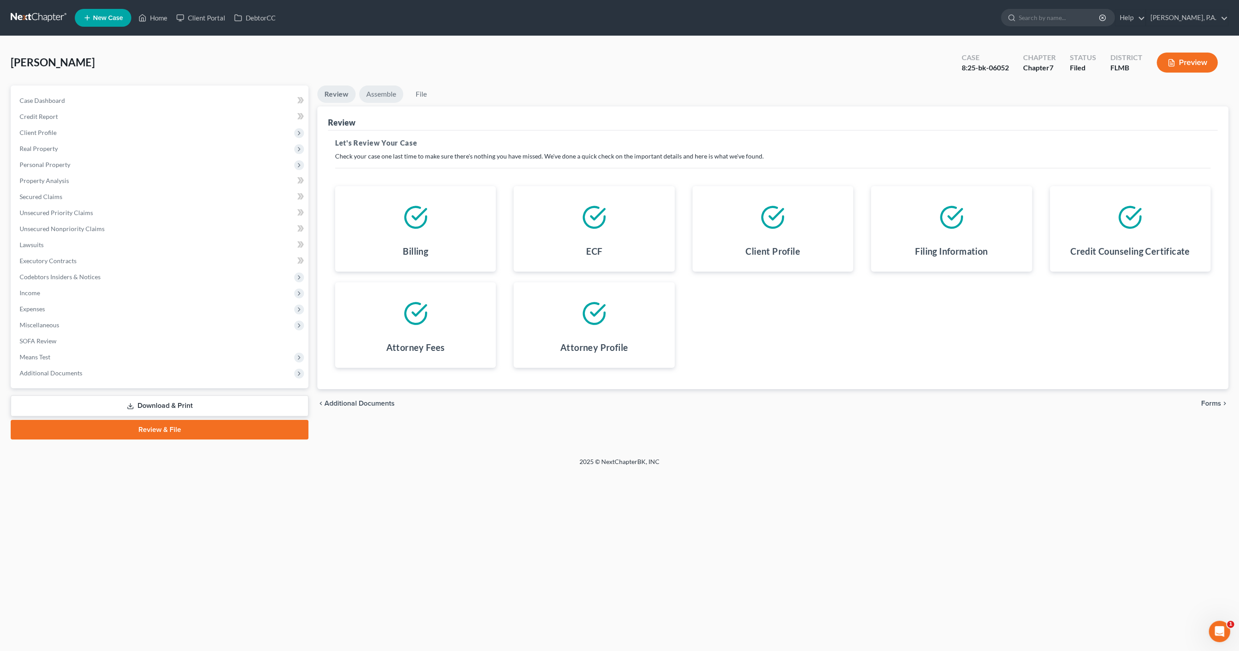
click at [376, 94] on link "Assemble" at bounding box center [381, 93] width 44 height 17
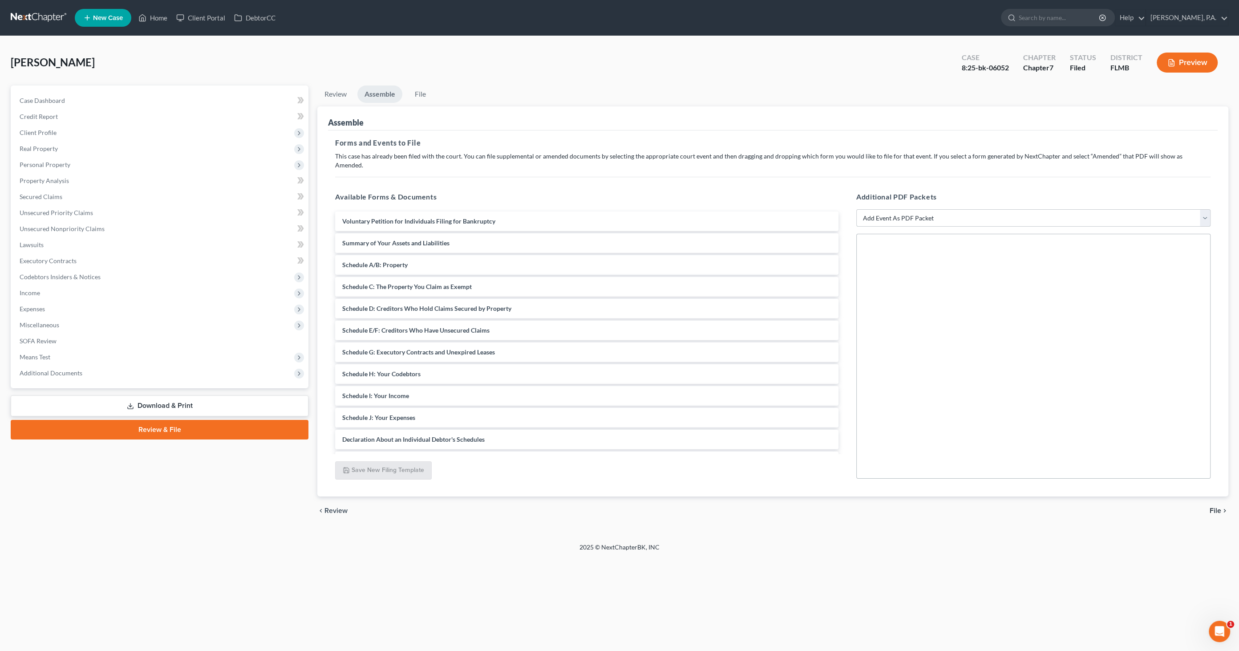
click at [919, 209] on select "Add Event As PDF Packet Amended Creditor Matrix (Fee)- Only use when no separat…" at bounding box center [1033, 218] width 354 height 18
select select "13"
click at [856, 209] on select "Add Event As PDF Packet Amended Creditor Matrix (Fee)- Only use when no separat…" at bounding box center [1033, 218] width 354 height 18
select select
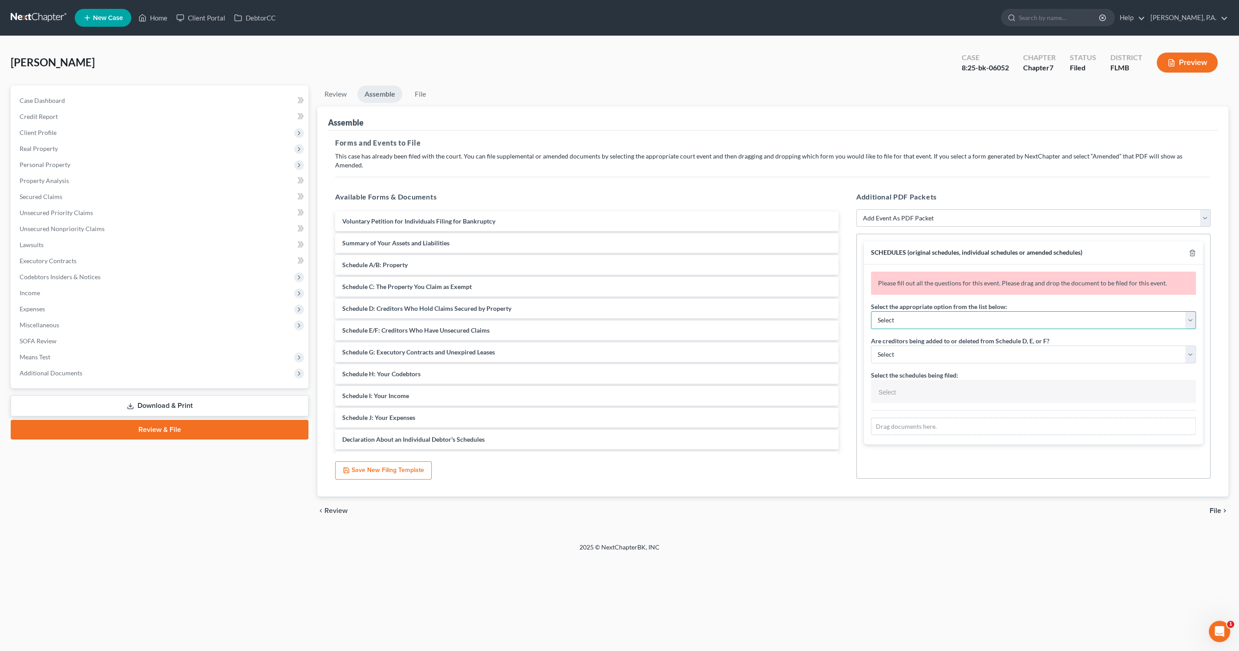
click at [923, 311] on select "Select Amending a previously filed schedule Original Schedules WITH additional …" at bounding box center [1033, 320] width 325 height 18
select select "2"
click at [871, 311] on select "Select Amending a previously filed schedule Original Schedules WITH additional …" at bounding box center [1033, 320] width 325 height 18
click at [922, 345] on select "Select Yes No" at bounding box center [1033, 354] width 325 height 18
select select "1"
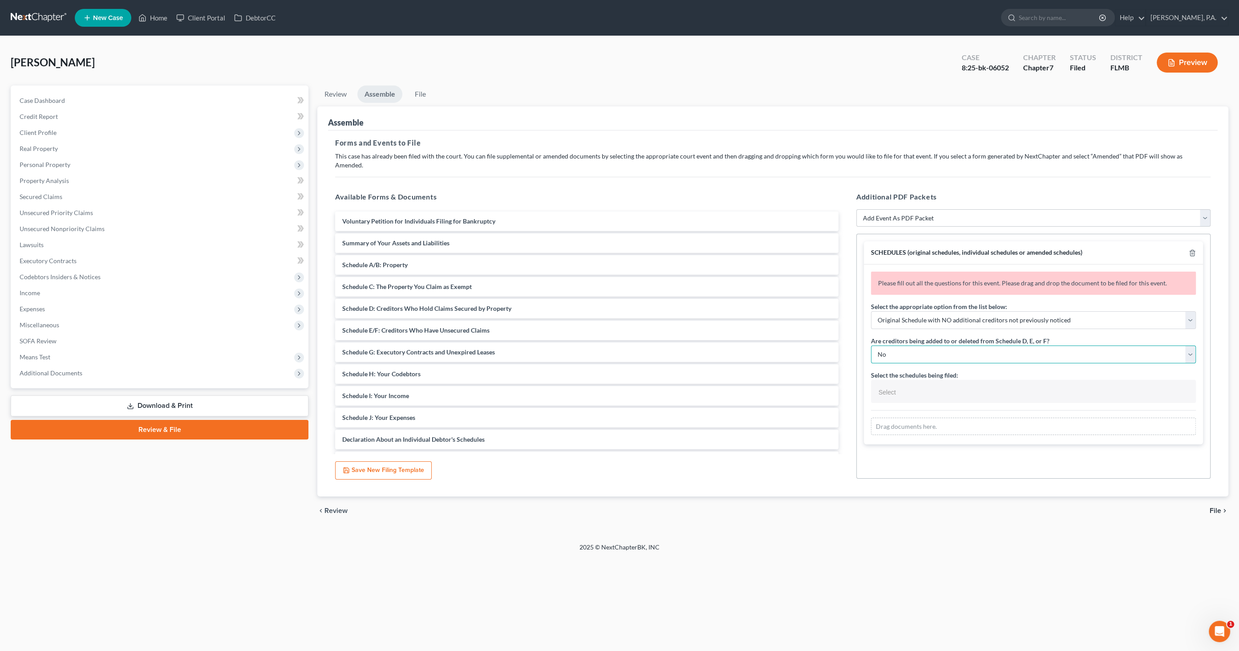
click at [871, 345] on select "Select Yes No" at bounding box center [1033, 354] width 325 height 18
click at [914, 385] on input "text" at bounding box center [1032, 391] width 312 height 13
select select "Schedules A - J and Summary of Assets,"
drag, startPoint x: 367, startPoint y: 234, endPoint x: 942, endPoint y: 428, distance: 607.1
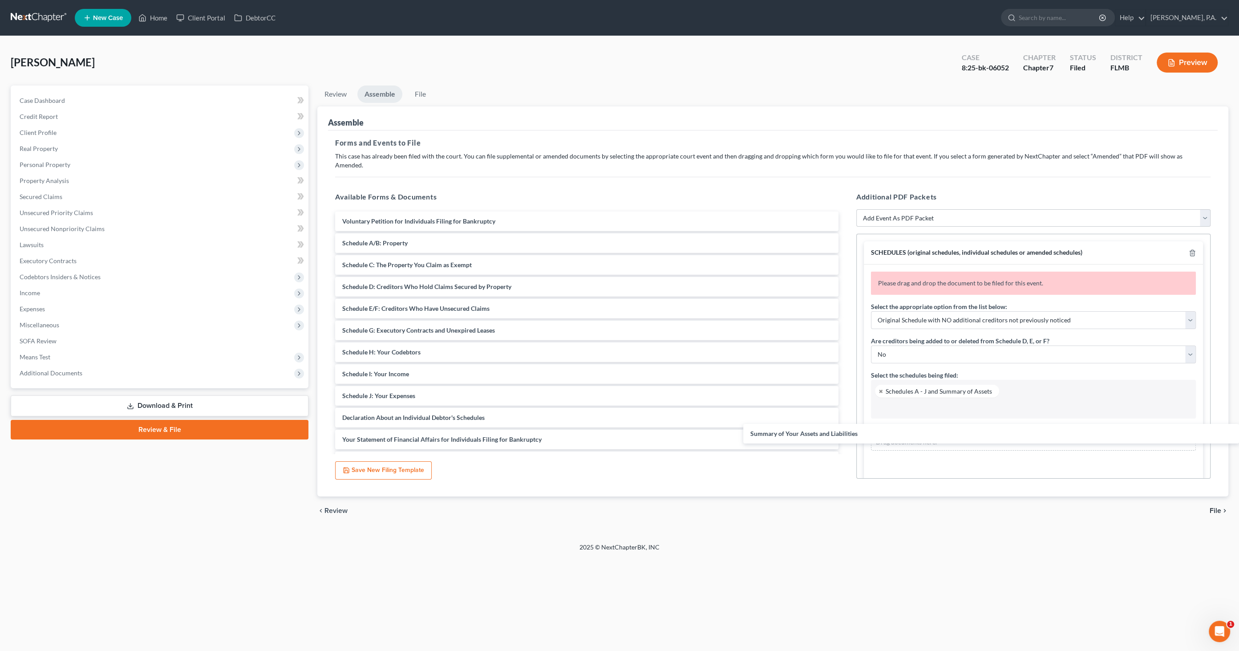
click at [845, 433] on div "Summary of Your Assets and Liabilities Voluntary Petition for Individuals Filin…" at bounding box center [586, 395] width 517 height 368
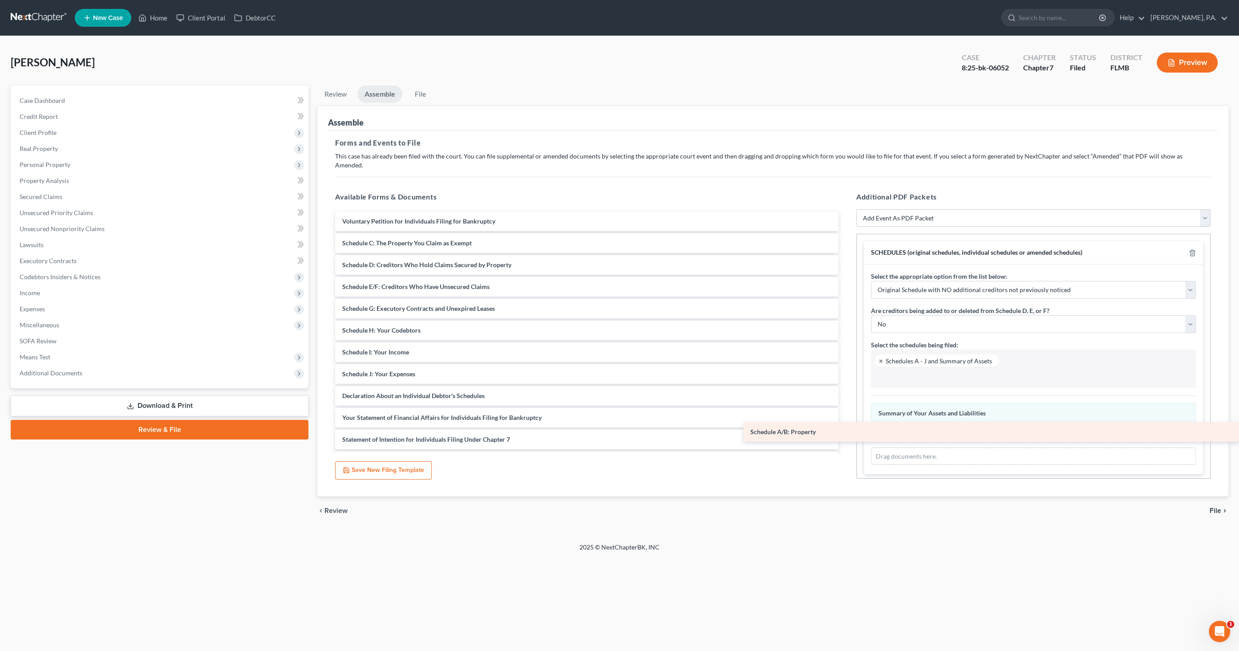
drag, startPoint x: 421, startPoint y: 236, endPoint x: 906, endPoint y: 435, distance: 523.6
click at [845, 435] on div "Schedule A/B: Property Voluntary Petition for Individuals Filing for Bankruptcy…" at bounding box center [586, 384] width 517 height 347
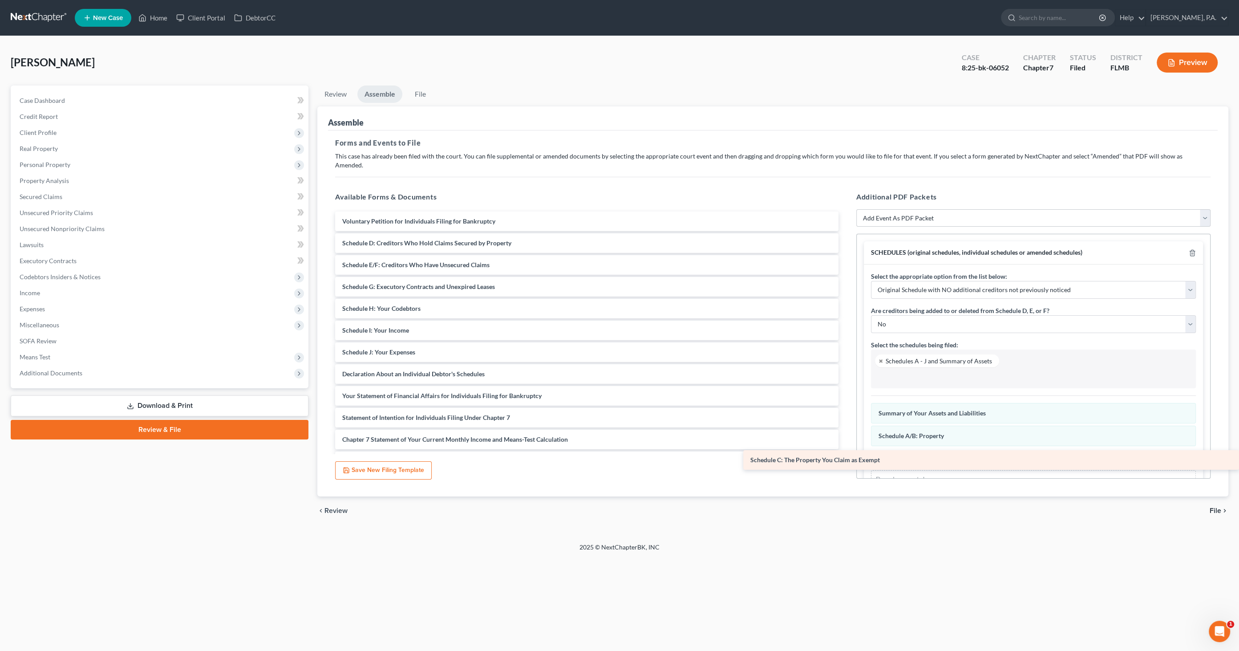
drag, startPoint x: 388, startPoint y: 231, endPoint x: 906, endPoint y: 458, distance: 565.3
click at [845, 458] on div "Schedule C: The Property You Claim as Exempt Voluntary Petition for Individuals…" at bounding box center [586, 373] width 517 height 325
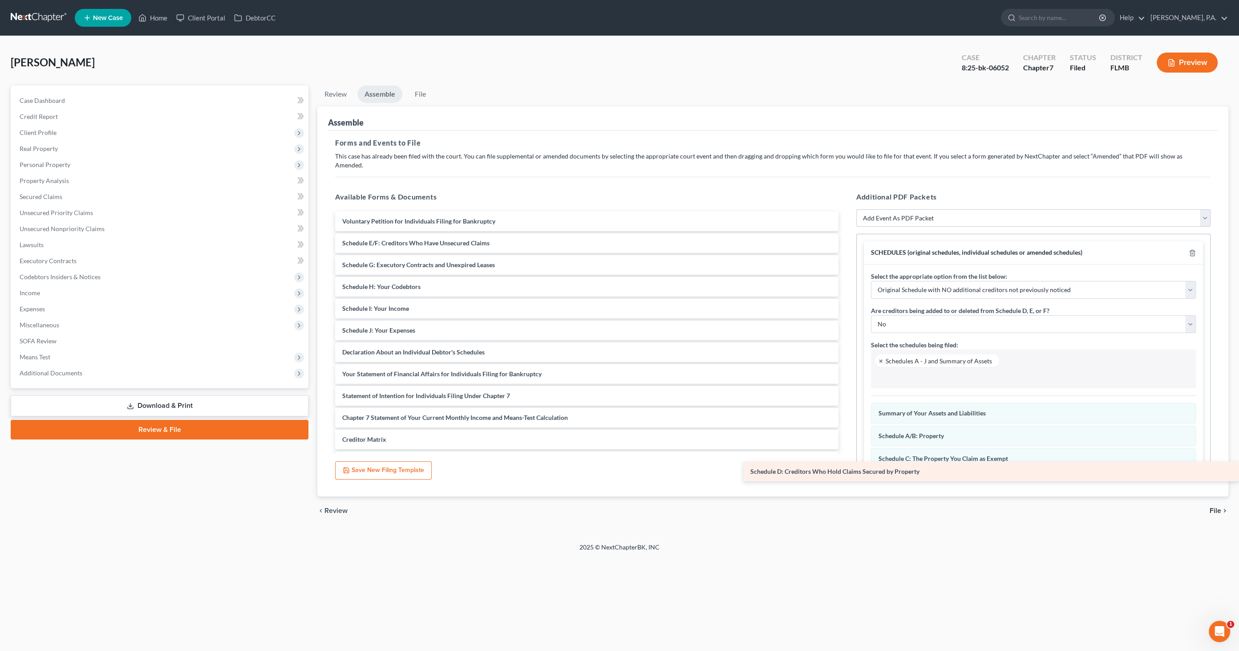
drag, startPoint x: 392, startPoint y: 232, endPoint x: 899, endPoint y: 470, distance: 560.3
click at [845, 470] on div "Schedule D: Creditors Who Hold Claims Secured by Property Voluntary Petition fo…" at bounding box center [586, 362] width 517 height 303
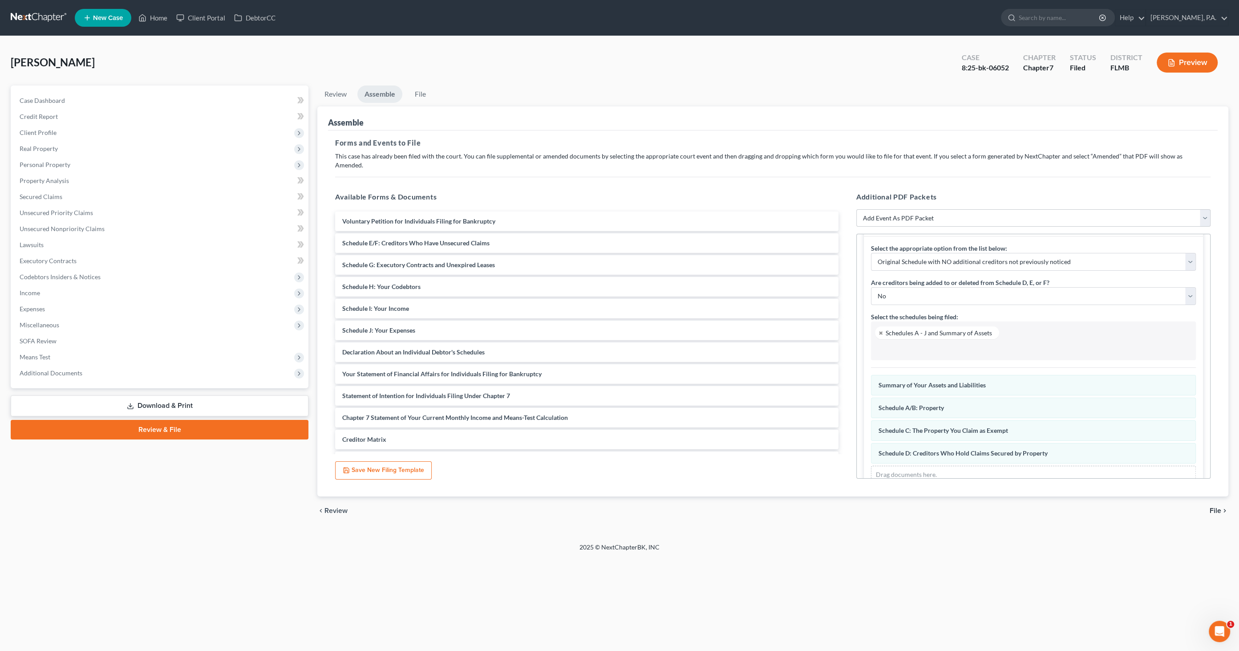
scroll to position [47, 0]
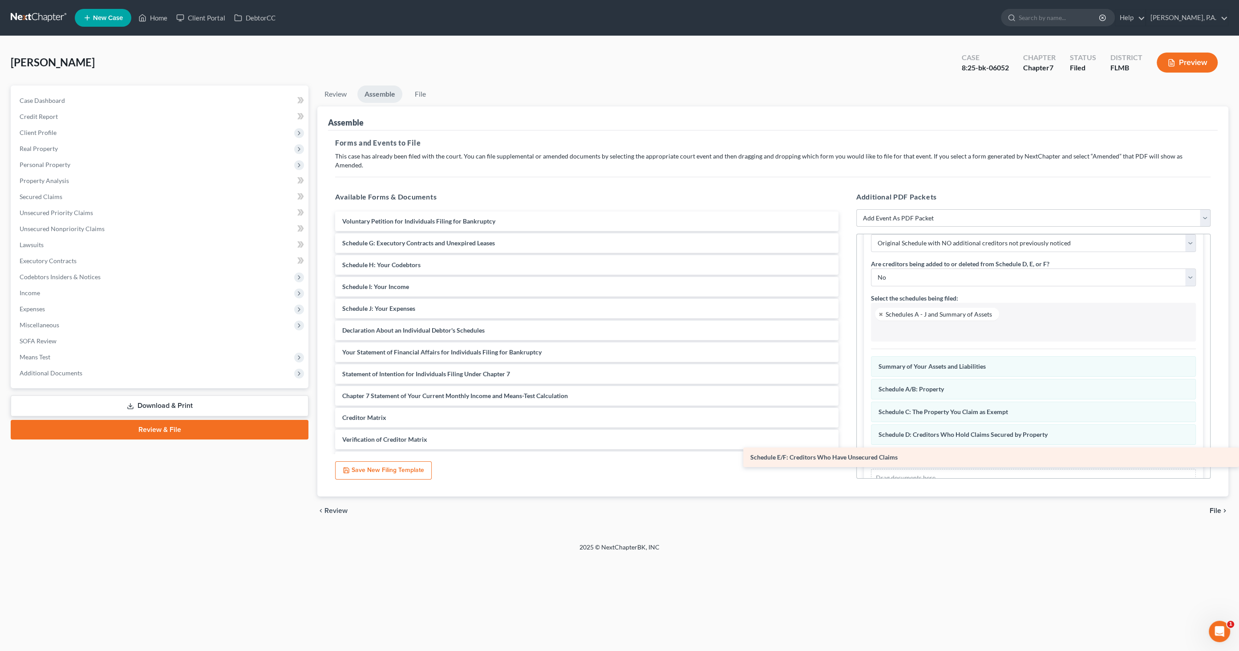
drag, startPoint x: 390, startPoint y: 235, endPoint x: 886, endPoint y: 456, distance: 542.6
click at [845, 457] on div "Schedule E/F: Creditors Who Have Unsecured Claims Voluntary Petition for Indivi…" at bounding box center [586, 351] width 517 height 281
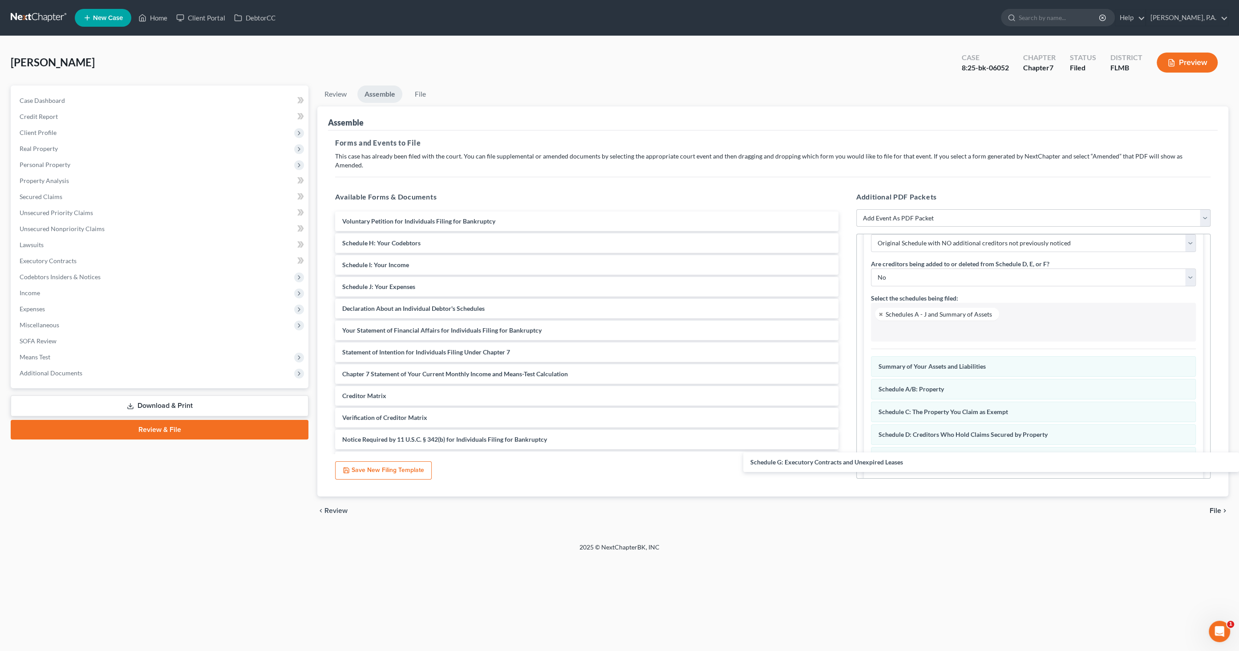
drag, startPoint x: 424, startPoint y: 235, endPoint x: 892, endPoint y: 472, distance: 524.3
click at [845, 463] on div "Schedule G: Executory Contracts and Unexpired Leases Voluntary Petition for Ind…" at bounding box center [586, 340] width 517 height 259
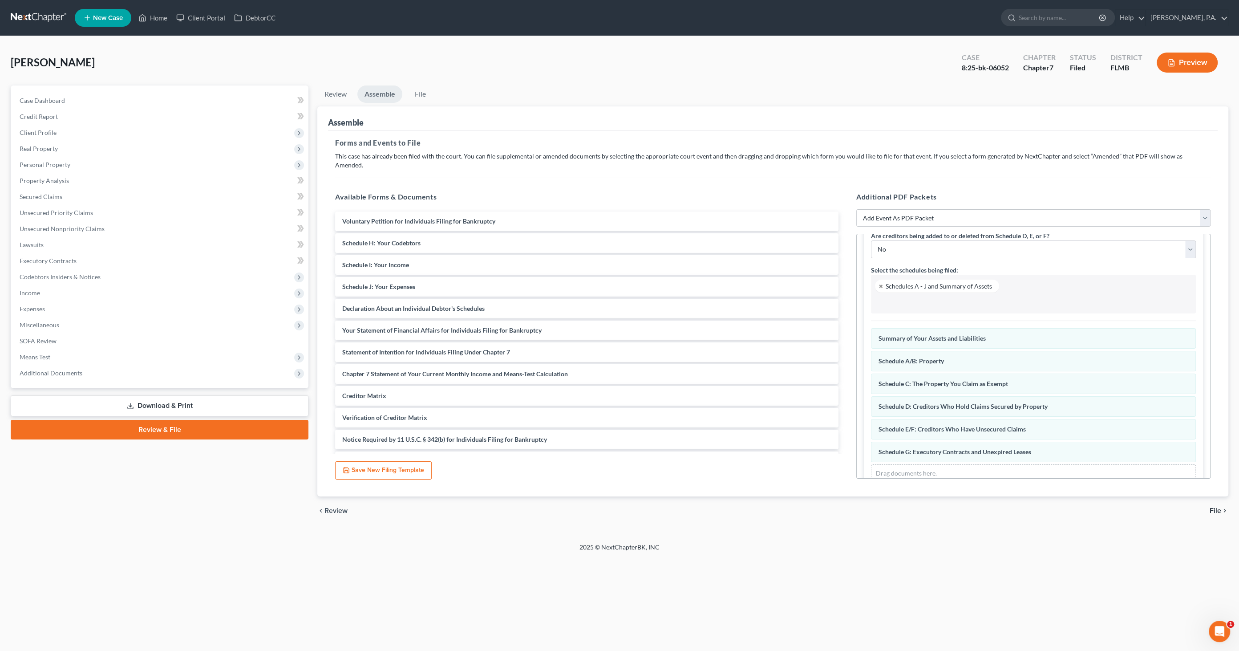
scroll to position [92, 0]
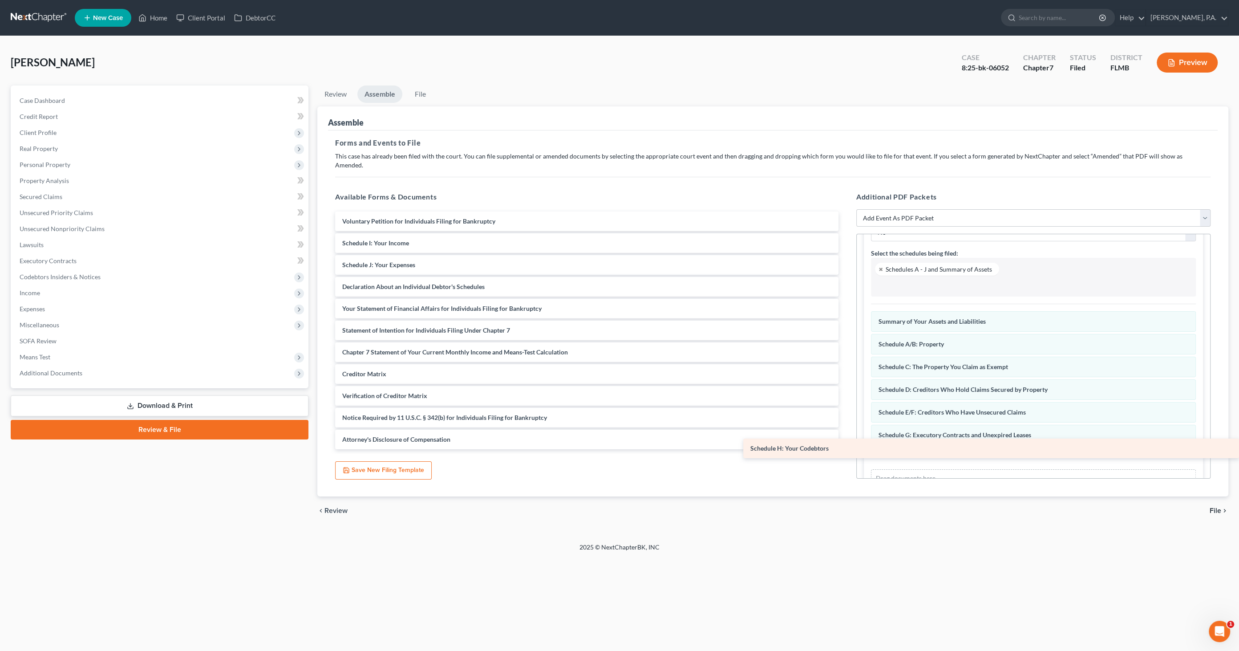
drag, startPoint x: 367, startPoint y: 234, endPoint x: 808, endPoint y: 449, distance: 490.9
click at [808, 449] on div "Schedule H: Your Codebtors Voluntary Petition for Individuals Filing for Bankru…" at bounding box center [586, 330] width 517 height 238
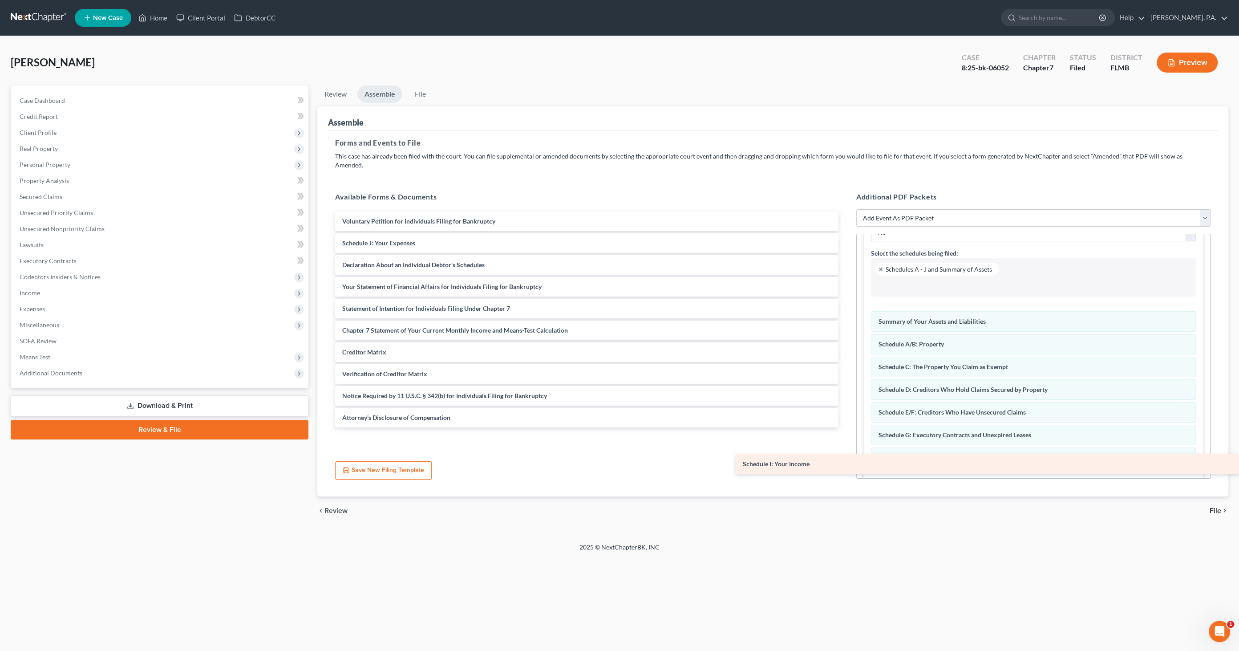
drag, startPoint x: 425, startPoint y: 231, endPoint x: 904, endPoint y: 461, distance: 531.8
click at [845, 427] on div "Schedule I: Your Income Voluntary Petition for Individuals Filing for Bankruptc…" at bounding box center [586, 319] width 517 height 216
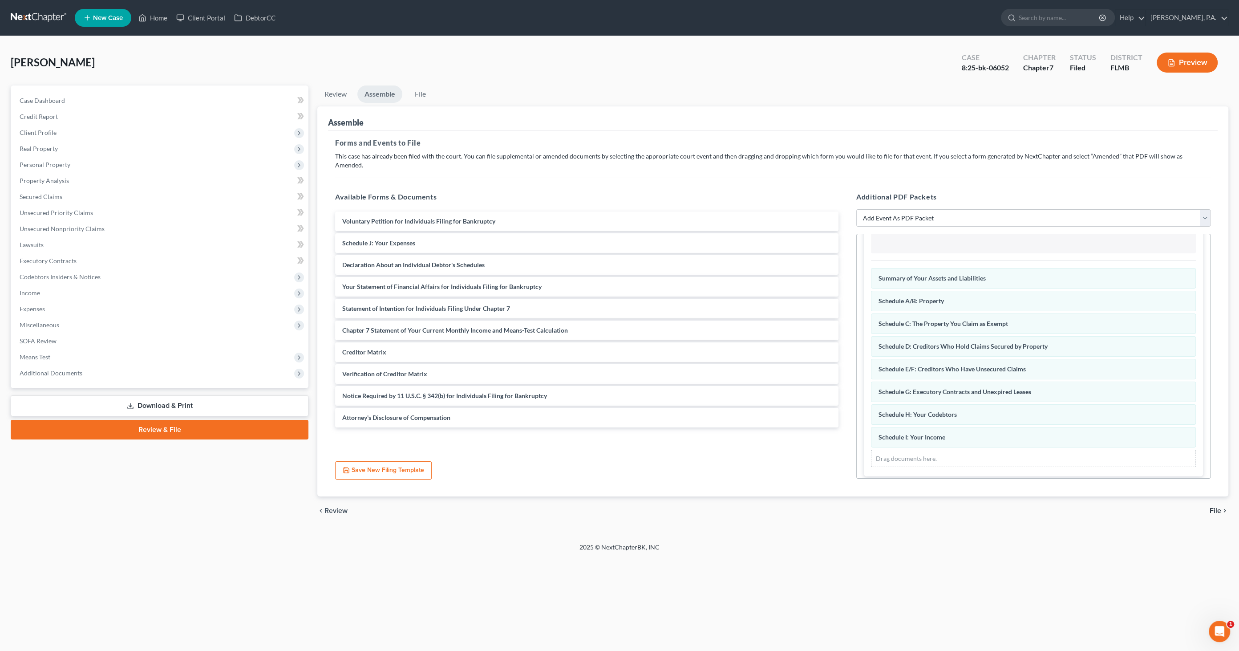
scroll to position [137, 0]
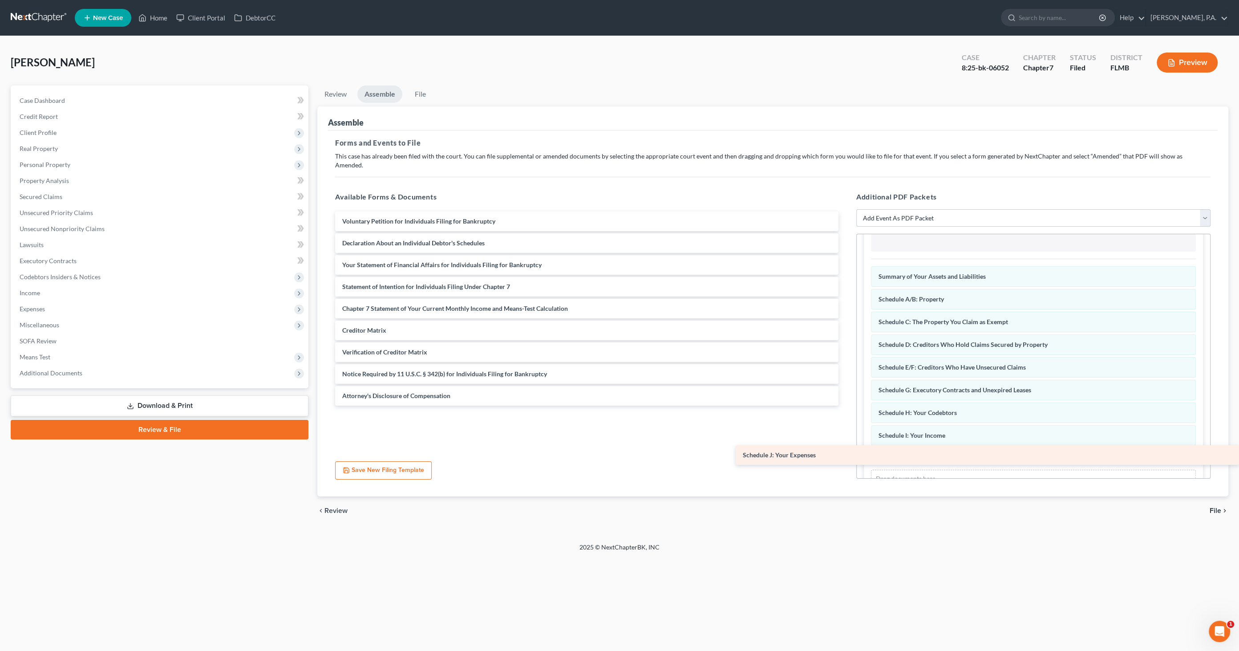
drag, startPoint x: 356, startPoint y: 231, endPoint x: 957, endPoint y: 447, distance: 638.3
click at [845, 405] on div "Schedule J: Your Expenses Voluntary Petition for Individuals Filing for Bankrup…" at bounding box center [586, 308] width 517 height 194
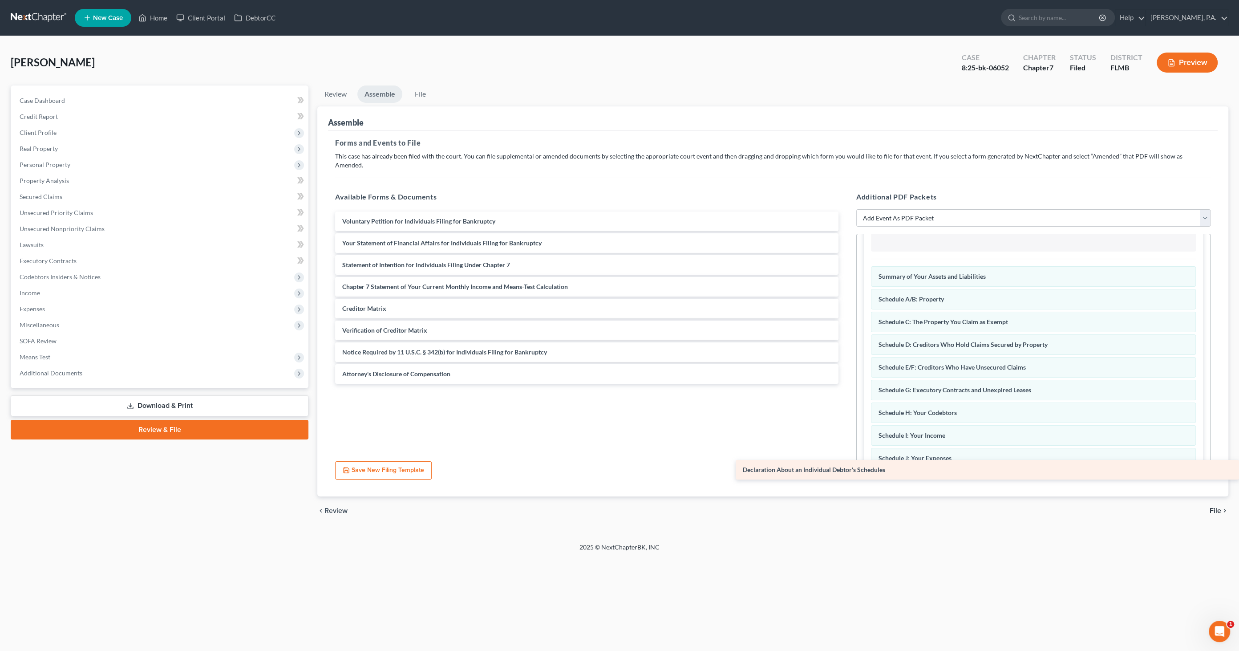
drag, startPoint x: 369, startPoint y: 231, endPoint x: 940, endPoint y: 470, distance: 618.3
click at [845, 384] on div "Declaration About an Individual Debtor's Schedules Voluntary Petition for Indiv…" at bounding box center [586, 297] width 517 height 172
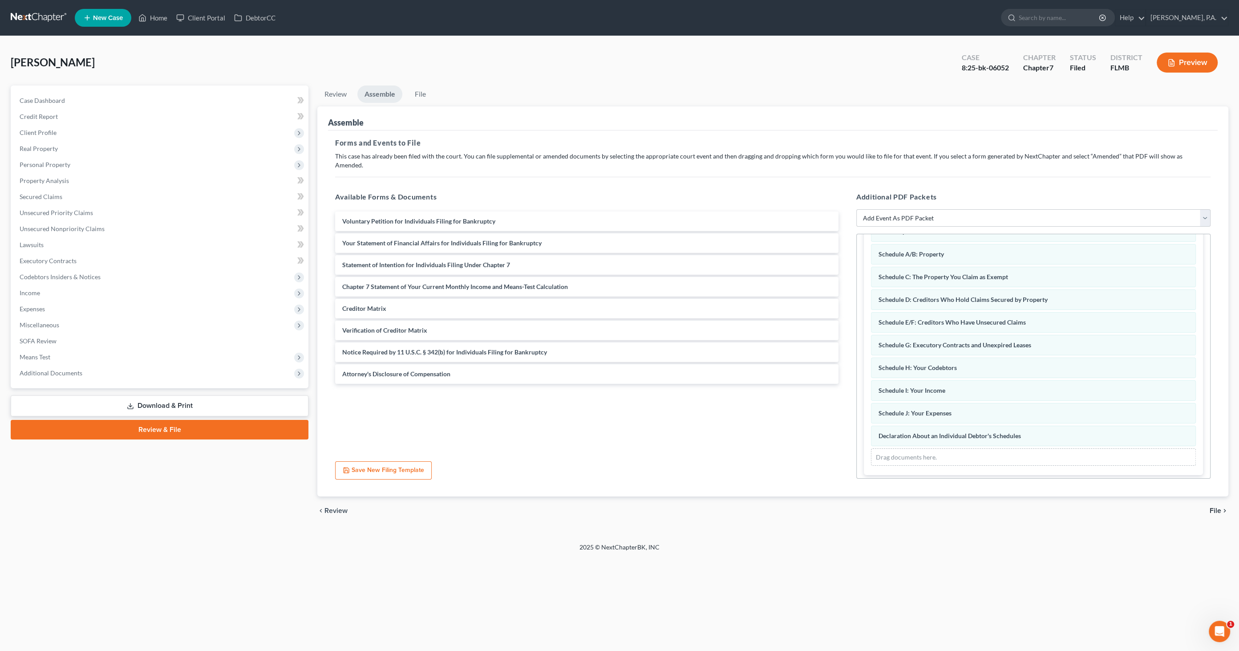
scroll to position [0, 0]
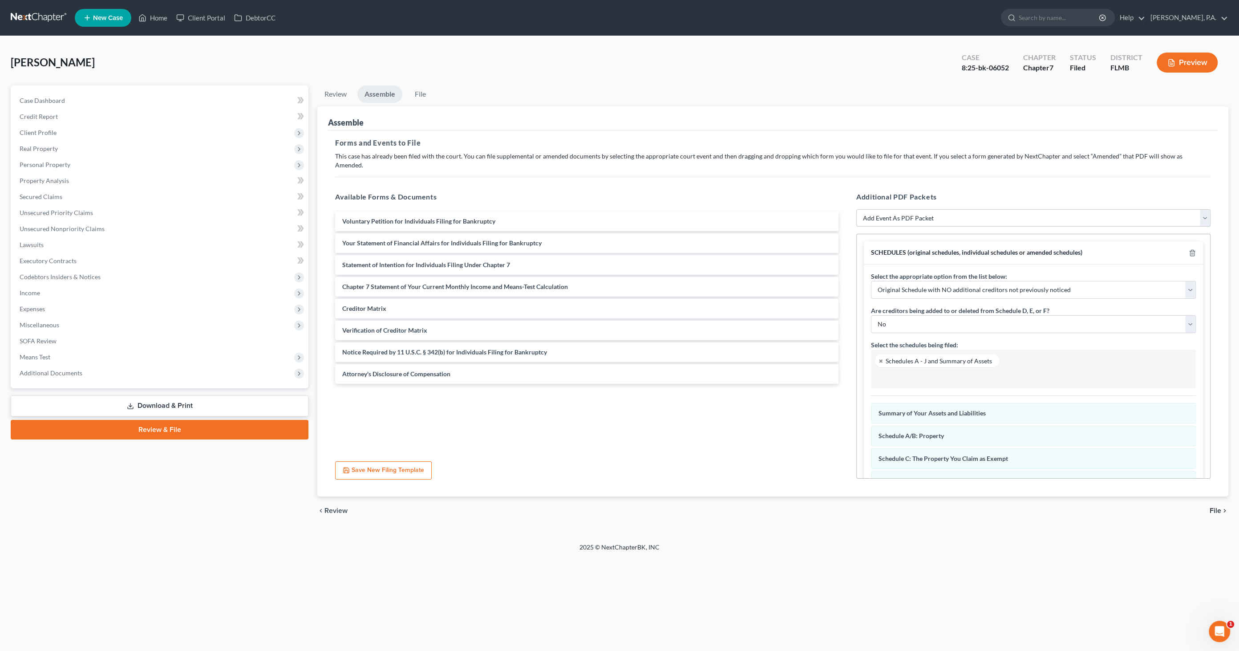
click at [909, 209] on select "Add Event As PDF Packet Amended Creditor Matrix (Fee)- Only use when no separat…" at bounding box center [1033, 218] width 354 height 18
select select "18"
click at [856, 209] on select "Add Event As PDF Packet Amended Creditor Matrix (Fee)- Only use when no separat…" at bounding box center [1033, 218] width 354 height 18
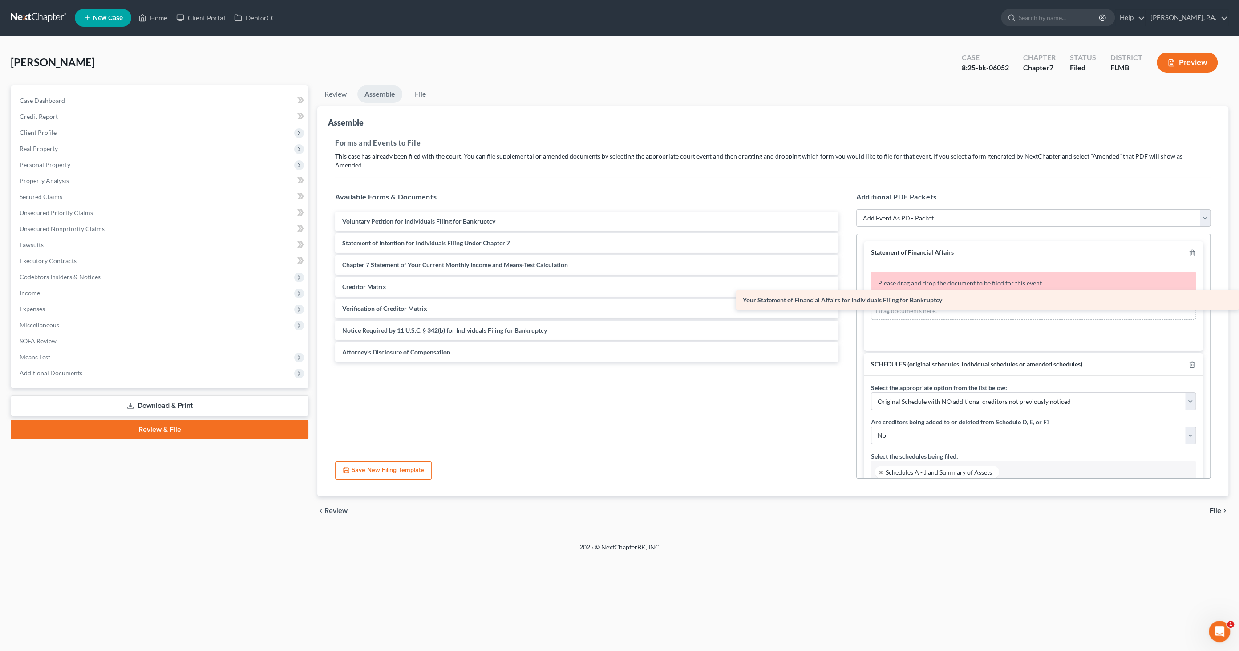
drag, startPoint x: 400, startPoint y: 229, endPoint x: 896, endPoint y: 296, distance: 500.1
click at [845, 296] on div "Your Statement of Financial Affairs for Individuals Filing for Bankruptcy Volun…" at bounding box center [586, 286] width 517 height 150
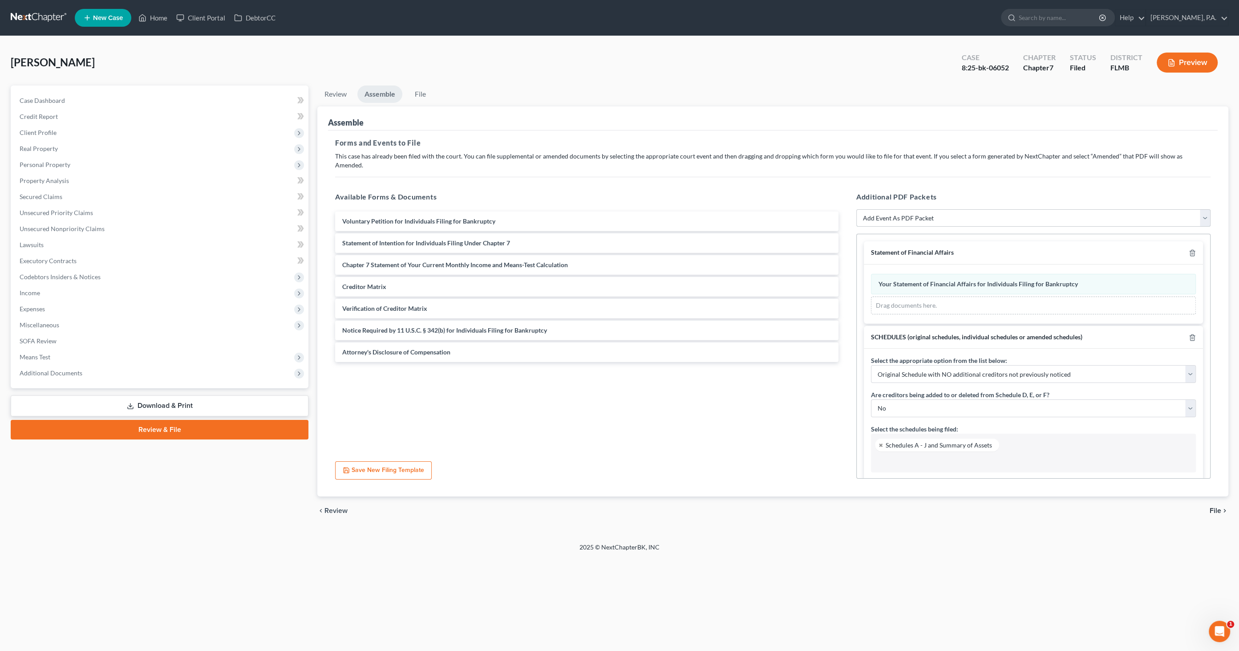
click at [950, 209] on select "Add Event As PDF Packet Amended Creditor Matrix (Fee)- Only use when no separat…" at bounding box center [1033, 218] width 354 height 18
select select "20"
click at [856, 209] on select "Add Event As PDF Packet Amended Creditor Matrix (Fee)- Only use when no separat…" at bounding box center [1033, 218] width 354 height 18
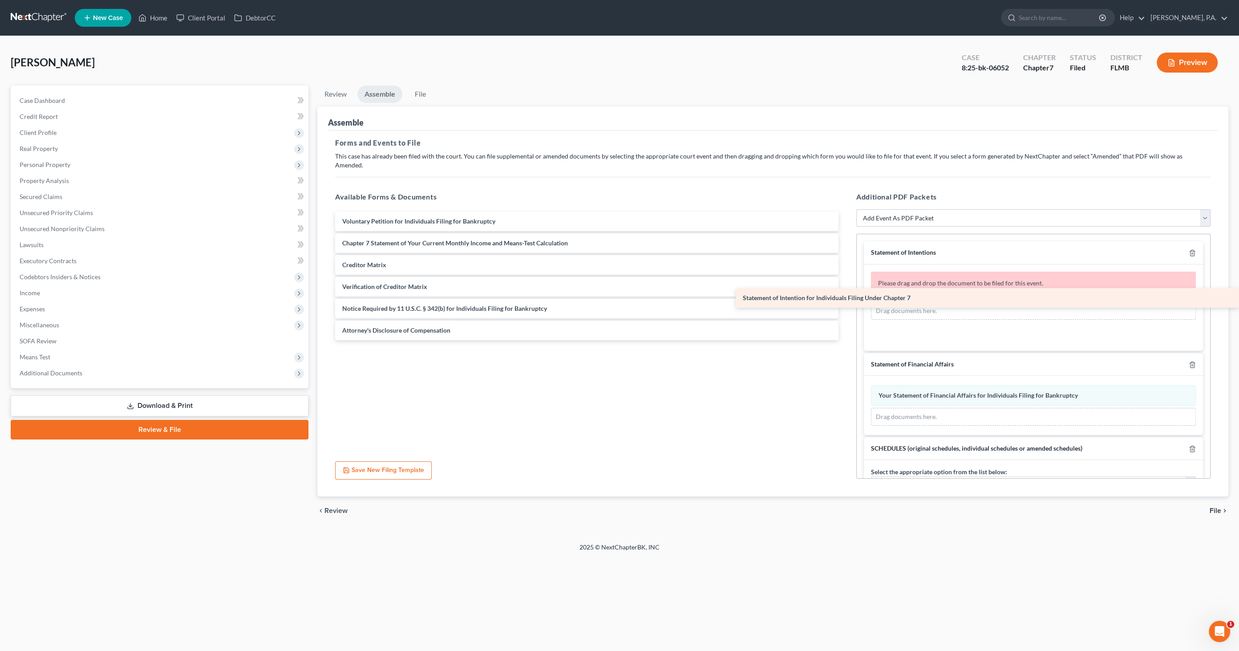
drag, startPoint x: 403, startPoint y: 230, endPoint x: 886, endPoint y: 295, distance: 487.9
click at [845, 295] on div "Statement of Intention for Individuals Filing Under Chapter 7 Voluntary Petitio…" at bounding box center [586, 275] width 517 height 129
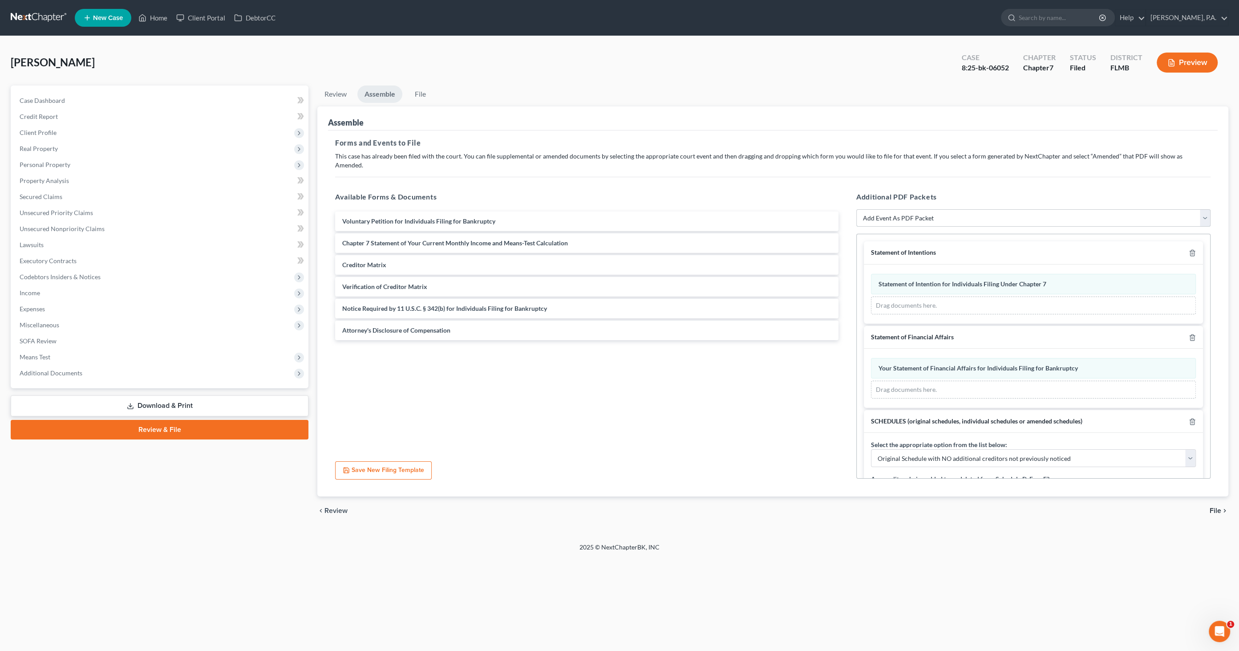
click at [966, 209] on select "Add Event As PDF Packet Amended Creditor Matrix (Fee)- Only use when no separat…" at bounding box center [1033, 218] width 354 height 18
select select "16"
click at [856, 209] on select "Add Event As PDF Packet Amended Creditor Matrix (Fee)- Only use when no separat…" at bounding box center [1033, 218] width 354 height 18
select select
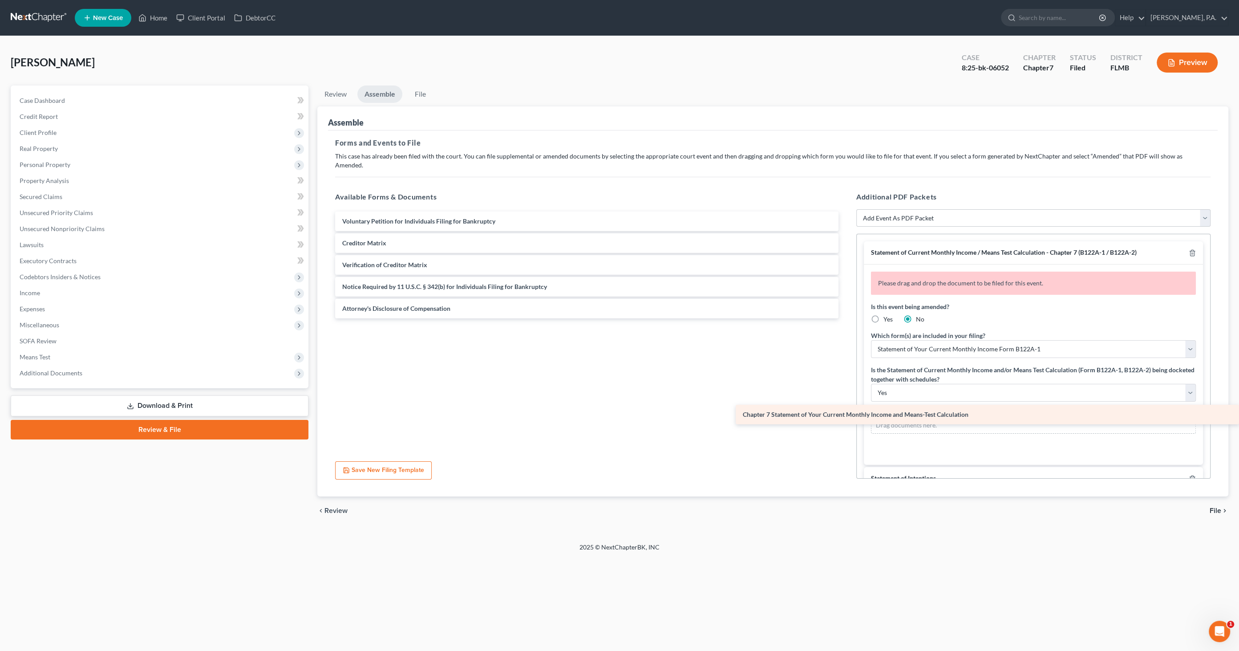
drag, startPoint x: 473, startPoint y: 232, endPoint x: 952, endPoint y: 413, distance: 511.3
click at [845, 318] on div "Chapter 7 Statement of Your Current Monthly Income and Means-Test Calculation V…" at bounding box center [586, 264] width 517 height 107
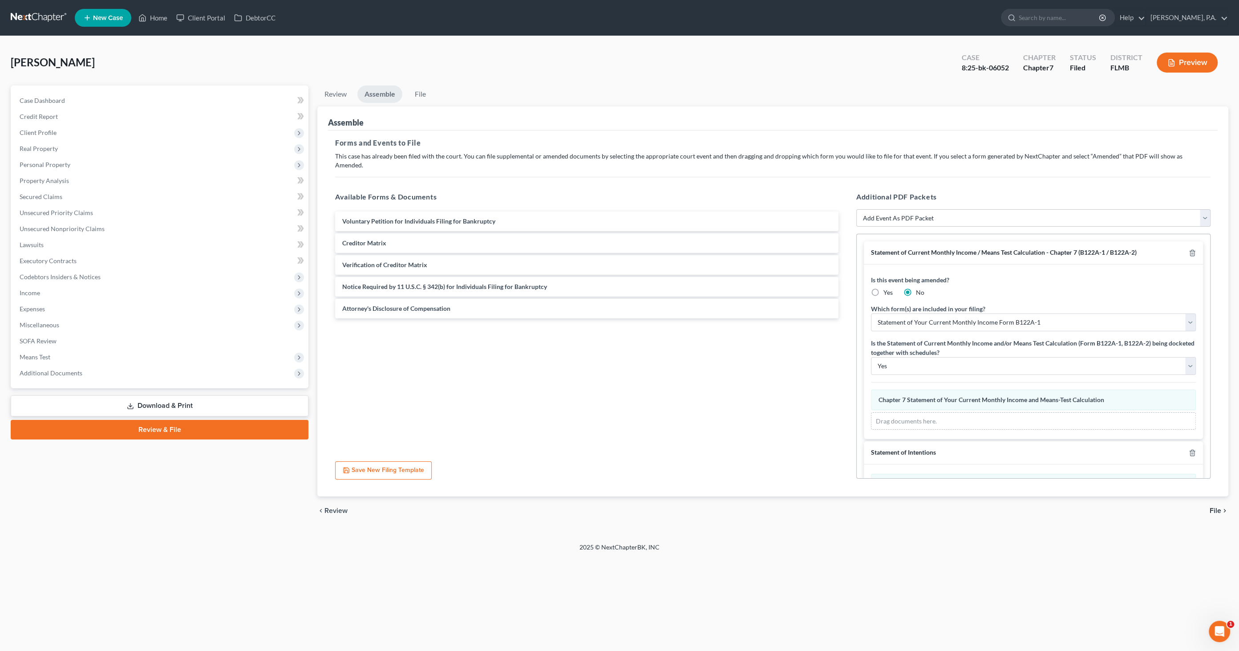
click at [1216, 507] on span "File" at bounding box center [1215, 510] width 12 height 7
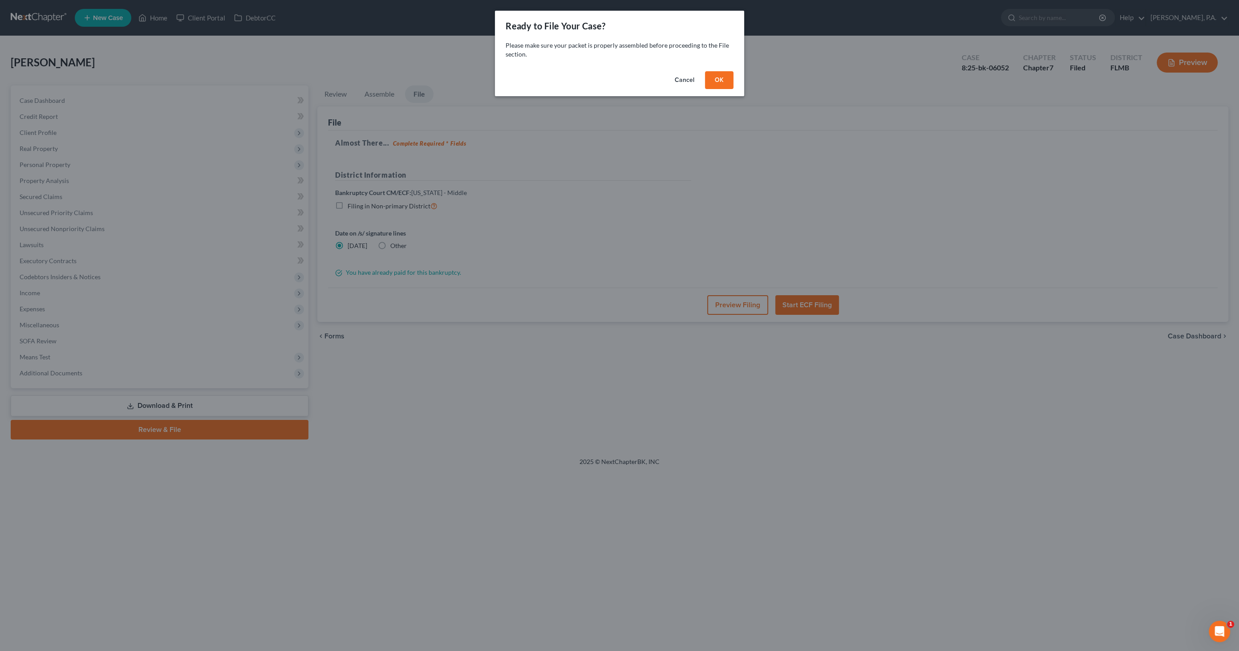
click at [714, 77] on button "OK" at bounding box center [719, 80] width 28 height 18
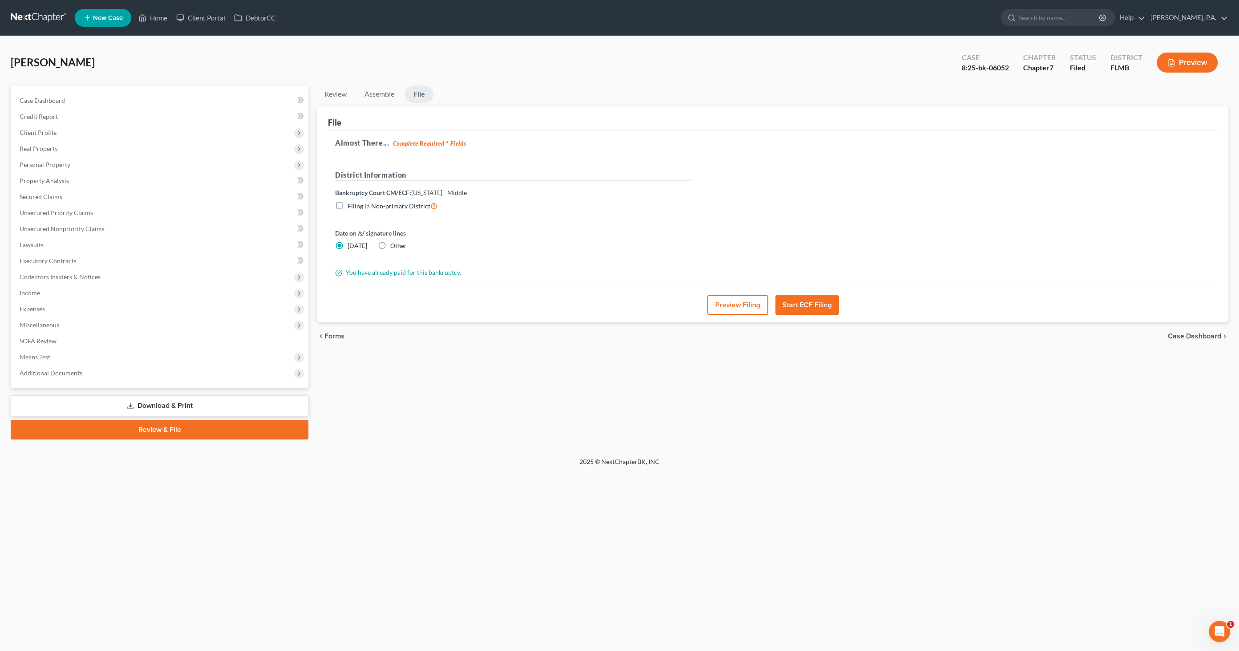
click at [725, 302] on button "Preview Filing" at bounding box center [737, 305] width 61 height 20
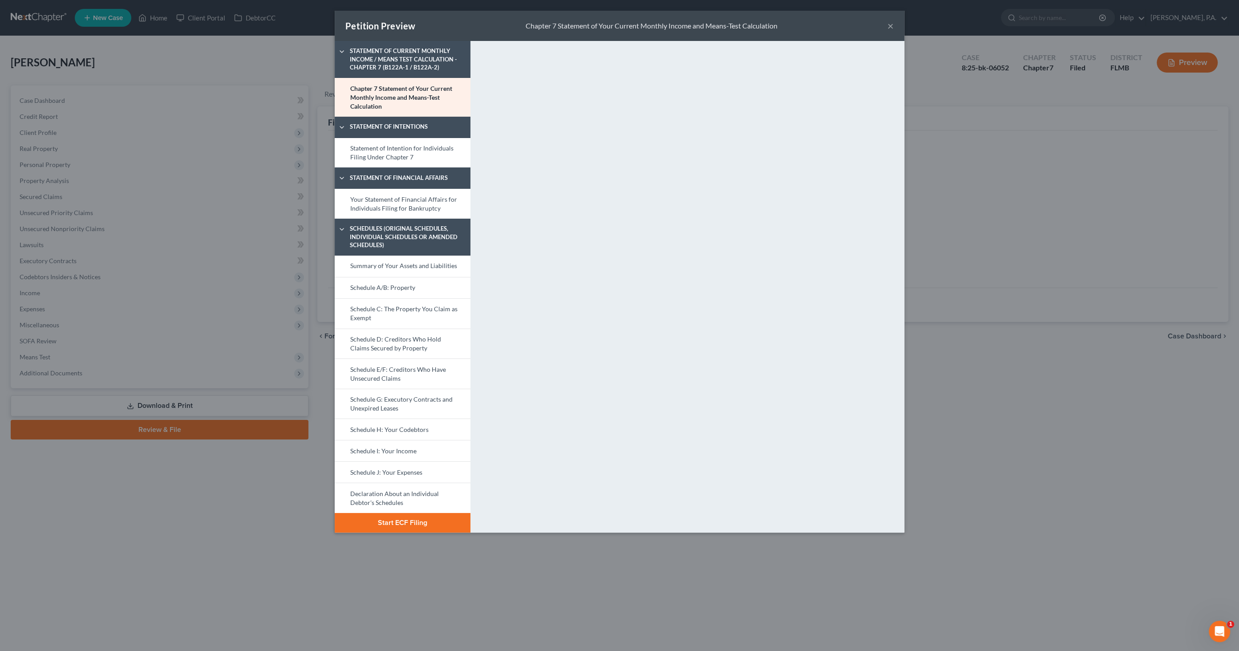
click at [424, 521] on button "Start ECF Filing" at bounding box center [403, 523] width 136 height 20
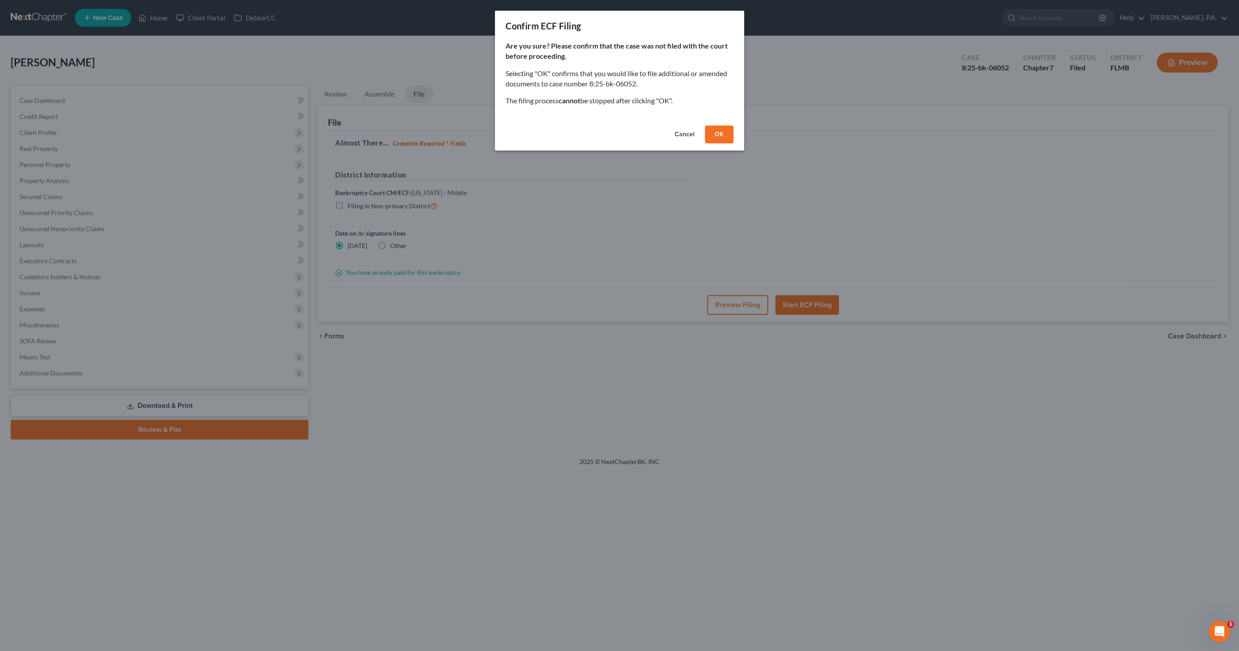
click at [720, 132] on button "OK" at bounding box center [719, 134] width 28 height 18
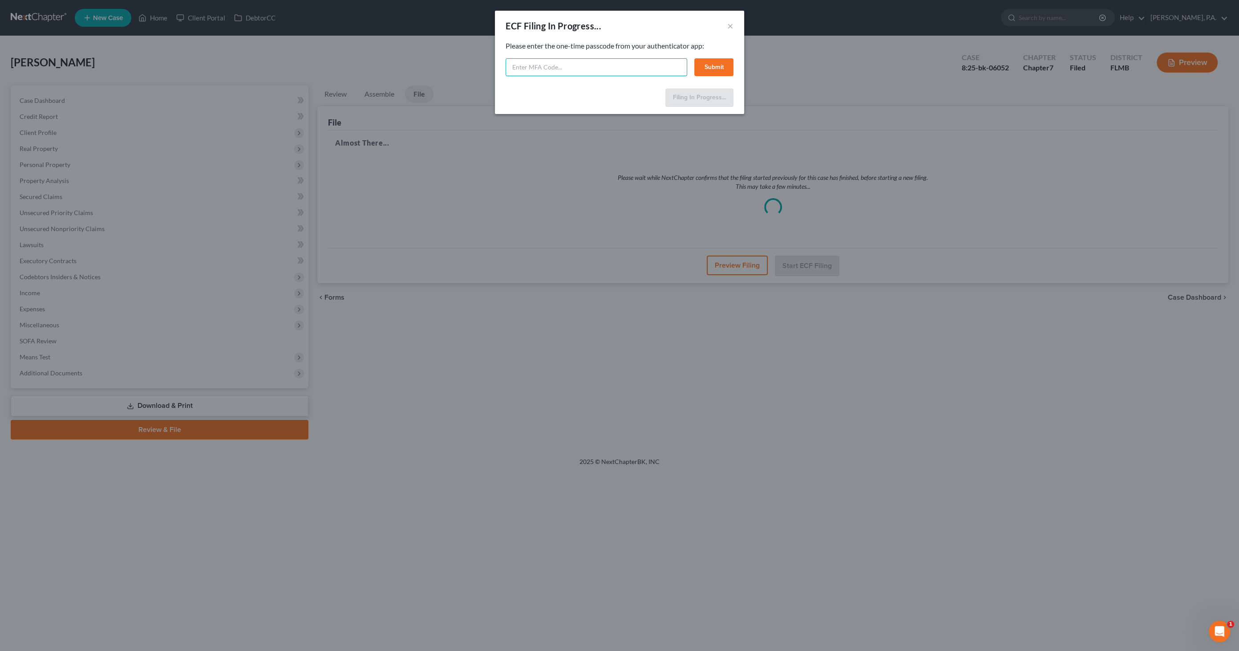
click at [588, 67] on input "text" at bounding box center [596, 67] width 182 height 18
type input "394792"
click at [710, 62] on button "Submit" at bounding box center [713, 67] width 39 height 18
